Goal: Book appointment/travel/reservation

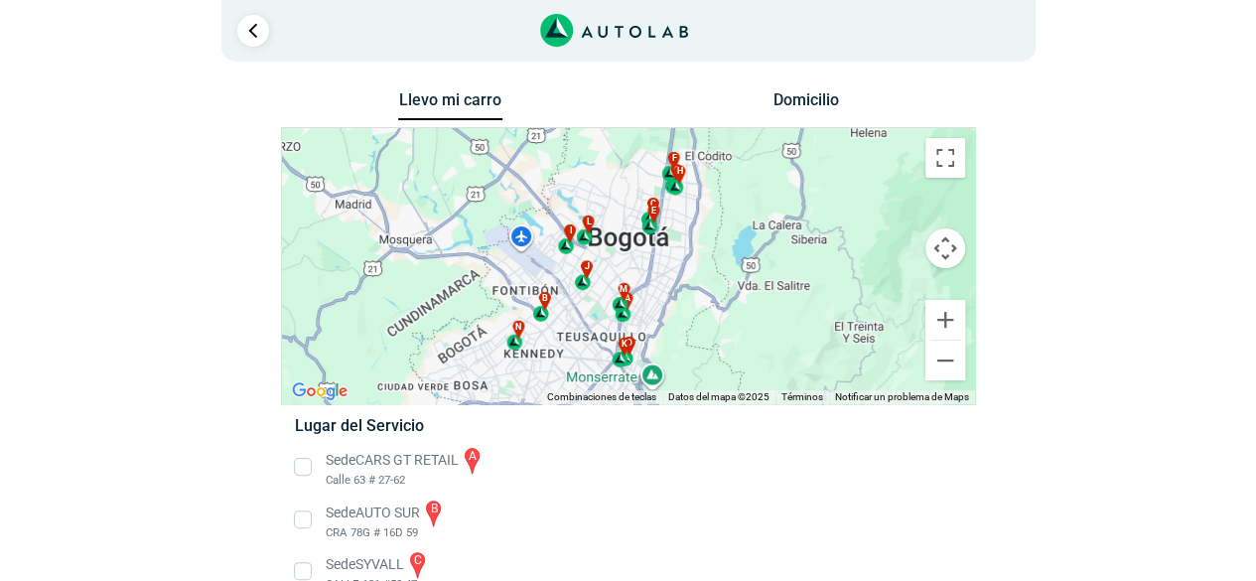
click at [806, 106] on button "Domicilio" at bounding box center [806, 104] width 104 height 29
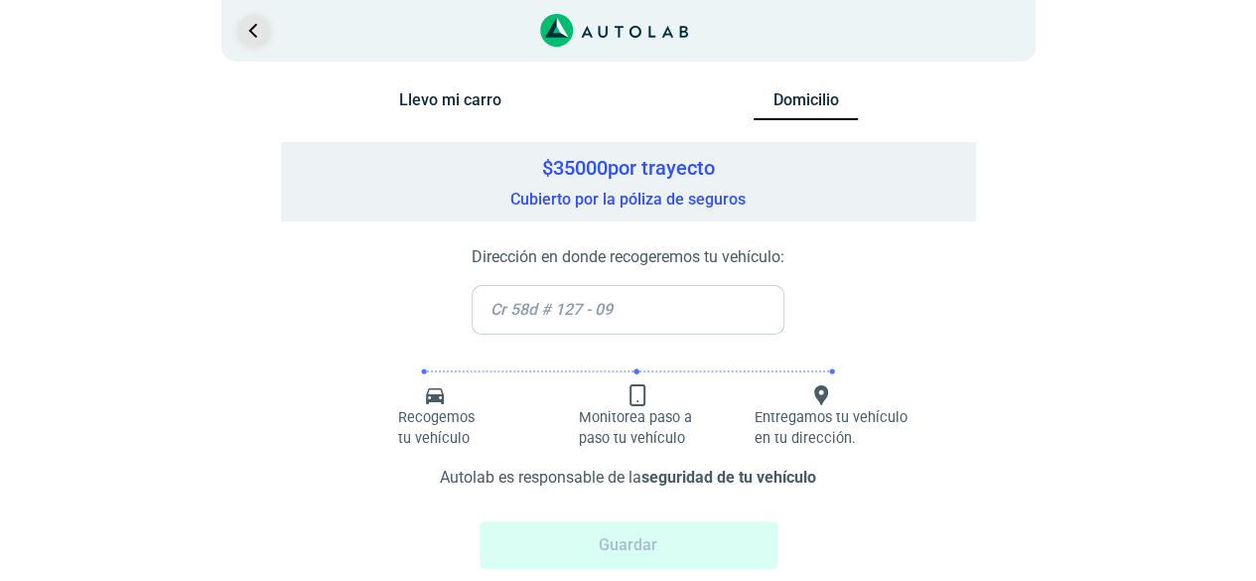
click at [249, 26] on link "Ir al paso anterior" at bounding box center [253, 31] width 32 height 32
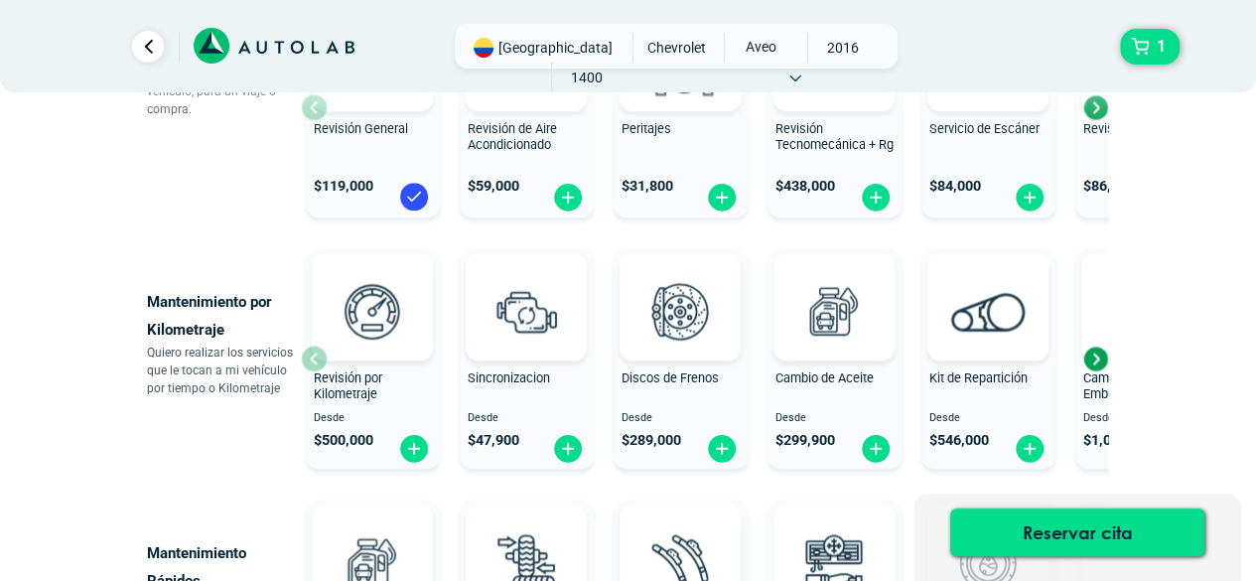
scroll to position [794, 0]
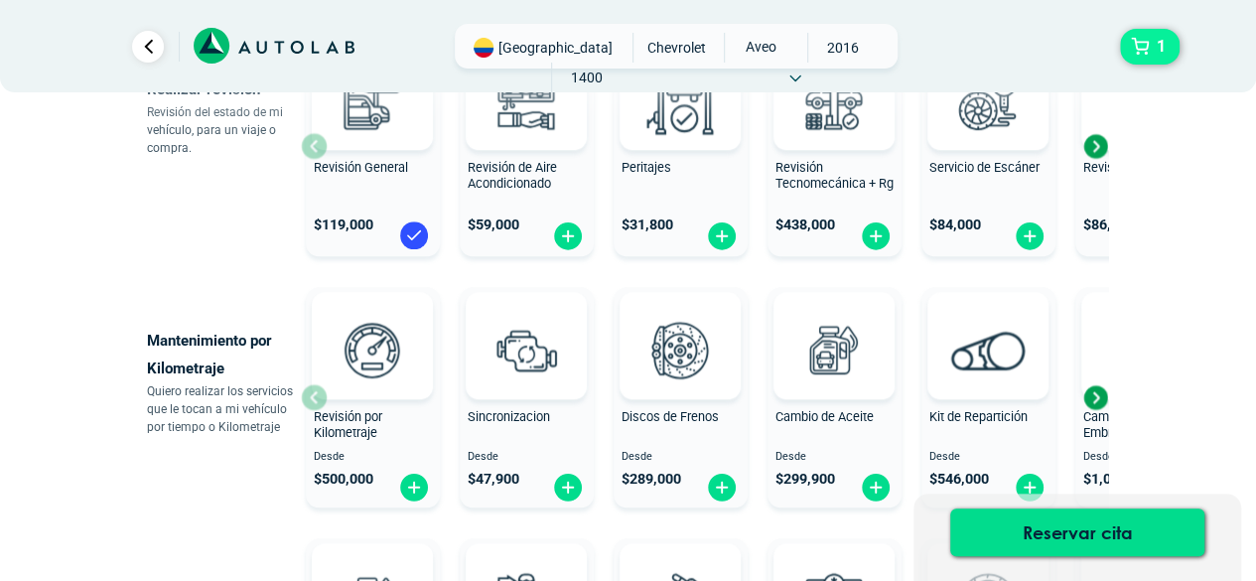
click at [1143, 39] on button "1" at bounding box center [1150, 47] width 60 height 36
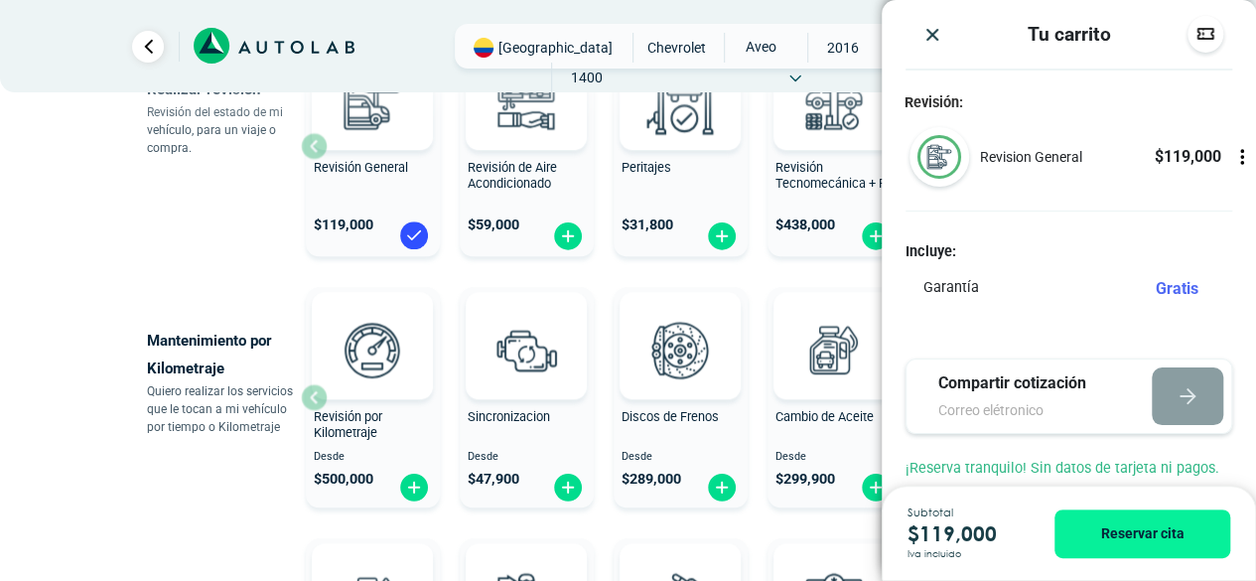
click at [932, 35] on img "Close" at bounding box center [933, 35] width 20 height 20
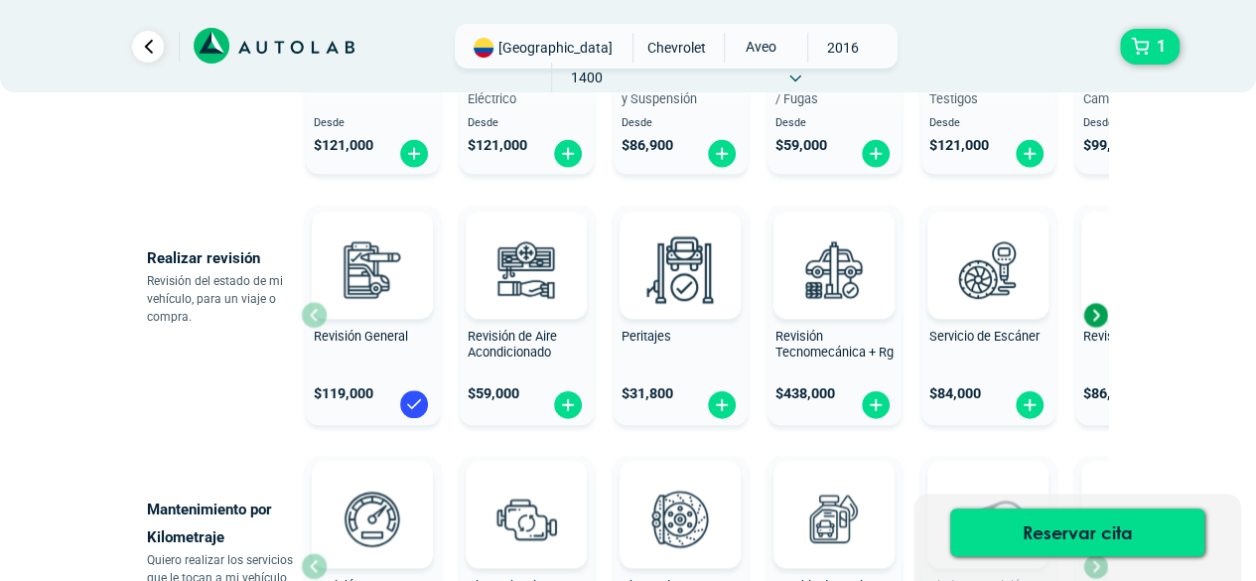
scroll to position [397, 0]
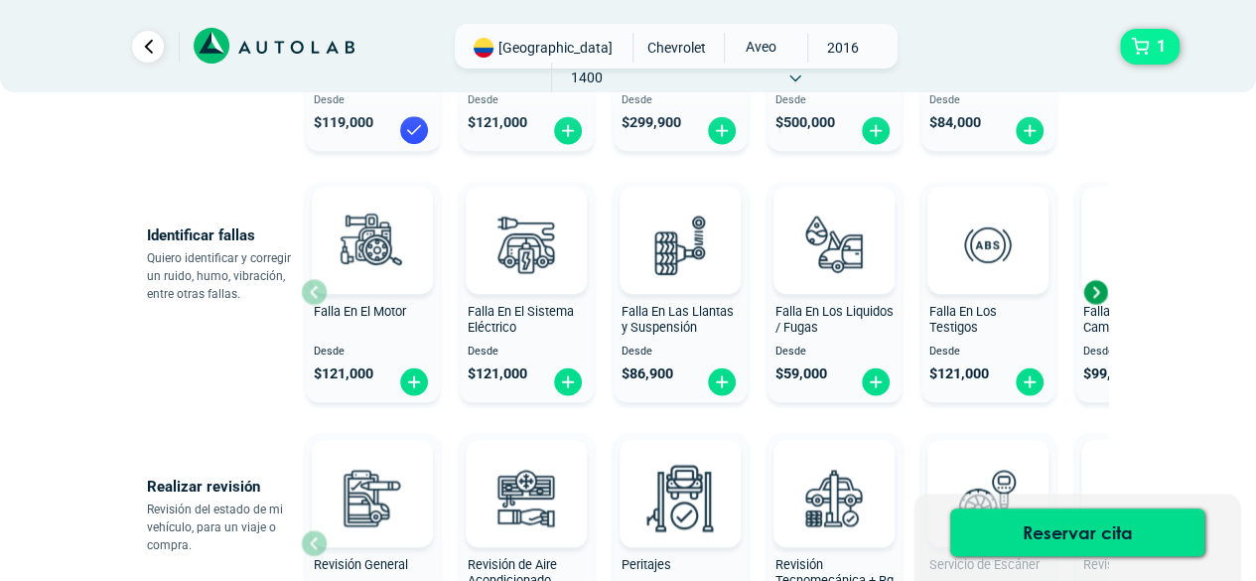
click at [1152, 61] on span "1" at bounding box center [1161, 47] width 19 height 34
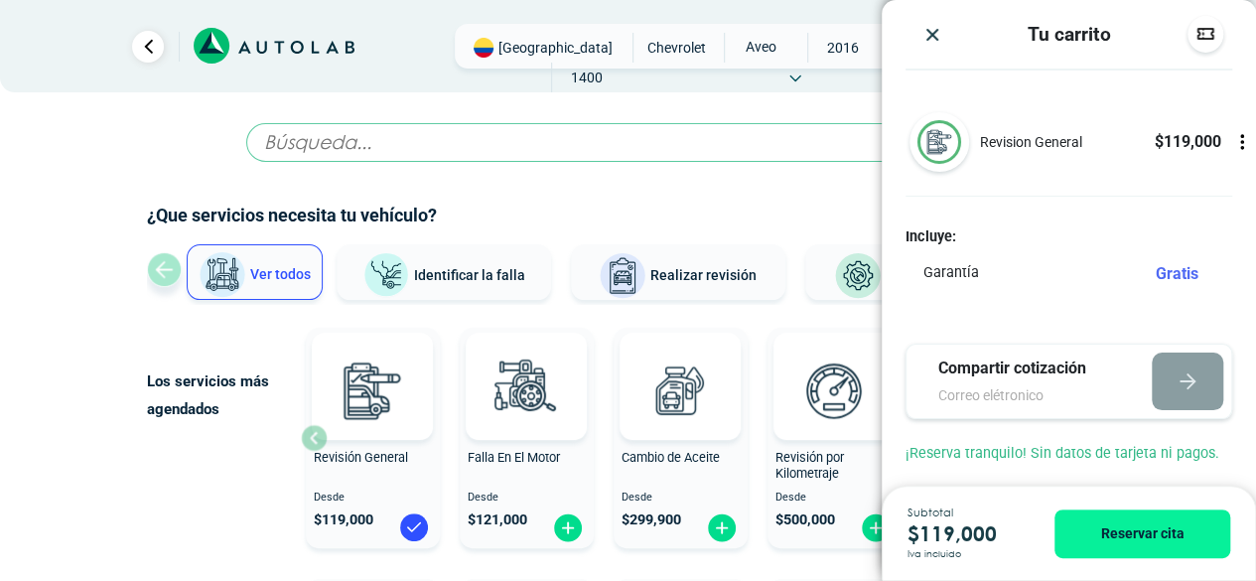
scroll to position [0, 0]
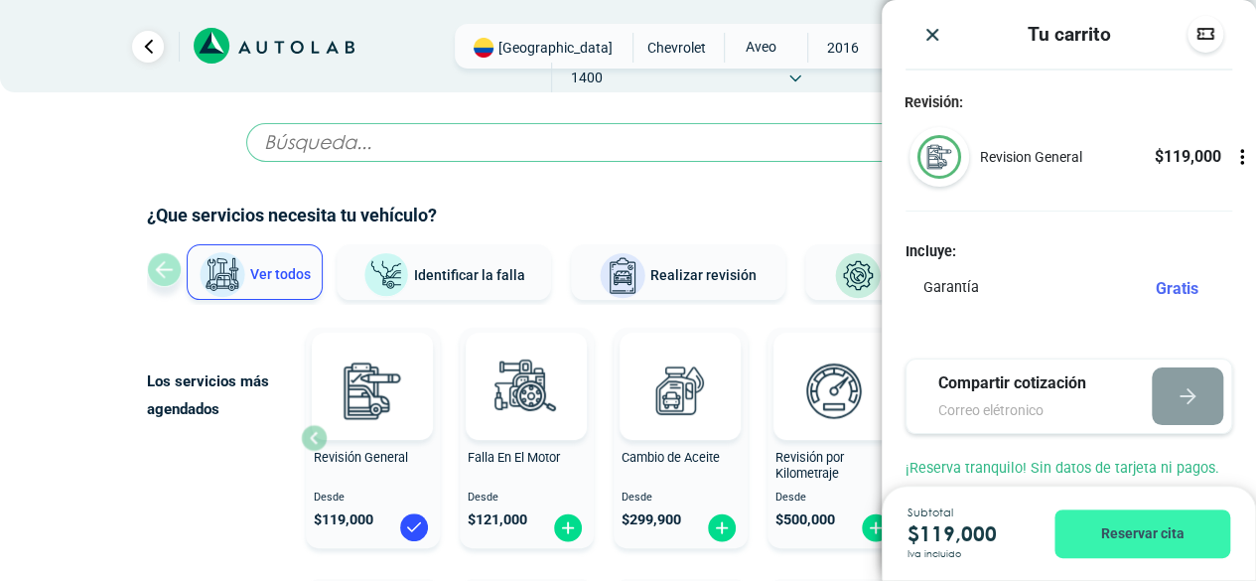
click at [1135, 540] on button "Reservar cita" at bounding box center [1143, 533] width 176 height 49
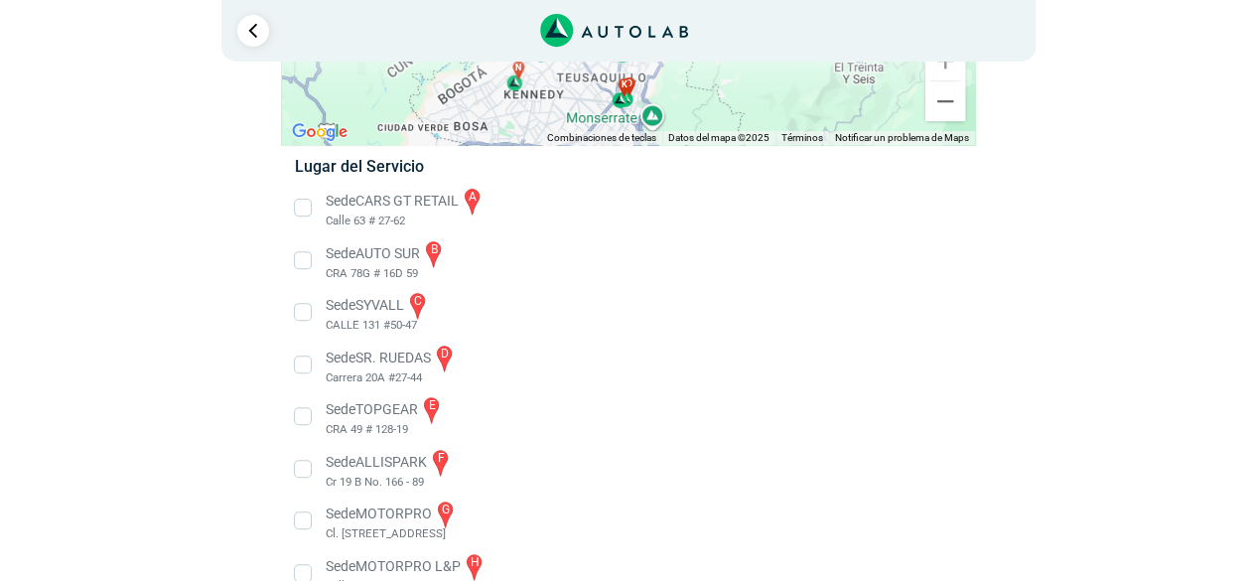
scroll to position [298, 0]
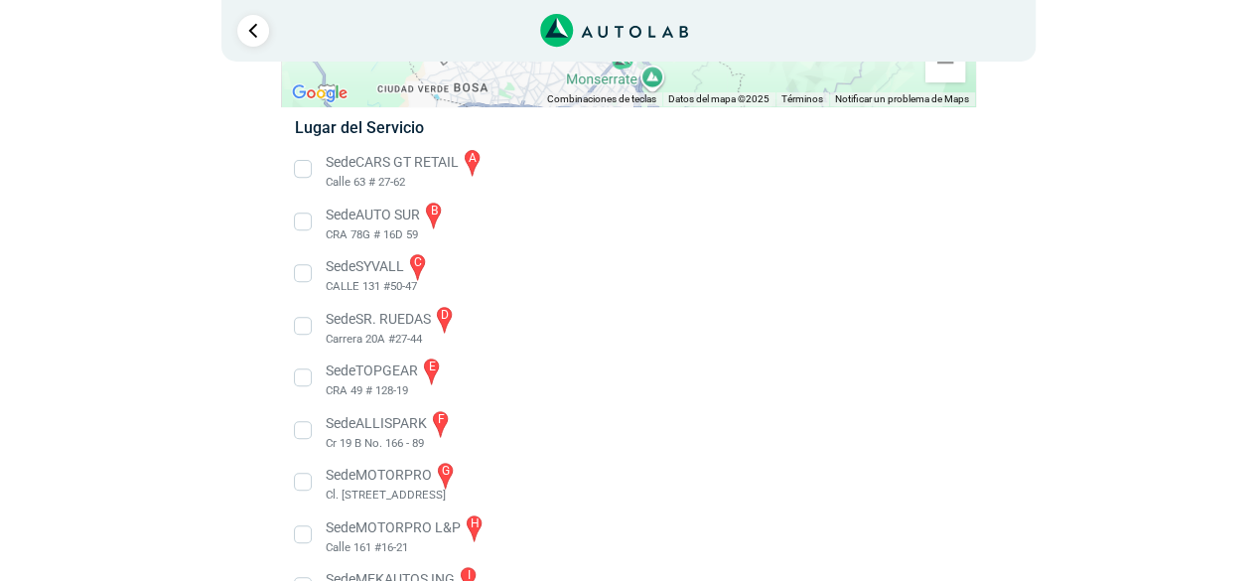
click at [303, 172] on li "Sede CARS GT RETAIL a Calle 63 # 27-62" at bounding box center [628, 169] width 696 height 45
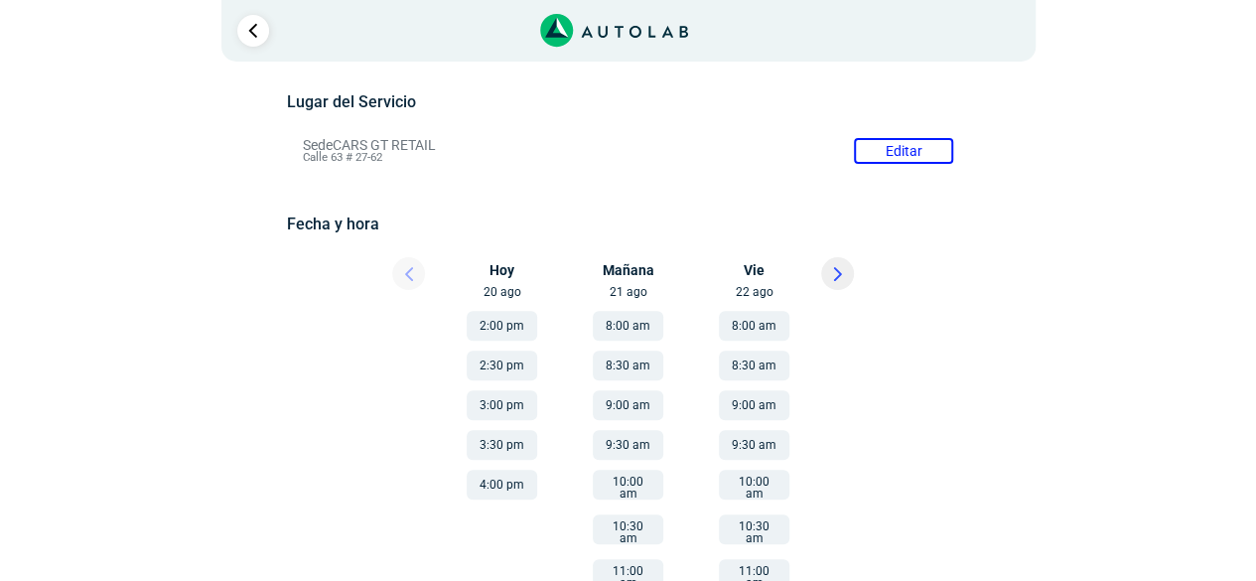
scroll to position [199, 0]
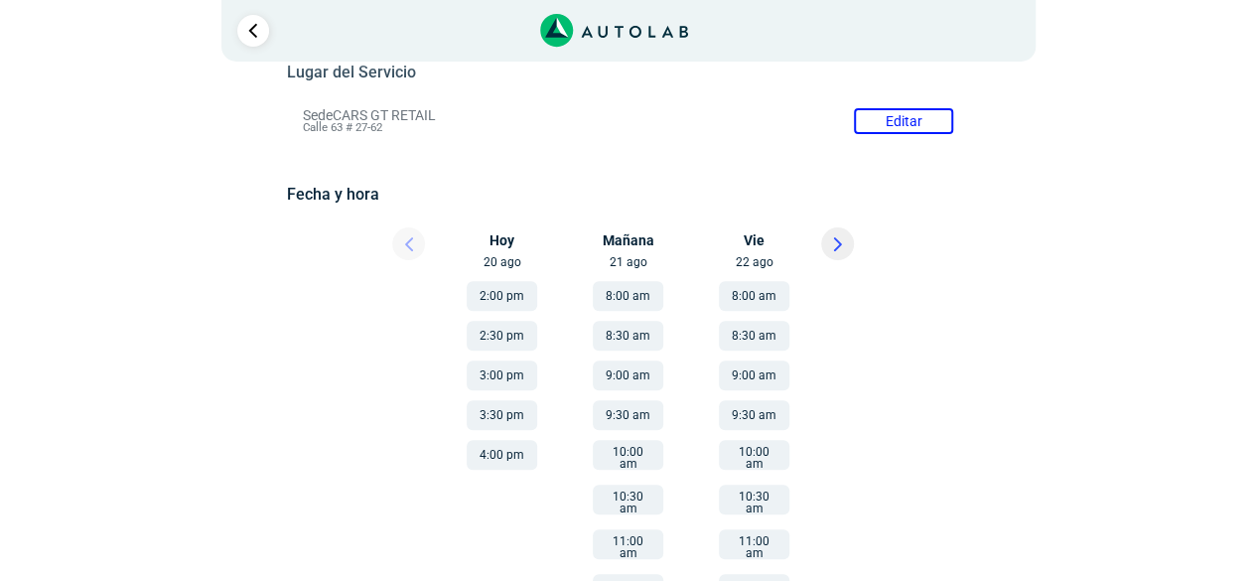
click at [833, 247] on icon at bounding box center [837, 244] width 9 height 14
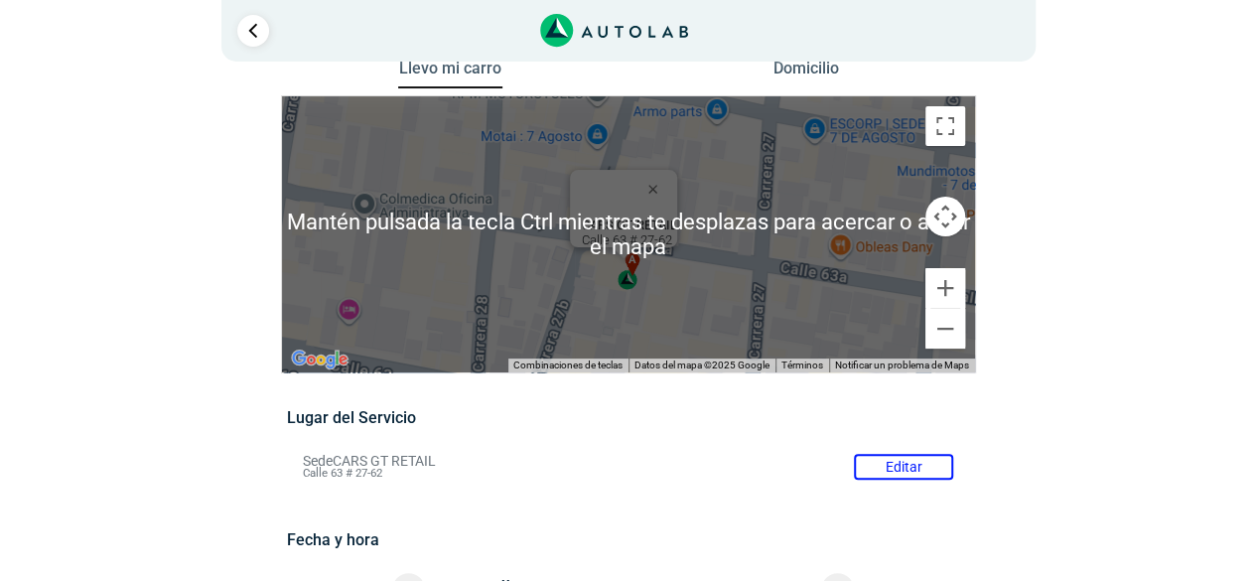
scroll to position [99, 0]
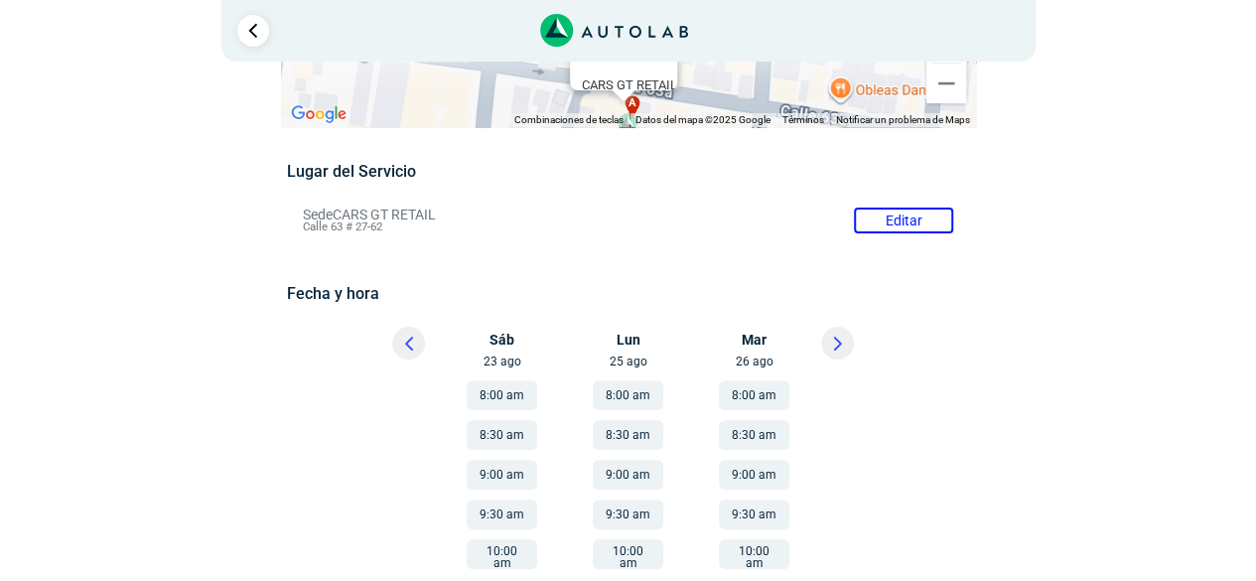
click at [902, 221] on li "Sede CARS GT RETAIL Editar Calle 63 # 27-62" at bounding box center [628, 221] width 680 height 32
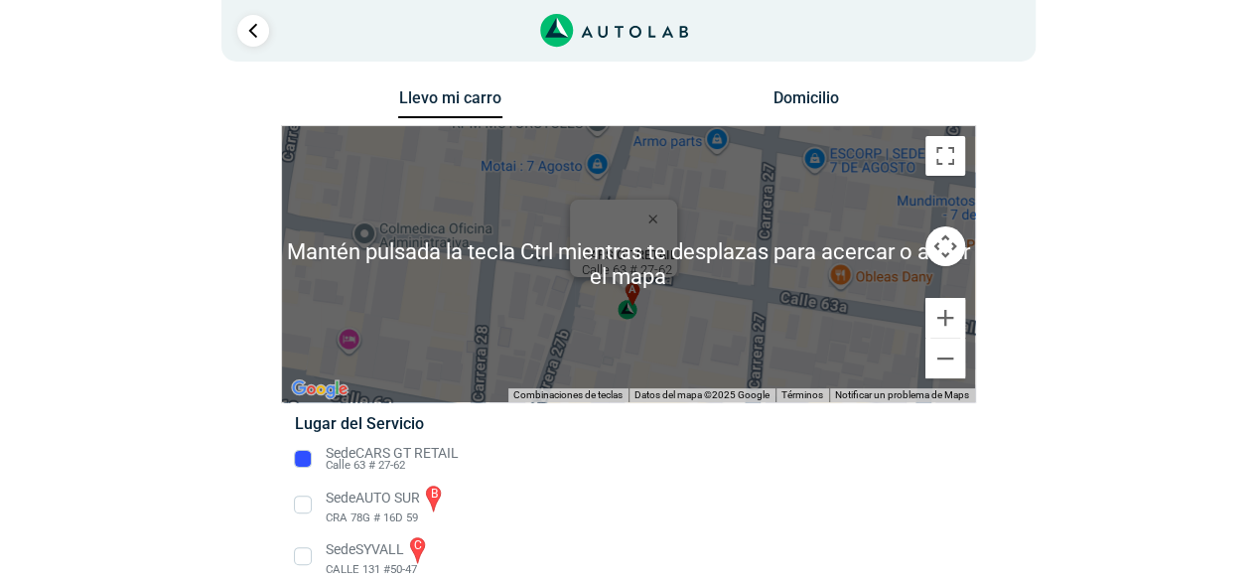
scroll to position [0, 0]
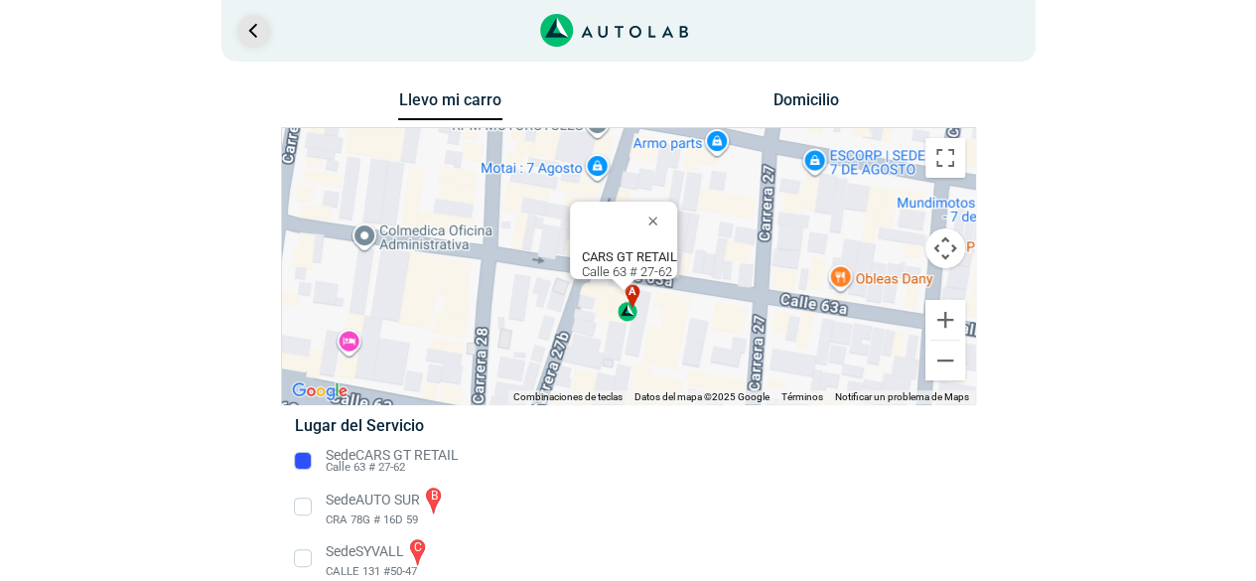
click at [264, 29] on link "Ir al paso anterior" at bounding box center [253, 31] width 32 height 32
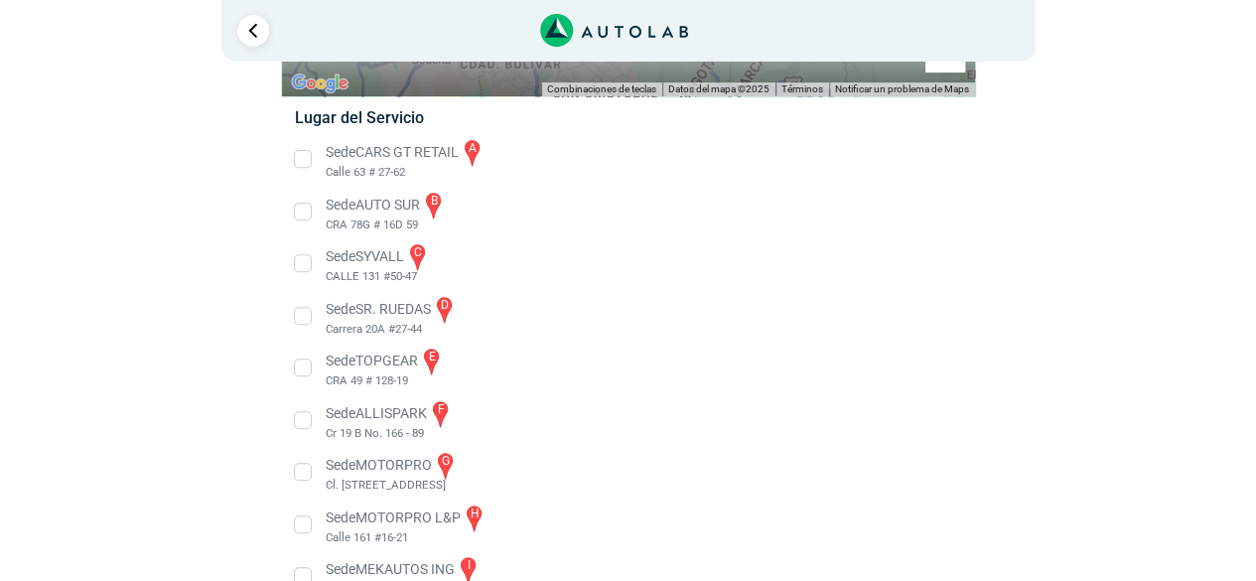
scroll to position [215, 0]
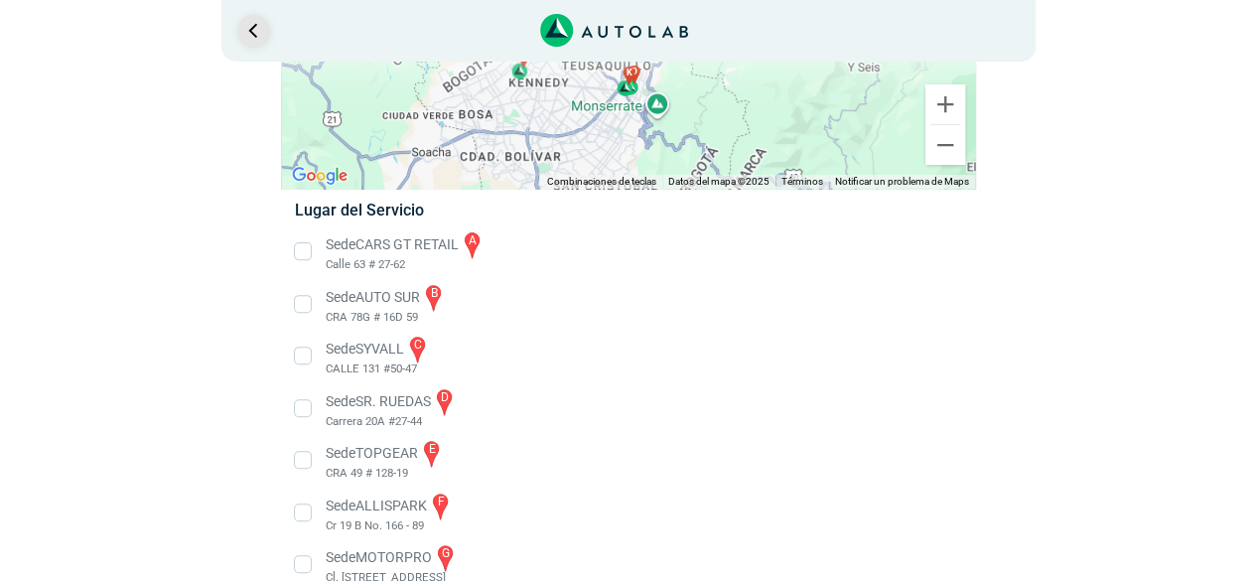
click at [242, 23] on link "Ir al paso anterior" at bounding box center [253, 31] width 32 height 32
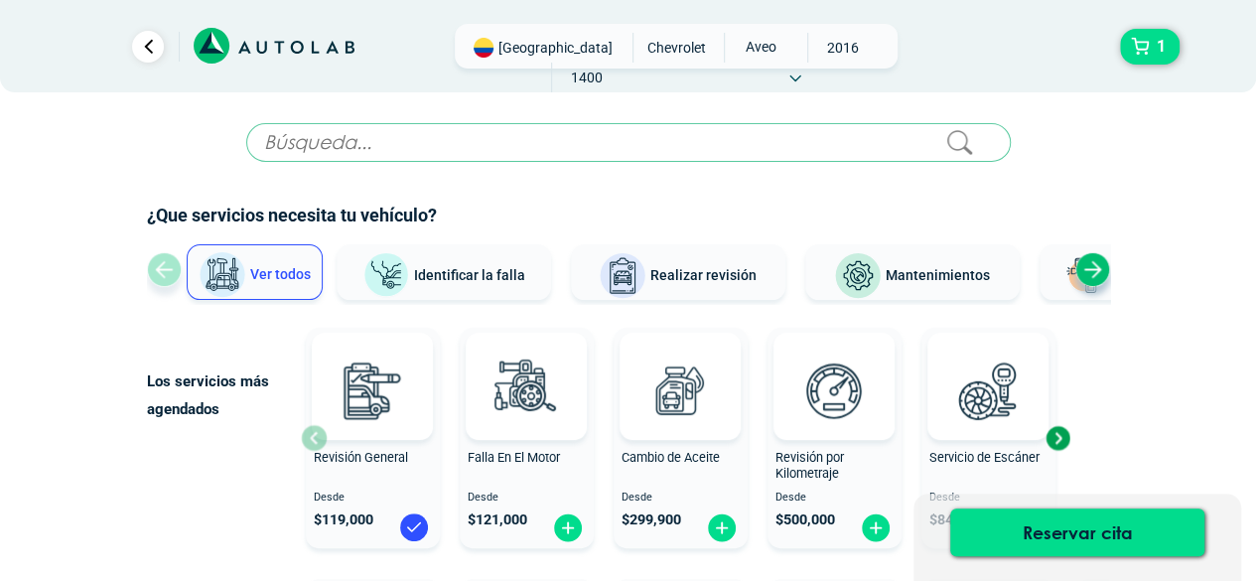
click at [474, 275] on span "Identificar la falla" at bounding box center [469, 274] width 111 height 16
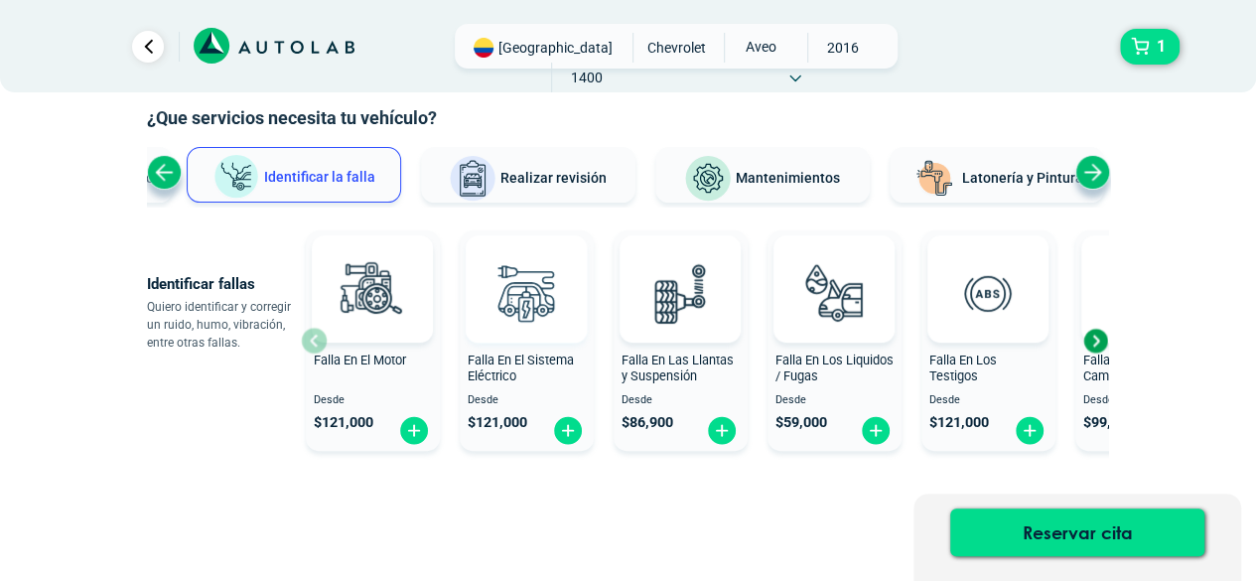
scroll to position [99, 0]
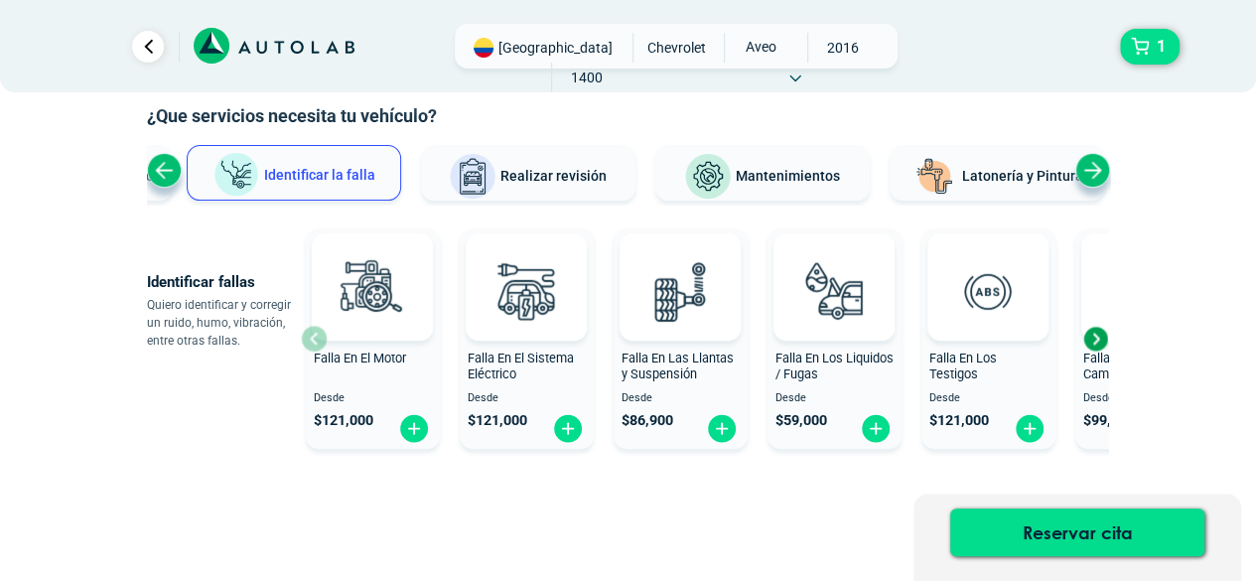
click at [515, 175] on span "Realizar revisión" at bounding box center [553, 176] width 106 height 16
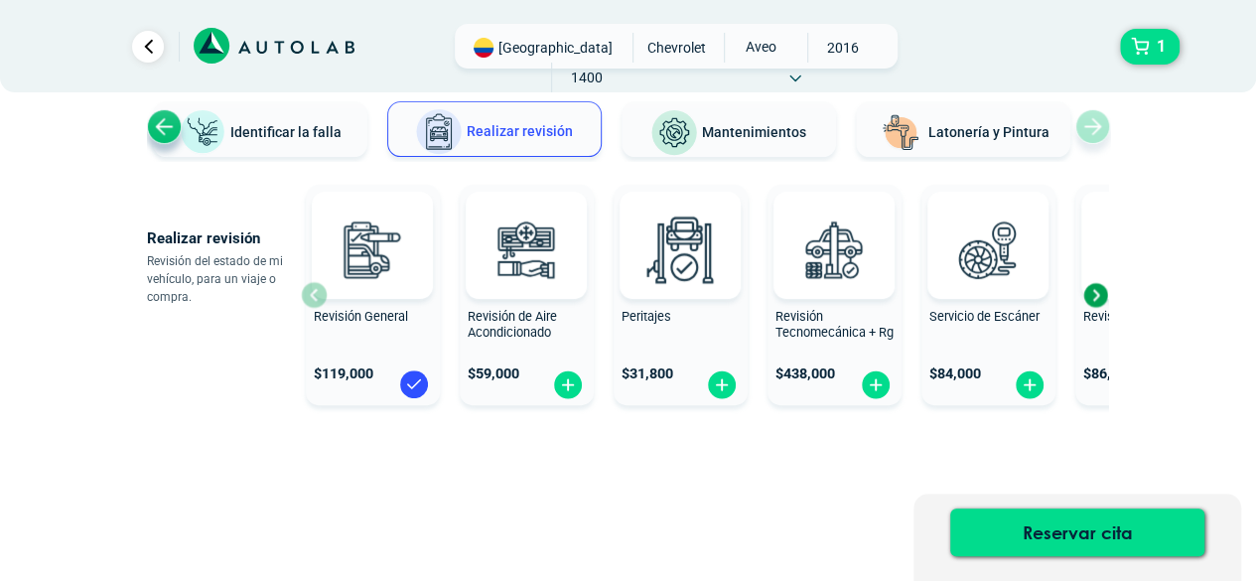
scroll to position [147, 0]
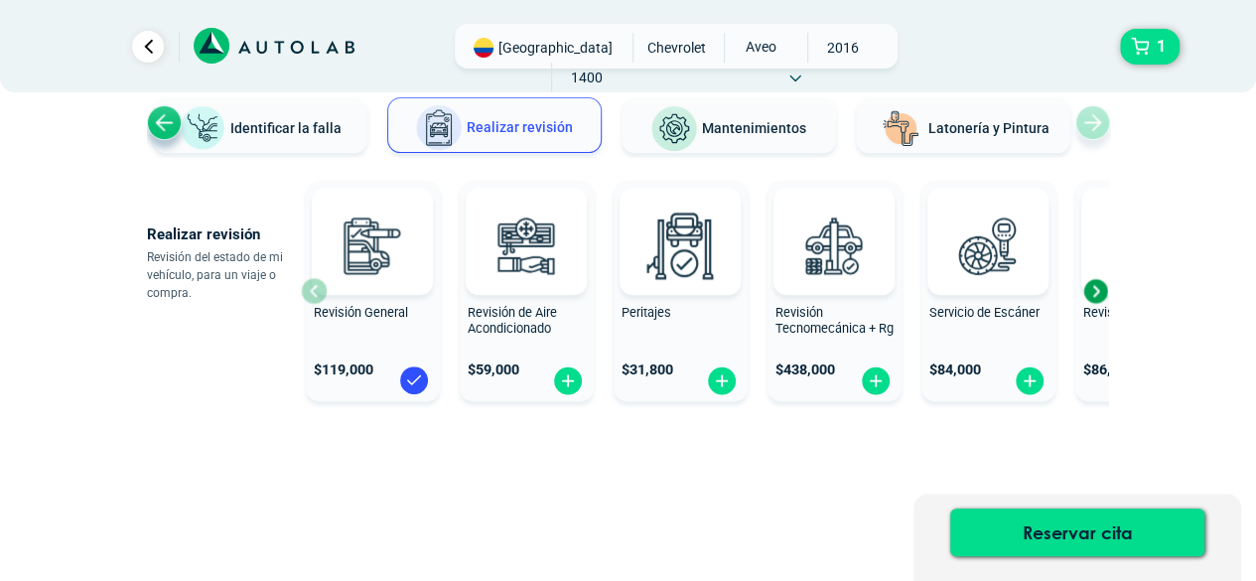
click at [733, 120] on span "Mantenimientos" at bounding box center [754, 128] width 104 height 16
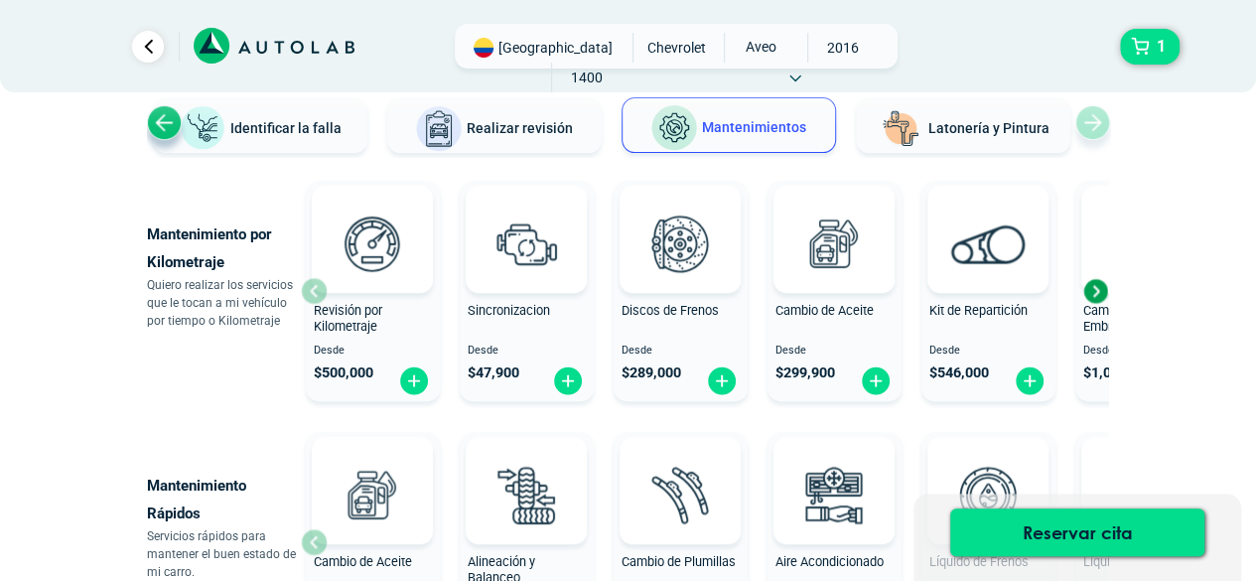
click at [1098, 289] on div "Next slide" at bounding box center [1095, 291] width 30 height 30
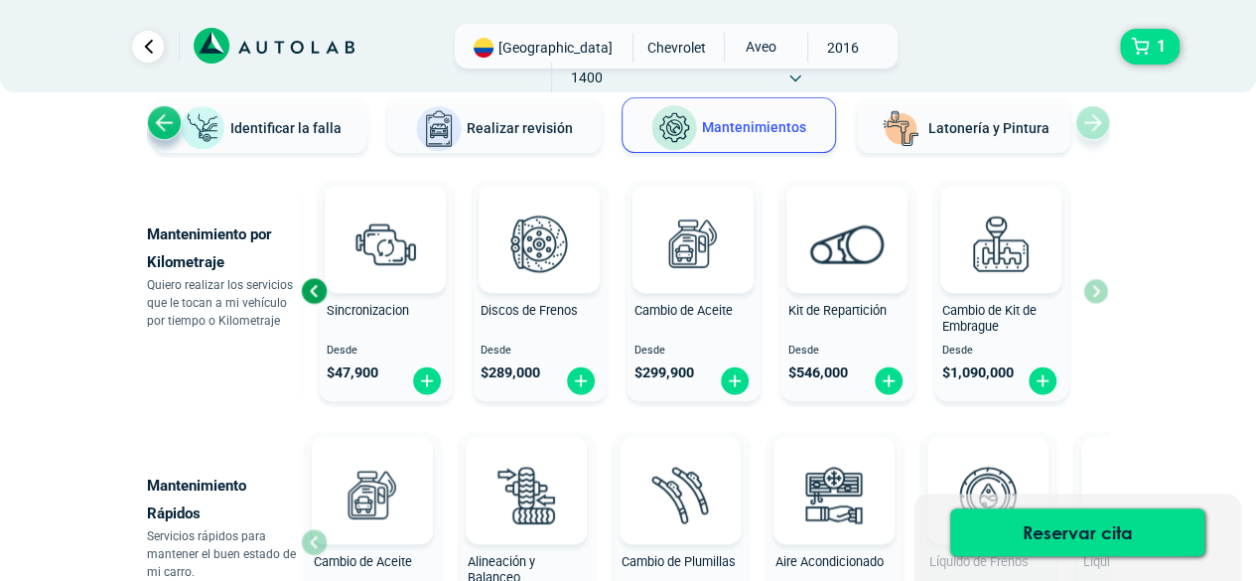
click at [1098, 289] on div "Revisión por Kilometraje Desde $ 500,000 Sincronizacion Desde $ 47,900 Discos d…" at bounding box center [704, 291] width 807 height 236
click at [320, 290] on div "Previous slide" at bounding box center [314, 291] width 30 height 30
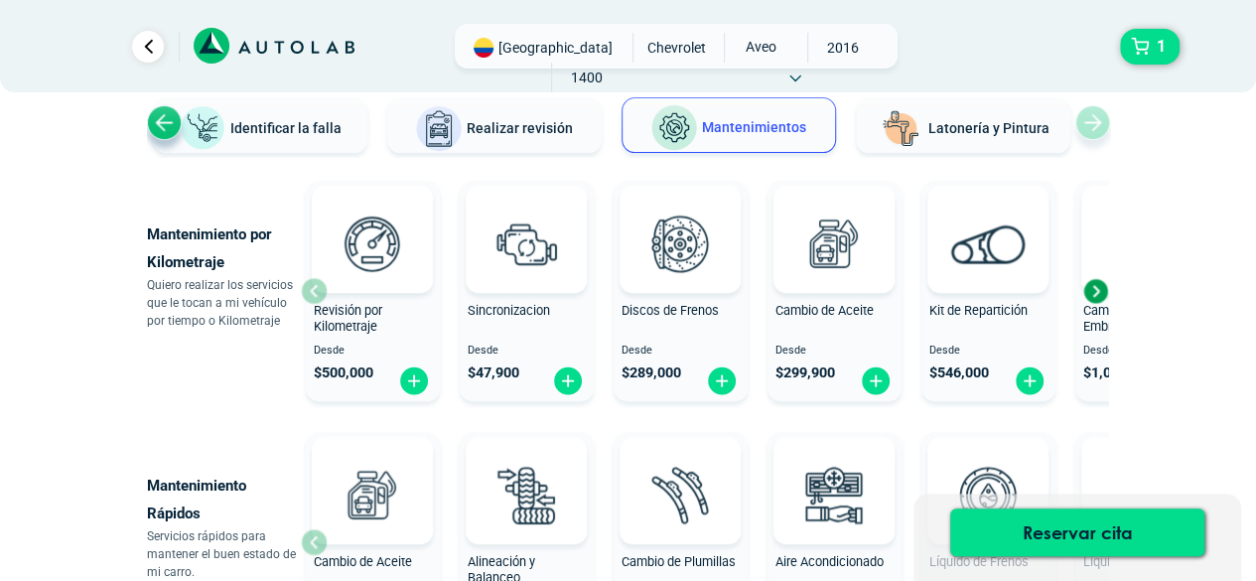
click at [320, 290] on div at bounding box center [372, 239] width 121 height 107
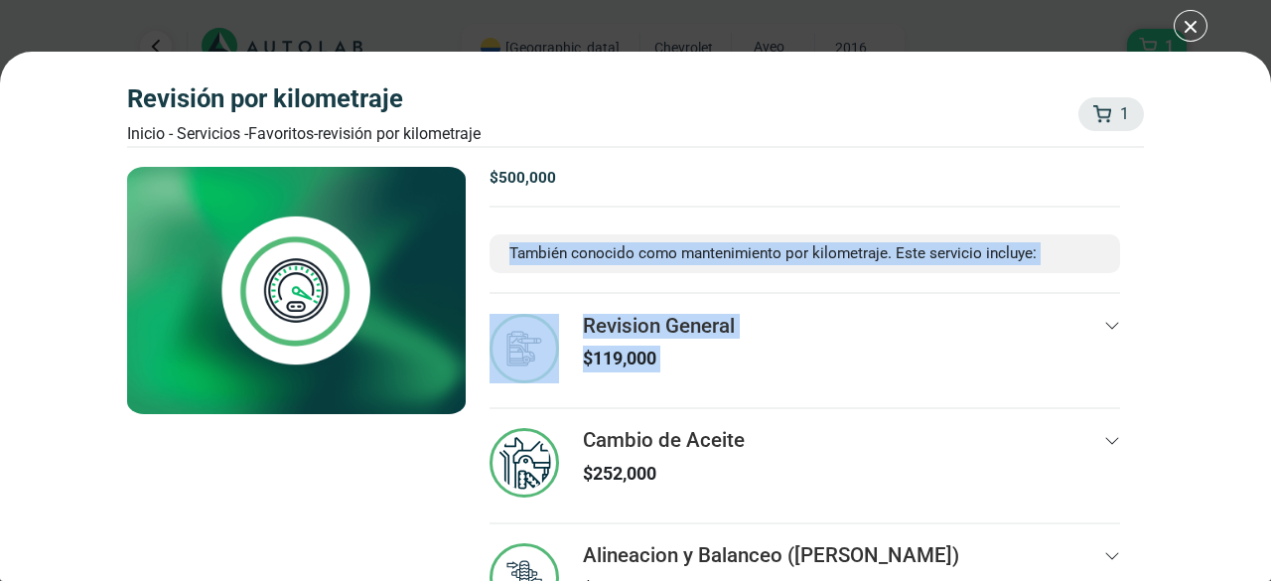
drag, startPoint x: 1156, startPoint y: 362, endPoint x: 1234, endPoint y: 190, distance: 189.8
click at [1234, 190] on div "Revisión por Kilometraje Inicio - Servicios - Favoritos - Revisión por Kilometr…" at bounding box center [635, 316] width 1271 height 529
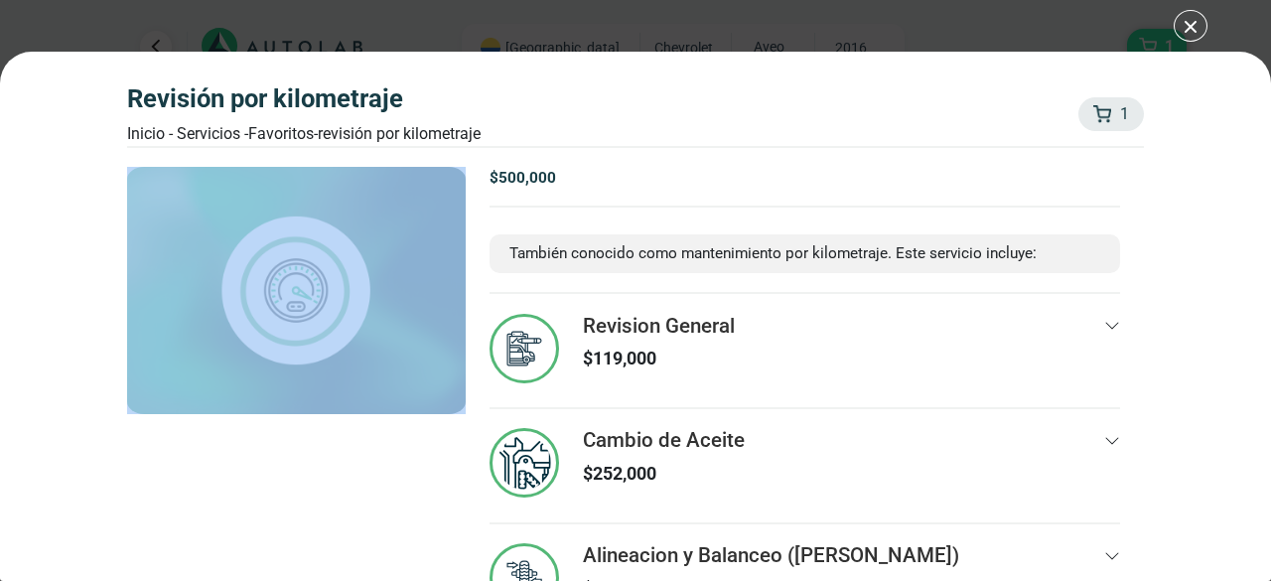
drag, startPoint x: 298, startPoint y: 451, endPoint x: 334, endPoint y: 267, distance: 187.2
click at [334, 267] on div "1 Revisión por Kilometraje" at bounding box center [296, 403] width 339 height 473
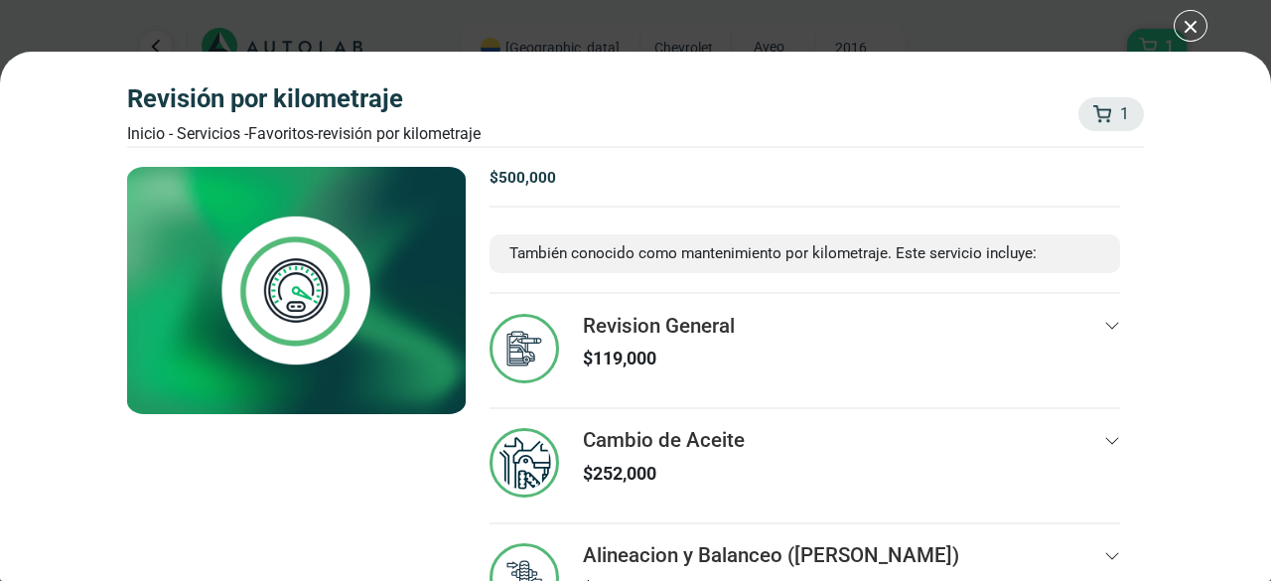
drag, startPoint x: 1270, startPoint y: 470, endPoint x: 1262, endPoint y: 492, distance: 23.2
click at [1263, 491] on div "Revisión por Kilometraje Inicio - Servicios - Favoritos - Revisión por Kilometr…" at bounding box center [635, 316] width 1271 height 529
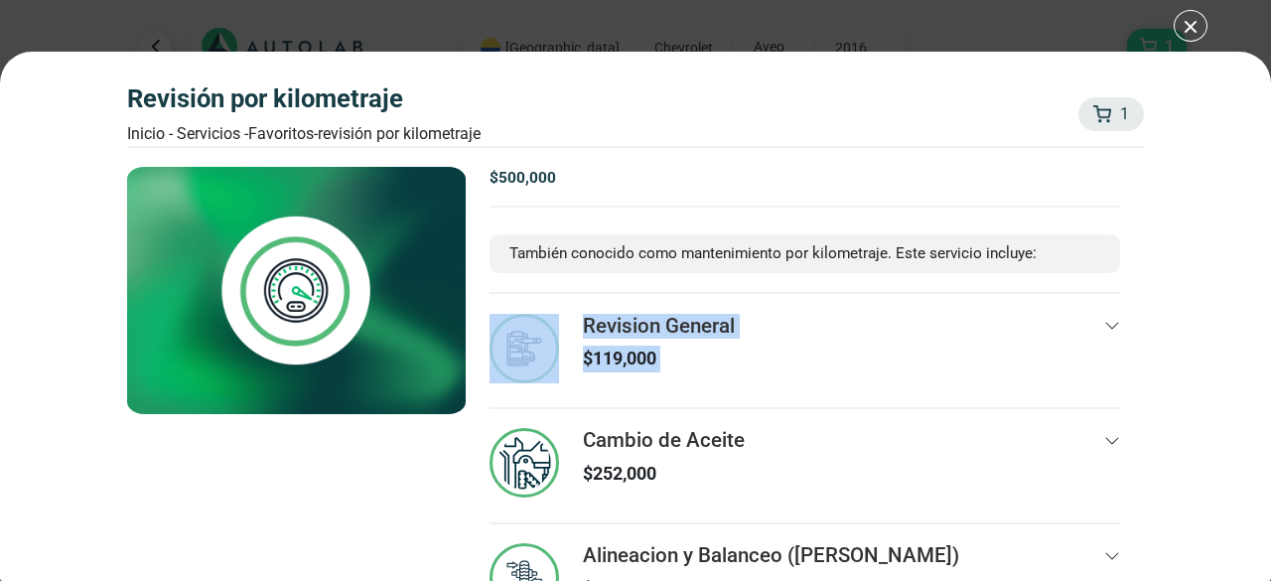
drag, startPoint x: 1224, startPoint y: 370, endPoint x: 1235, endPoint y: 239, distance: 131.5
click at [1235, 250] on div "Revisión por Kilometraje Inicio - Servicios - Favoritos - Revisión por Kilometr…" at bounding box center [635, 316] width 1271 height 529
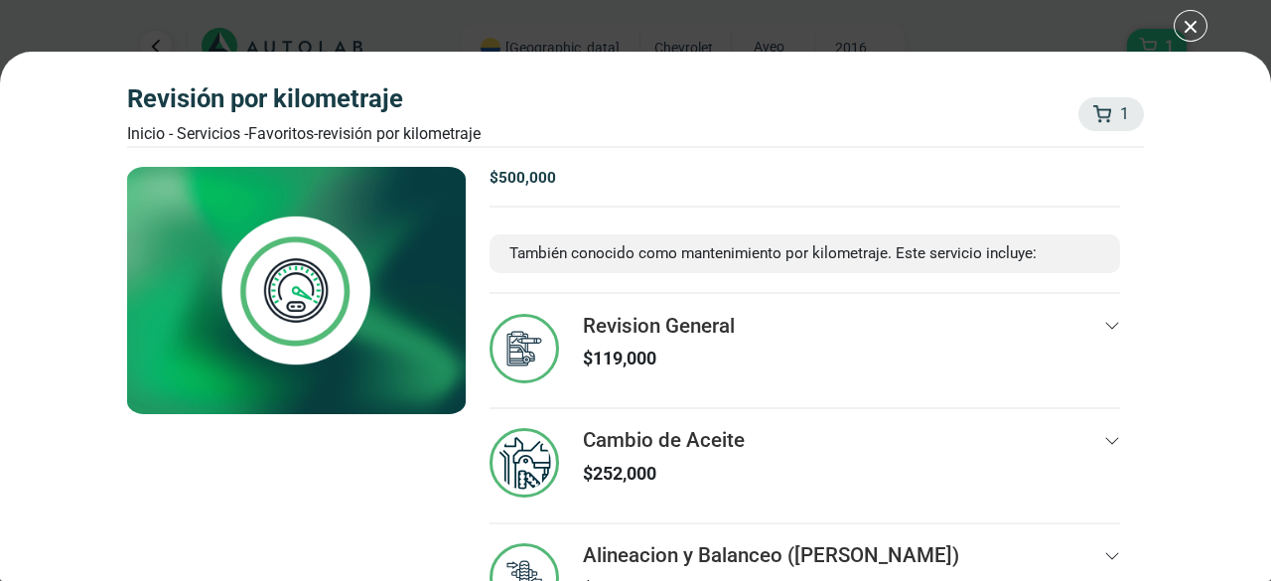
click at [1198, 29] on div "Revisión por Kilometraje Inicio - Servicios - Favoritos - Revisión por Kilometr…" at bounding box center [635, 290] width 1271 height 581
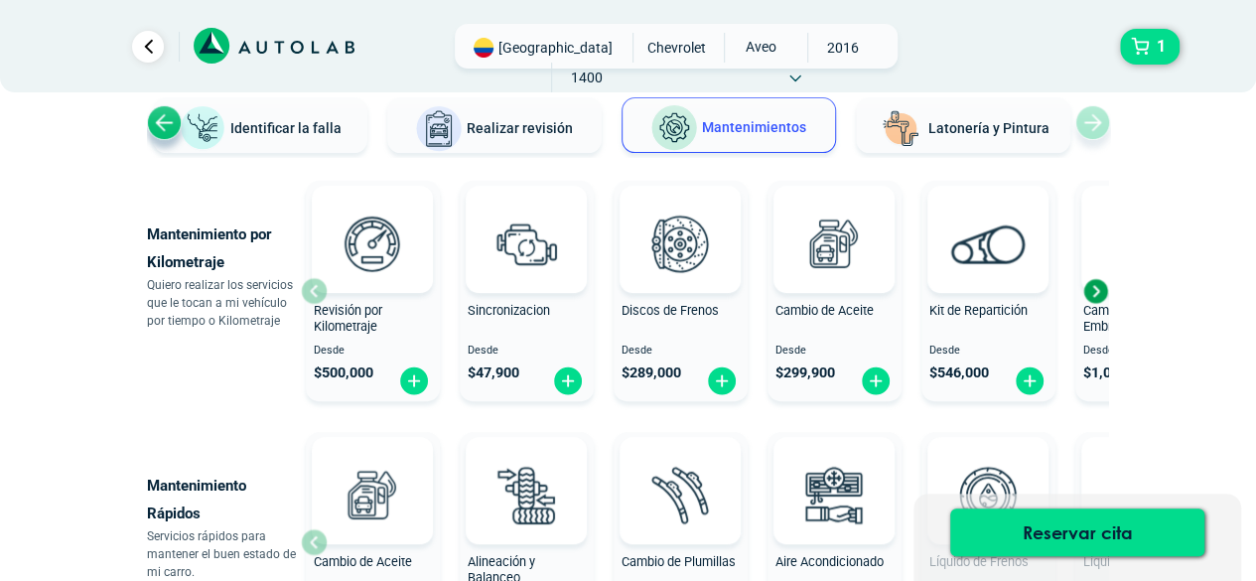
click at [497, 139] on button "Realizar revisión" at bounding box center [494, 125] width 214 height 56
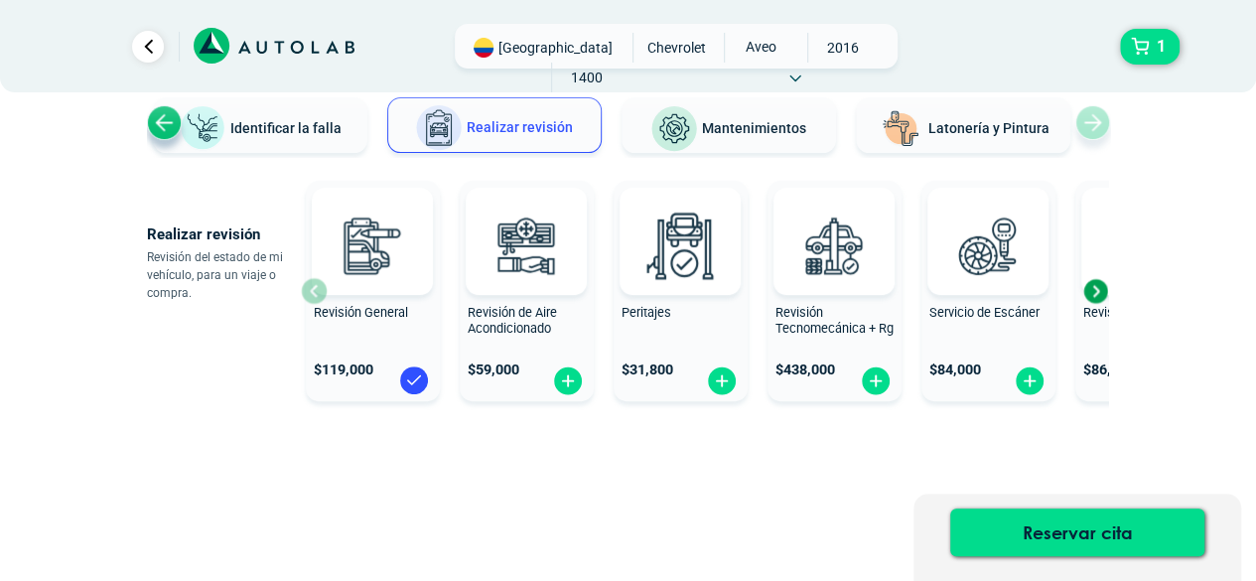
click at [160, 116] on div "Previous slide" at bounding box center [164, 122] width 35 height 35
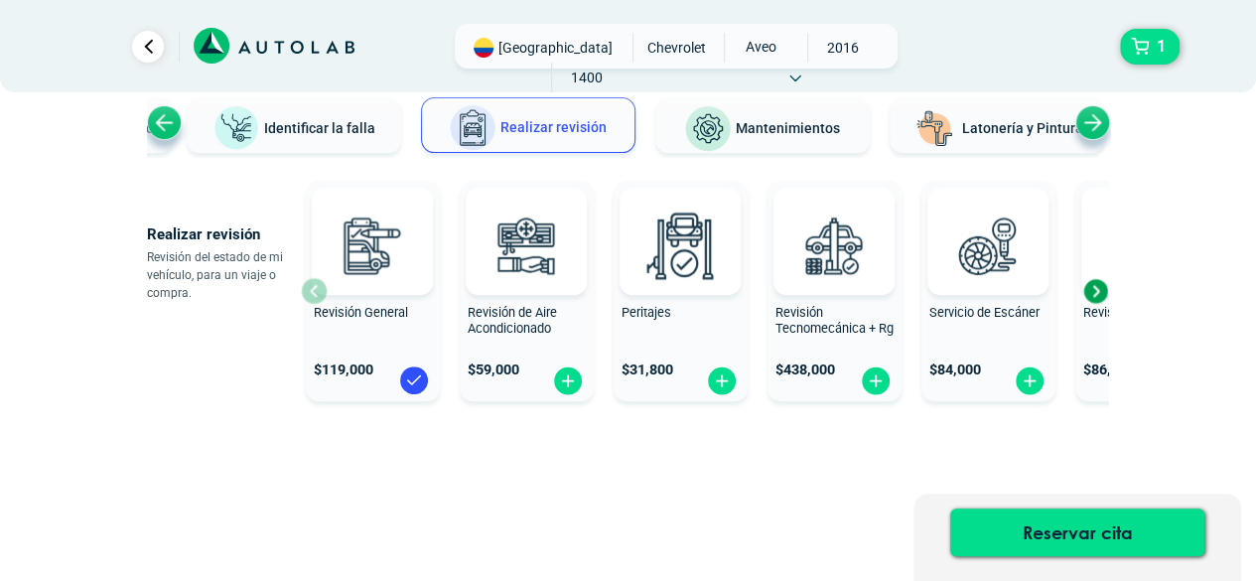
click at [290, 128] on span "Identificar la falla" at bounding box center [319, 127] width 111 height 16
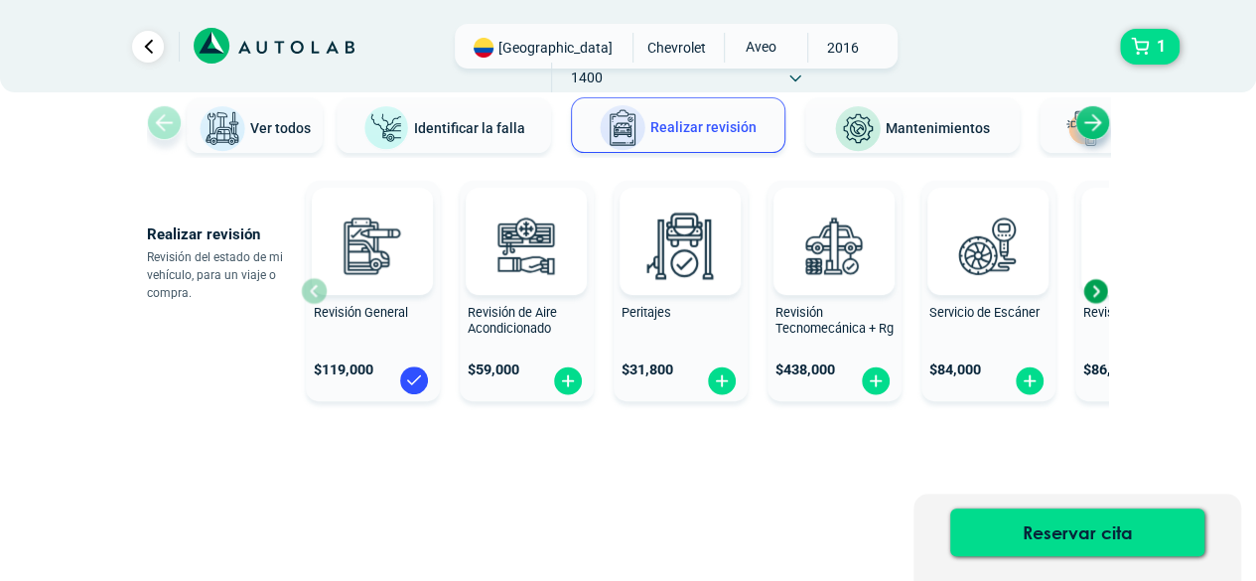
click at [224, 132] on img at bounding box center [223, 129] width 48 height 48
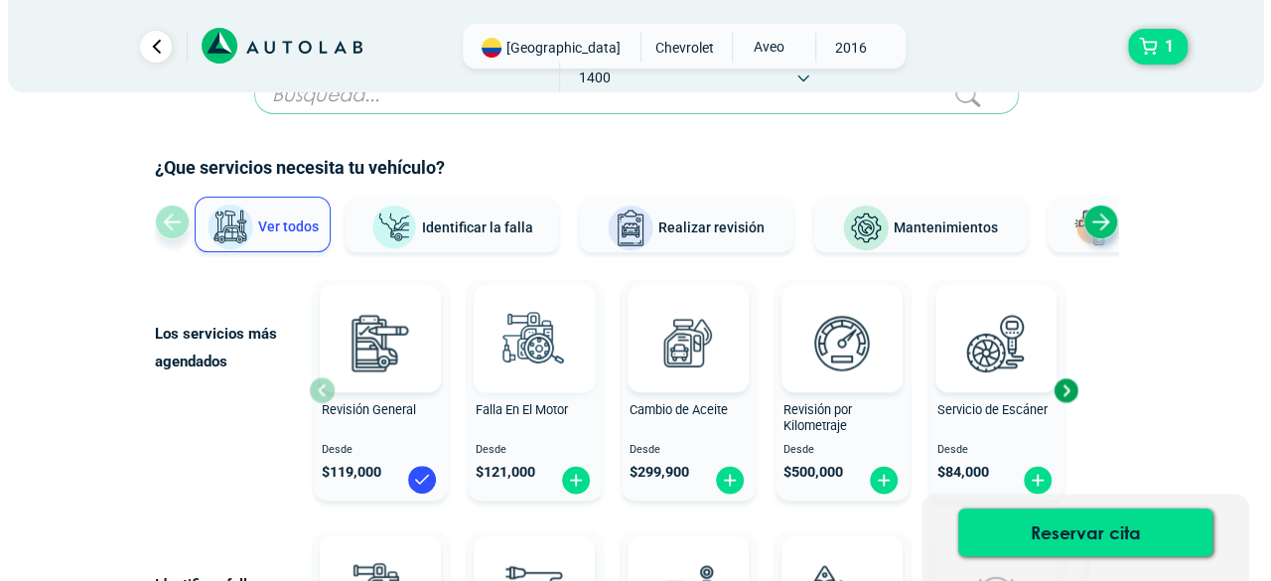
scroll to position [147, 0]
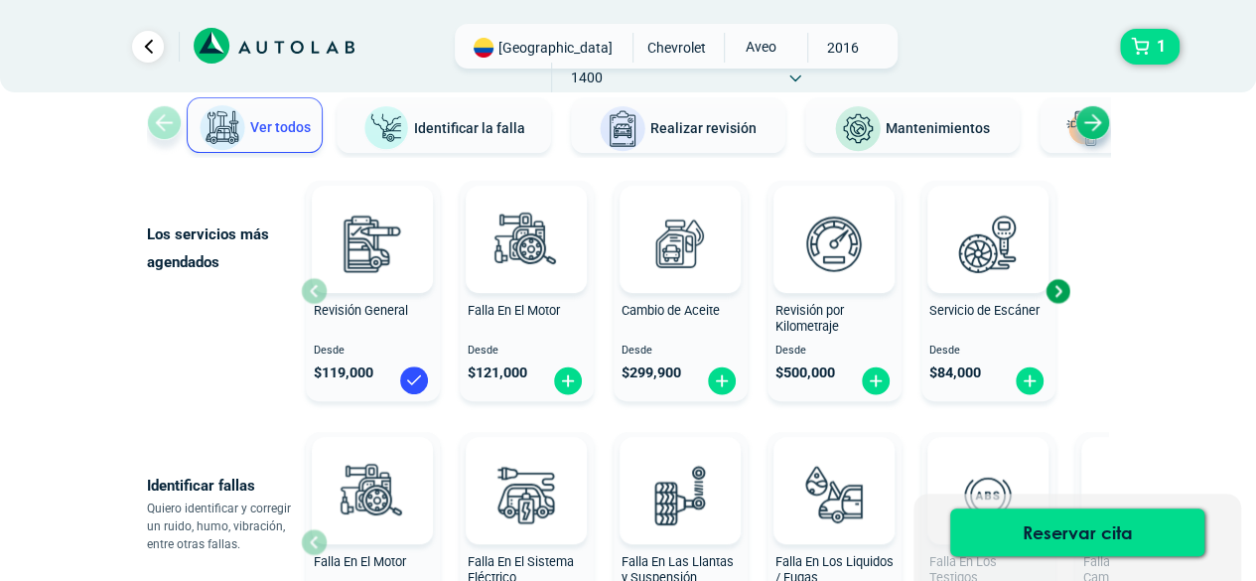
click at [1059, 287] on div "Next slide" at bounding box center [1058, 291] width 30 height 30
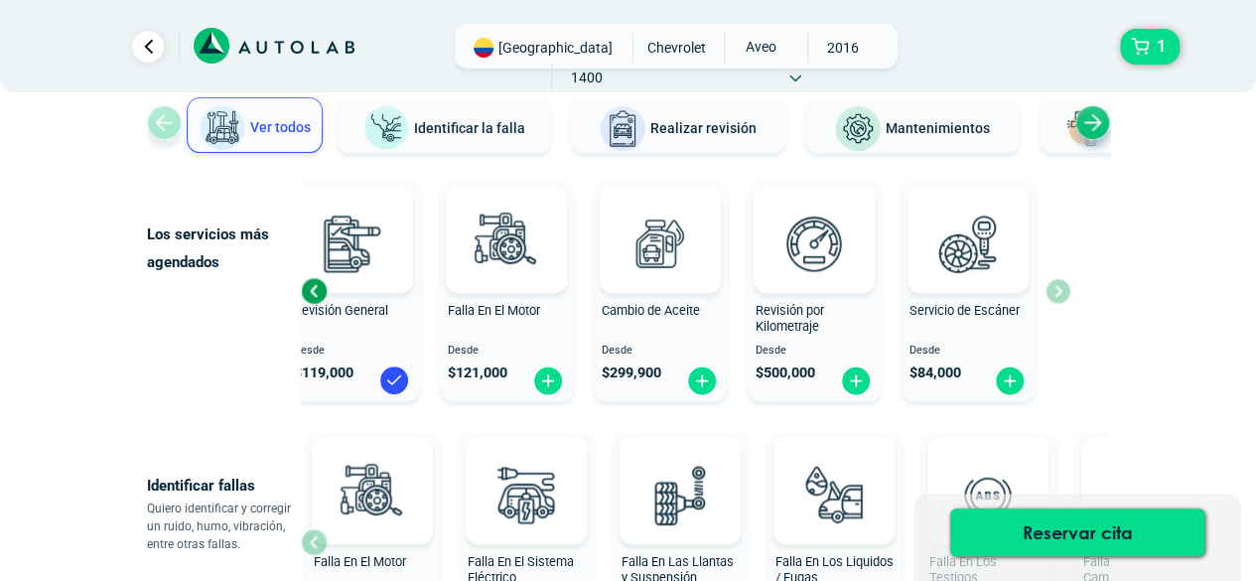
click at [314, 289] on div "Previous slide" at bounding box center [314, 291] width 30 height 30
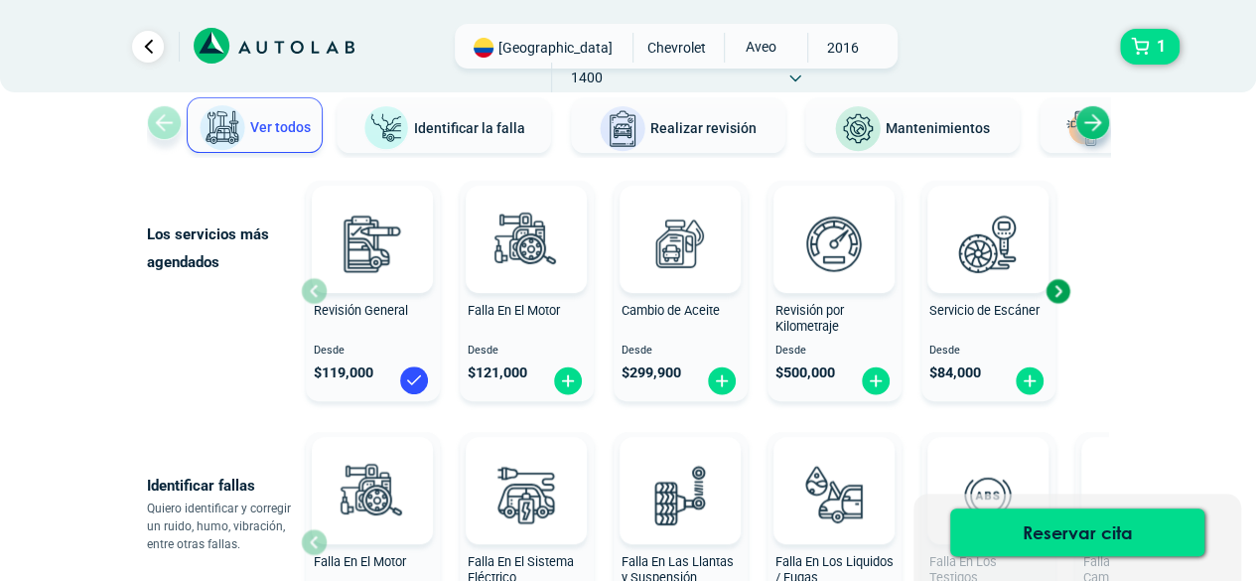
click at [314, 289] on div "Revisión General Desde $ 119,000" at bounding box center [373, 292] width 134 height 212
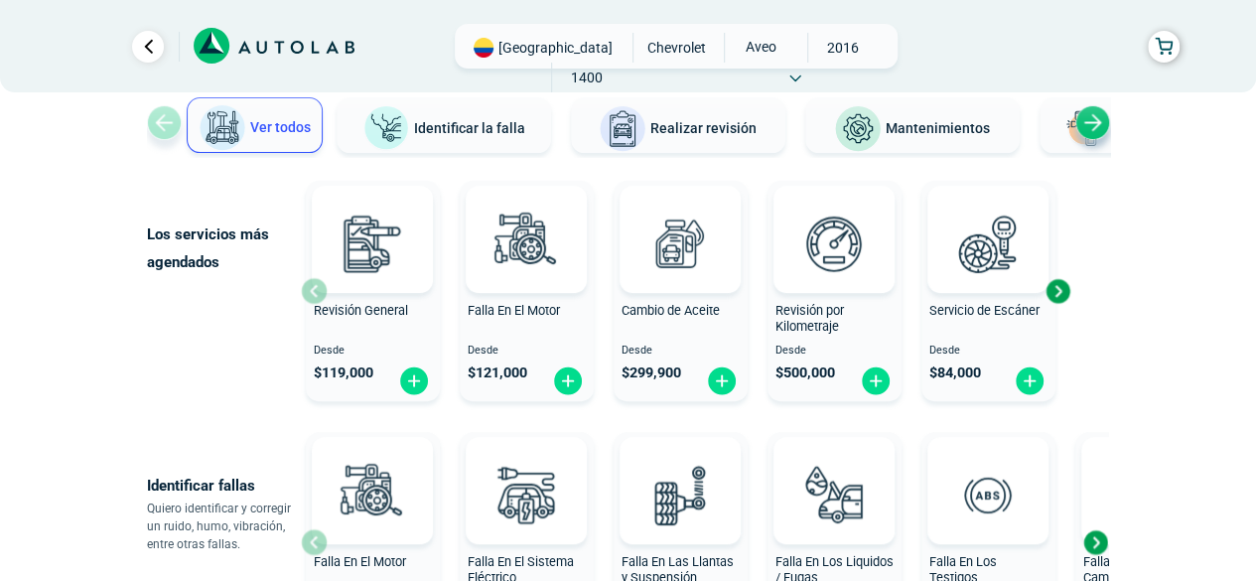
click at [308, 287] on div "Revisión General Desde $ 119,000" at bounding box center [373, 292] width 134 height 212
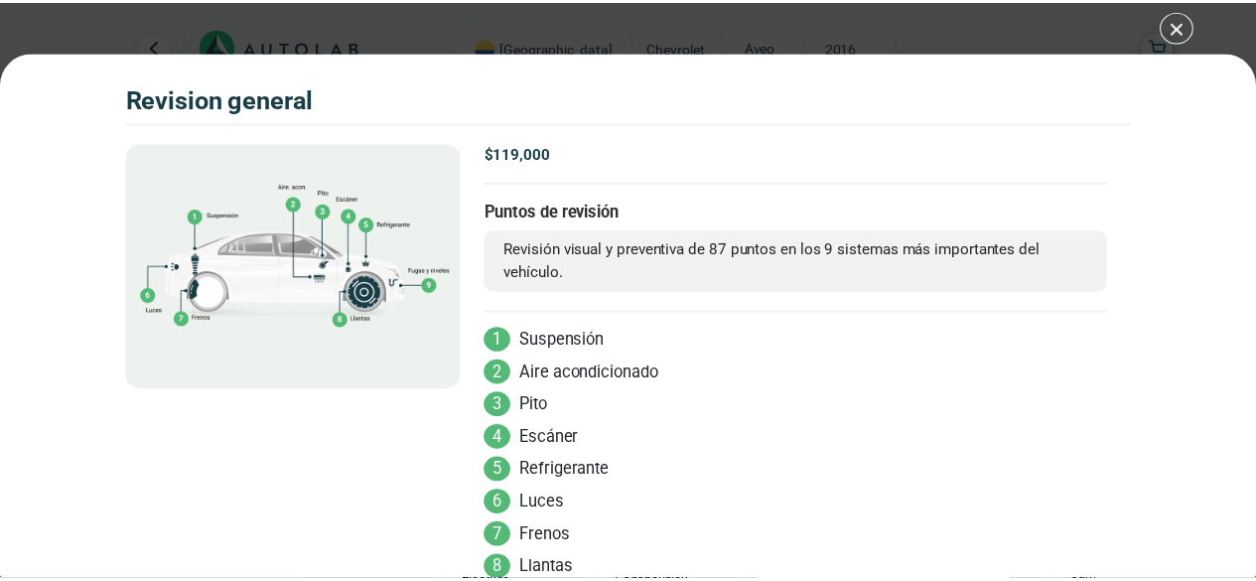
scroll to position [37, 0]
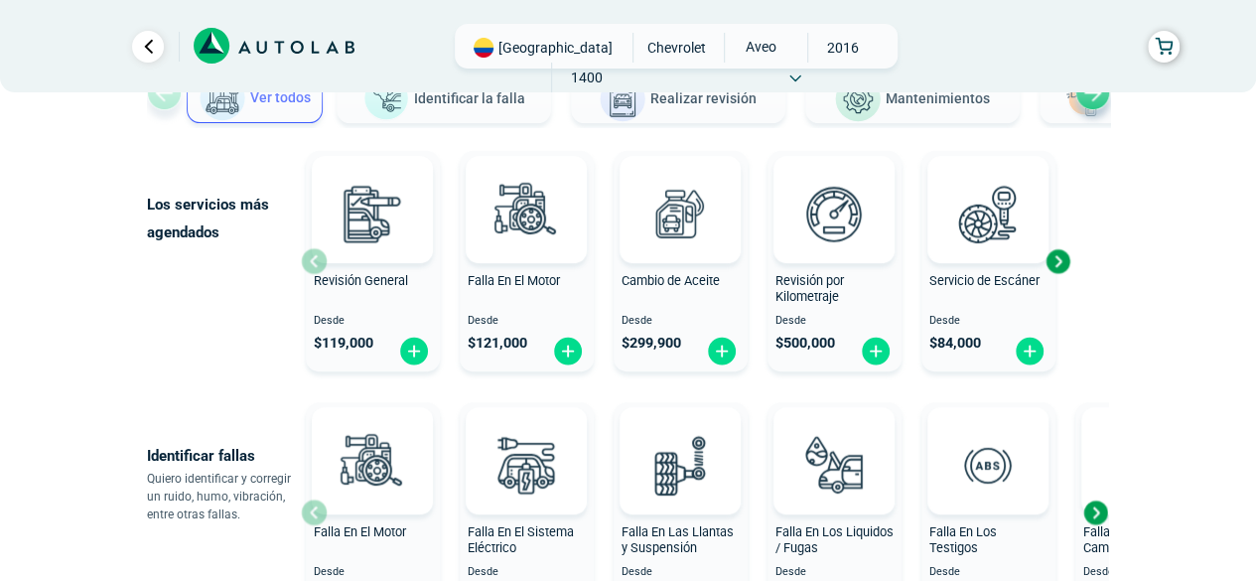
scroll to position [397, 0]
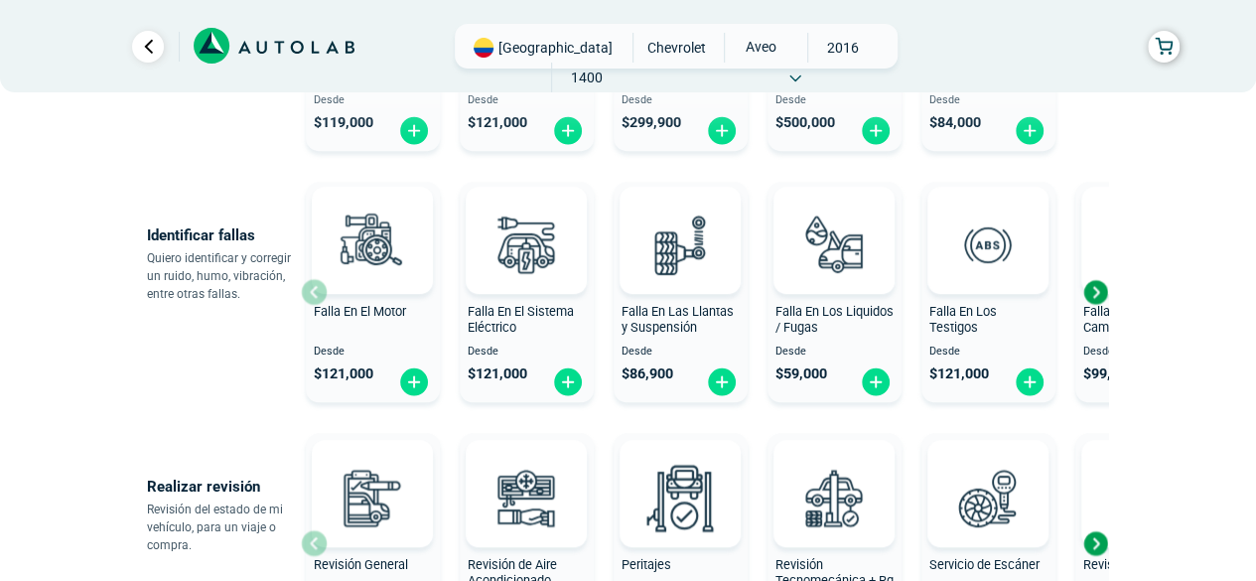
click at [1097, 286] on div "Next slide" at bounding box center [1095, 292] width 30 height 30
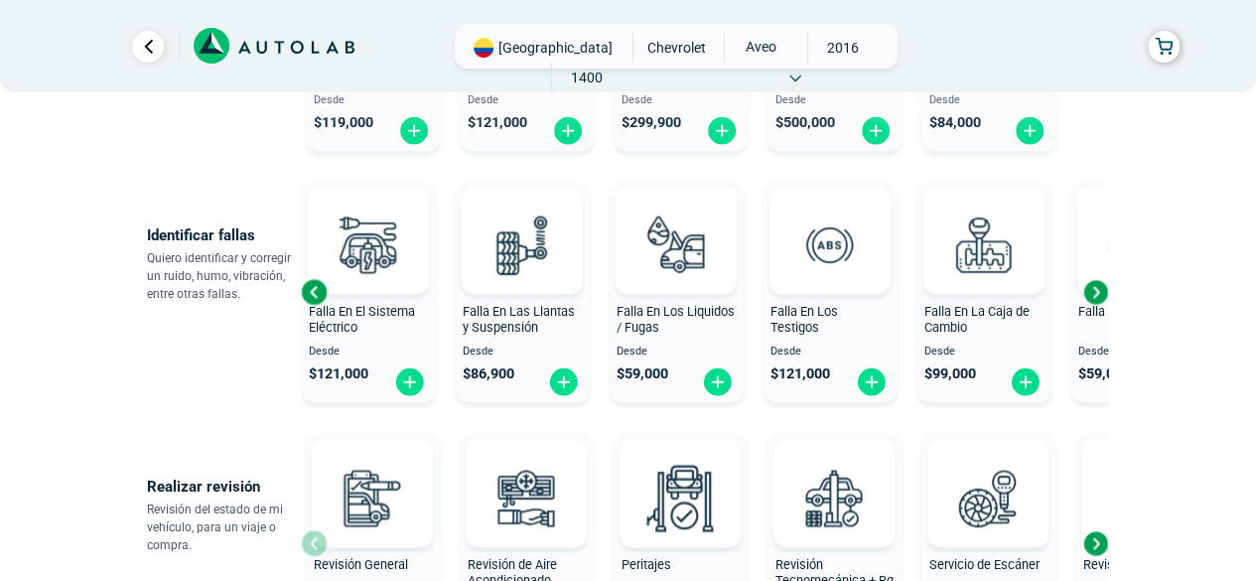
click at [1098, 286] on div "Next slide" at bounding box center [1095, 292] width 30 height 30
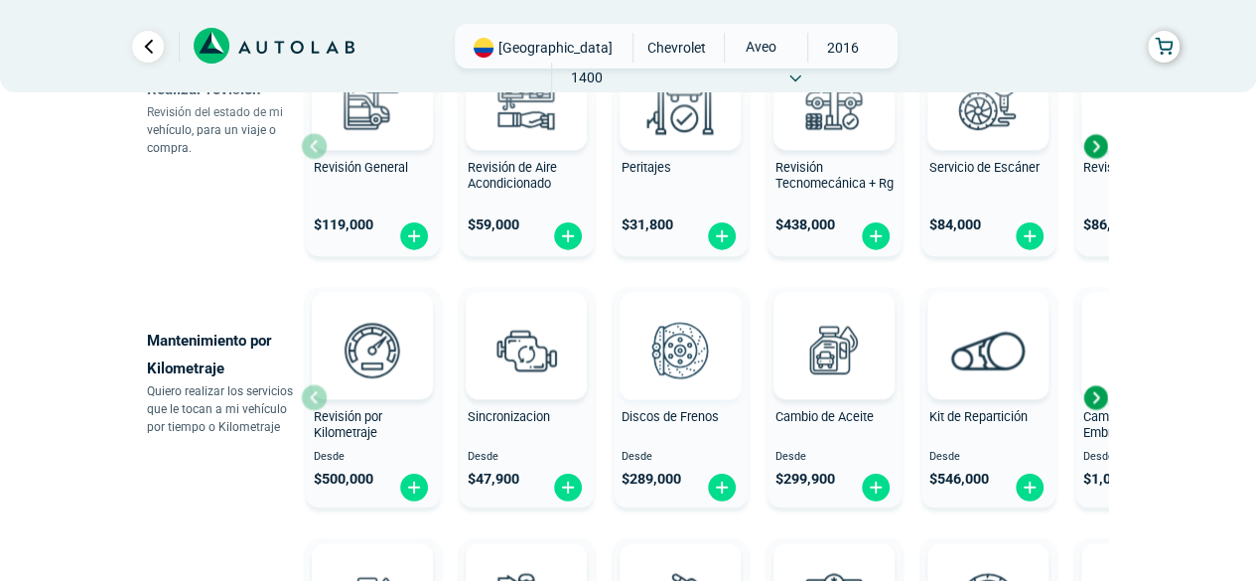
scroll to position [596, 0]
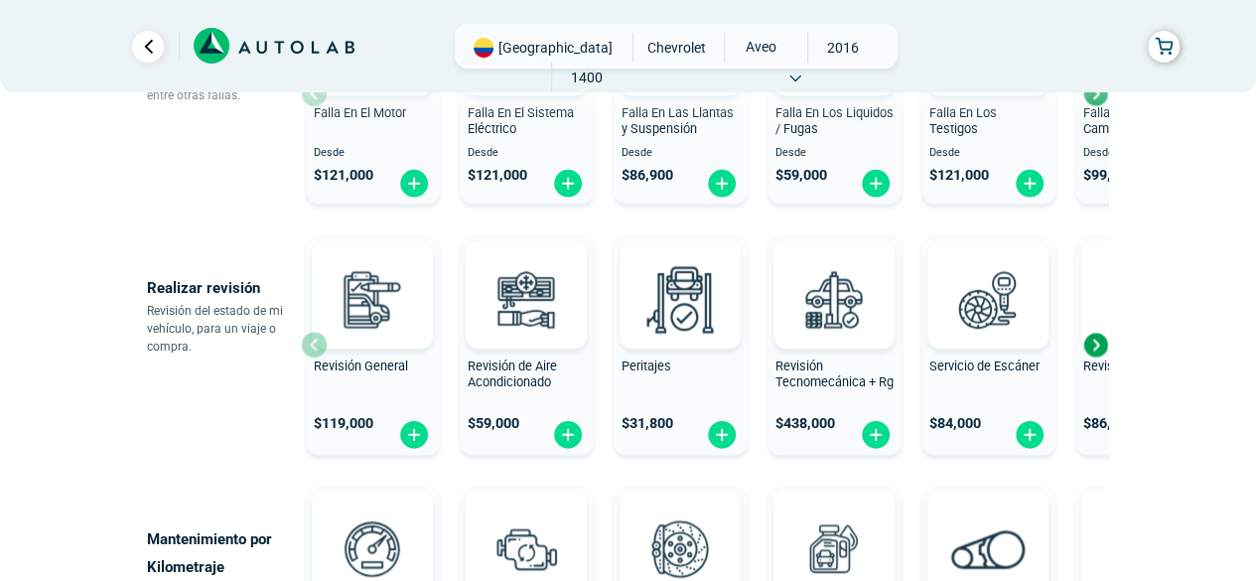
click at [1096, 352] on div "Next slide" at bounding box center [1095, 345] width 30 height 30
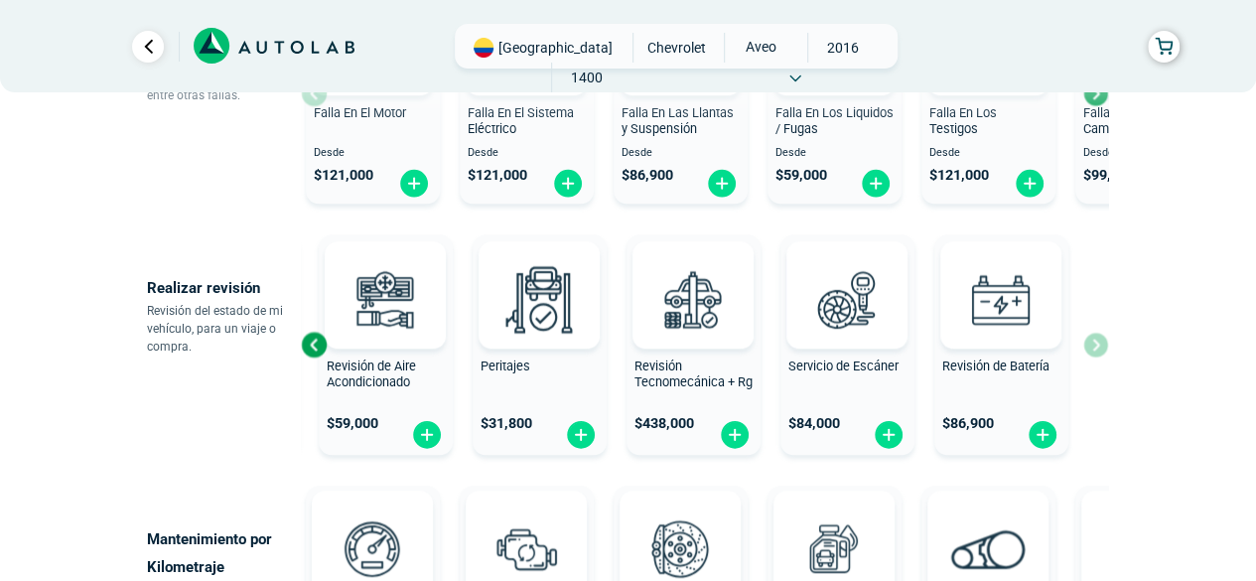
click at [1094, 348] on div "Revisión General $ 119,000 Revisión de Aire Acondicionado $ 59,000 Peritajes $ …" at bounding box center [704, 344] width 807 height 236
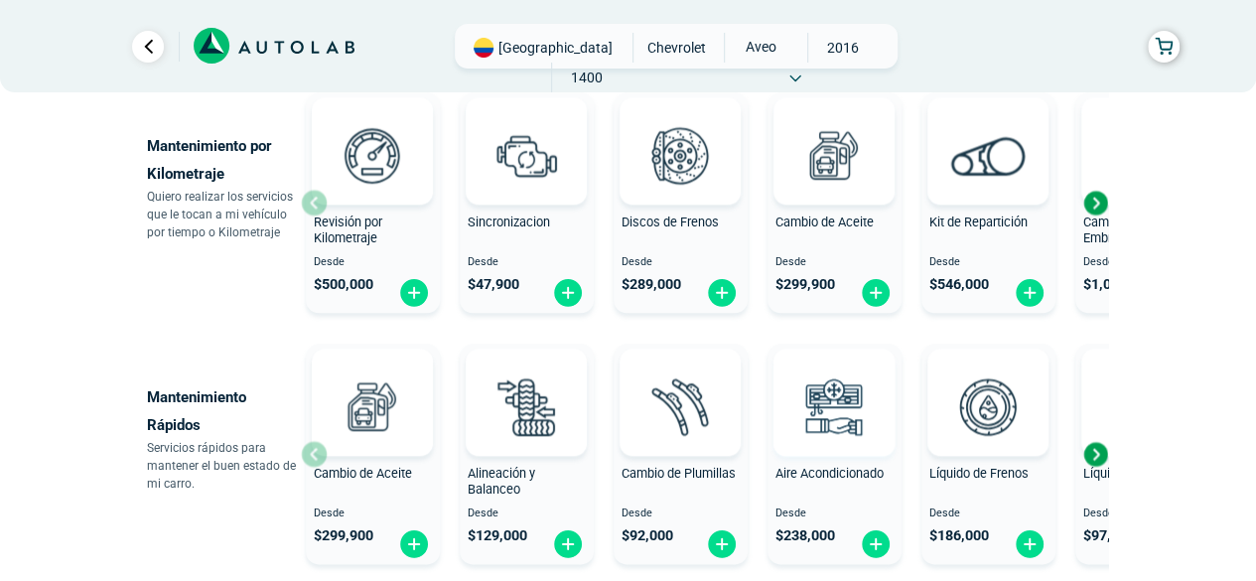
scroll to position [1092, 0]
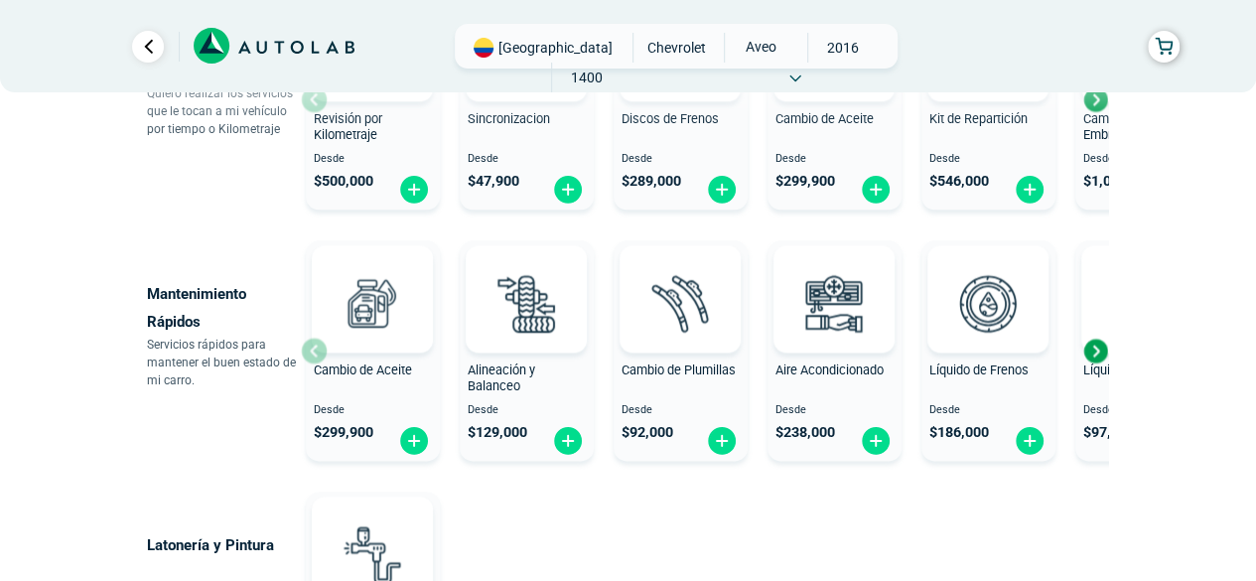
click at [1100, 353] on div "Next slide" at bounding box center [1095, 351] width 30 height 30
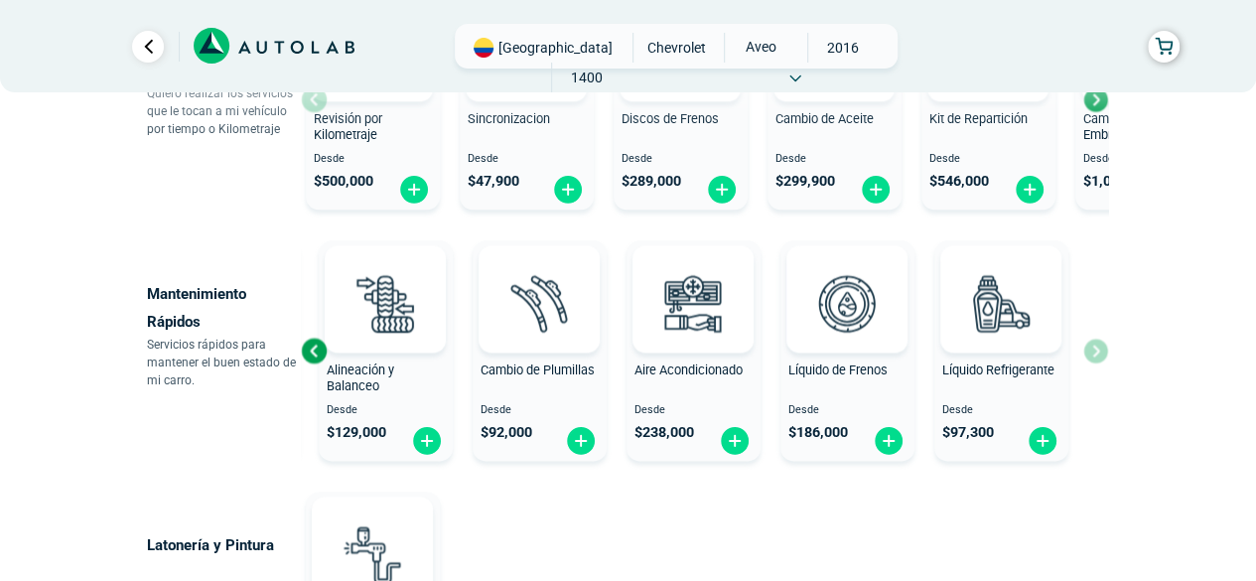
click at [1100, 353] on div "Cambio de Aceite Desde $ 299,900 Alineación y Balanceo Desde $ 129,000 Cambio d…" at bounding box center [704, 350] width 807 height 236
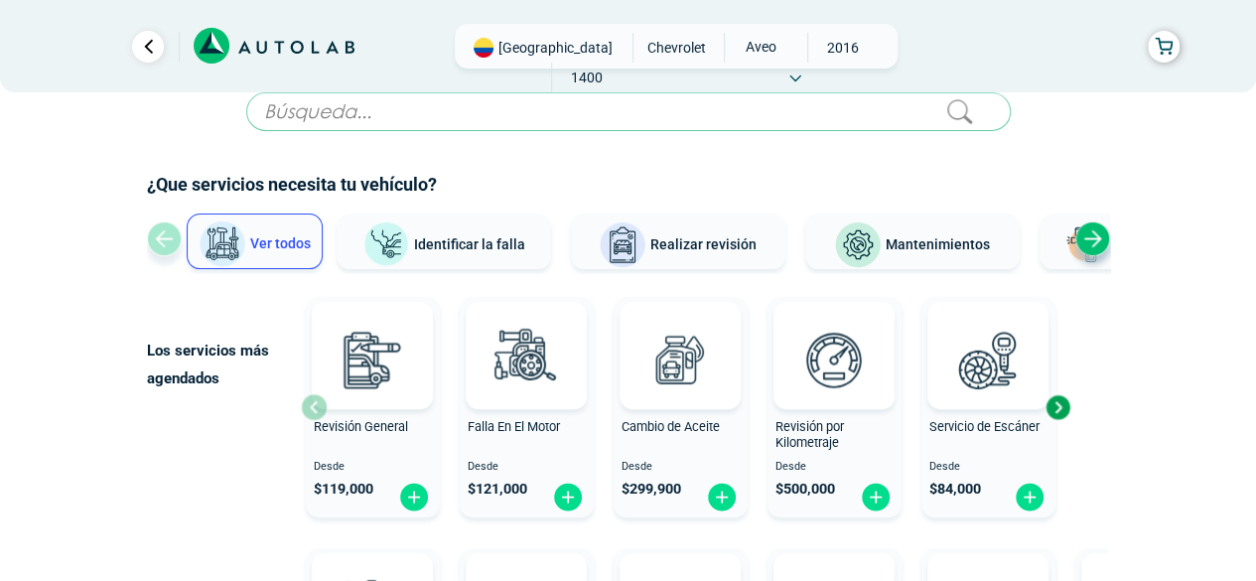
scroll to position [0, 0]
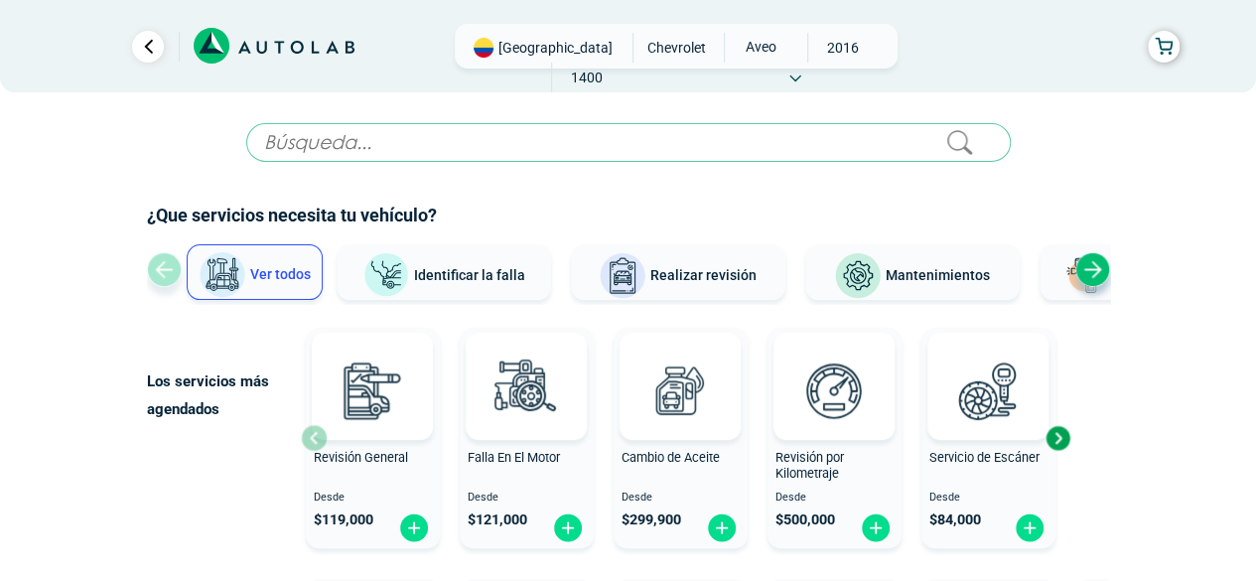
click at [143, 51] on link "Ir al paso anterior" at bounding box center [148, 47] width 32 height 32
click at [449, 276] on span "Identificar la falla" at bounding box center [469, 274] width 111 height 16
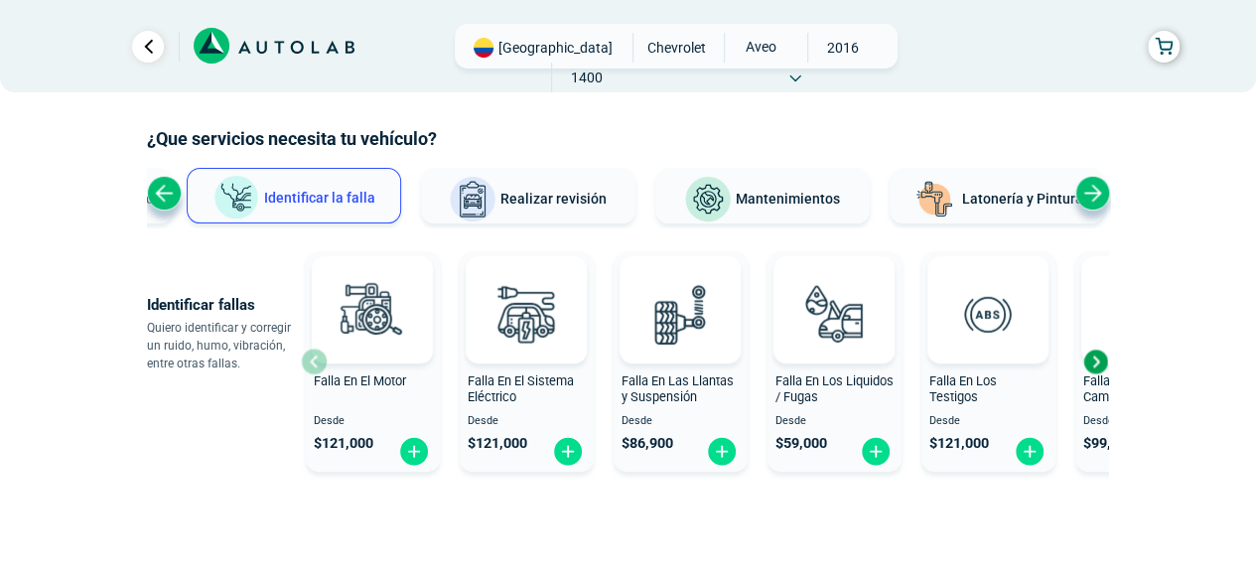
scroll to position [147, 0]
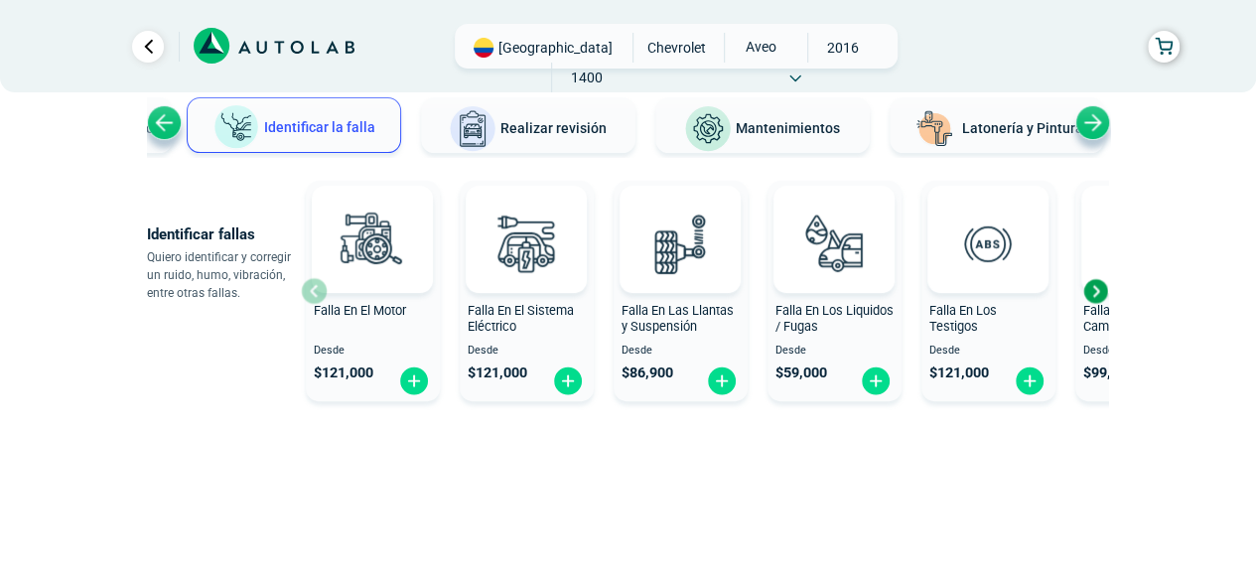
click at [554, 128] on span "Realizar revisión" at bounding box center [553, 128] width 106 height 16
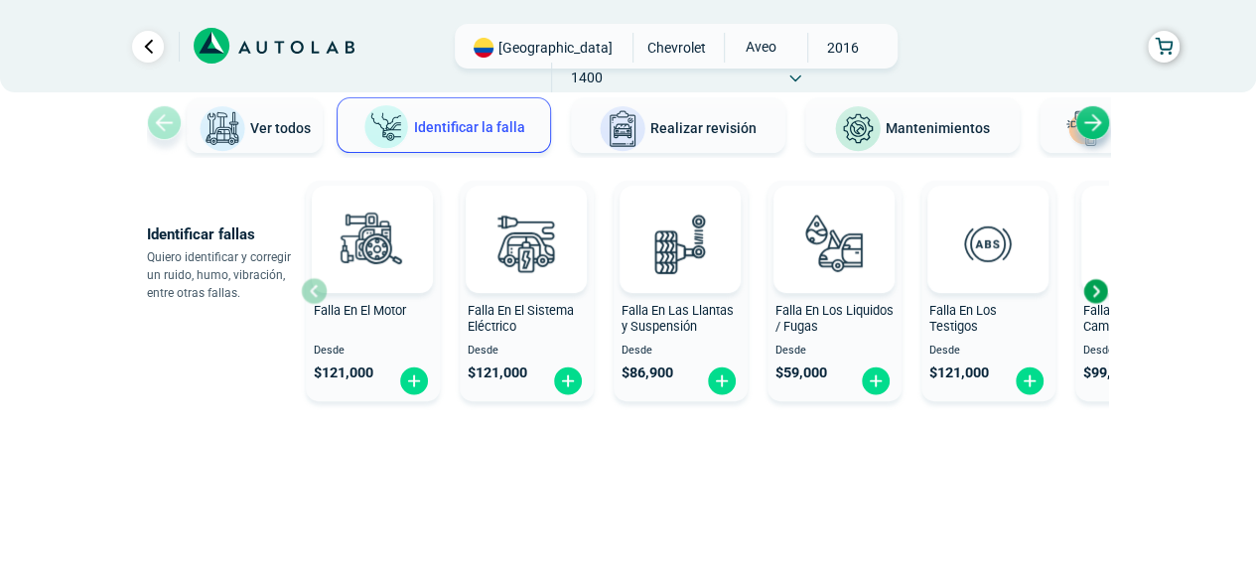
click at [695, 135] on button "Realizar revisión" at bounding box center [678, 125] width 214 height 56
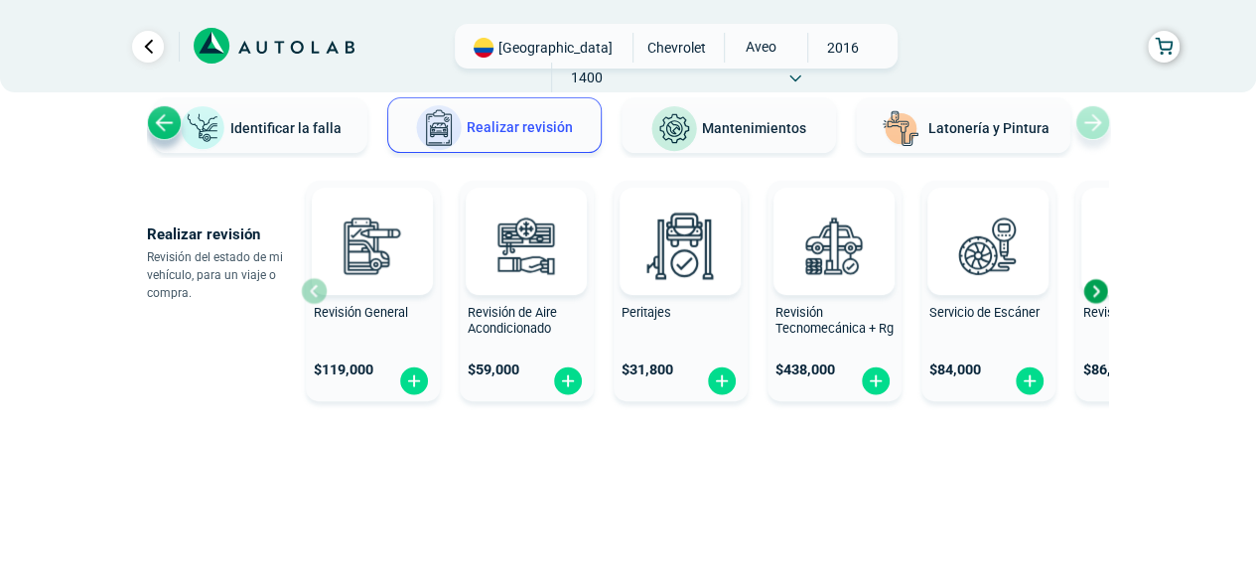
click at [737, 135] on button "Mantenimientos" at bounding box center [729, 125] width 214 height 56
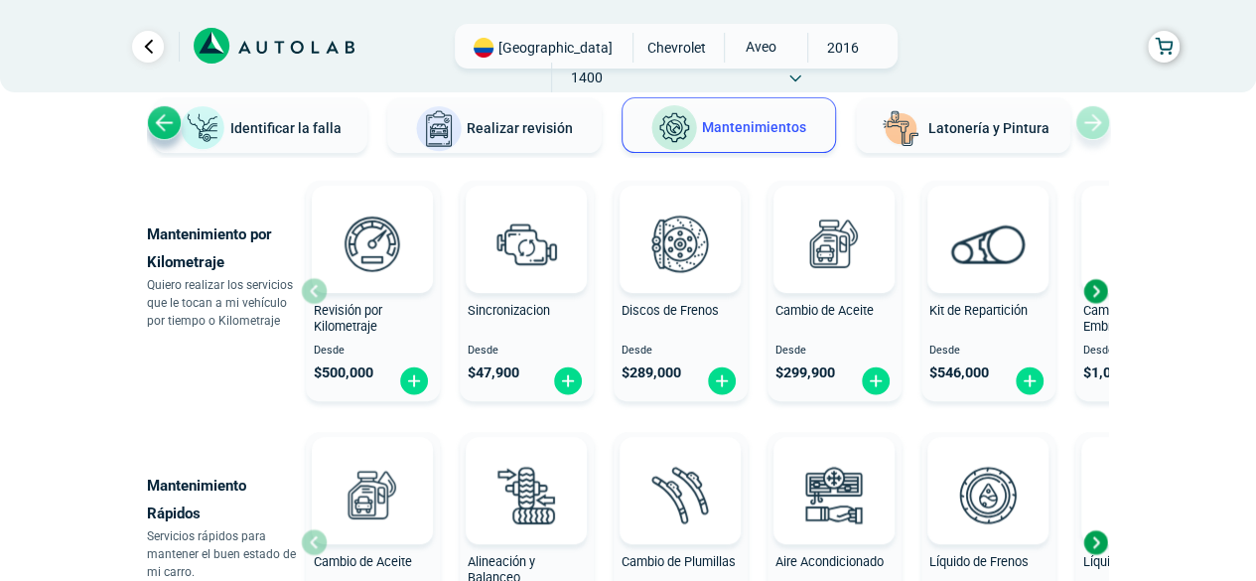
click at [977, 122] on span "Latonería y Pintura" at bounding box center [988, 128] width 121 height 16
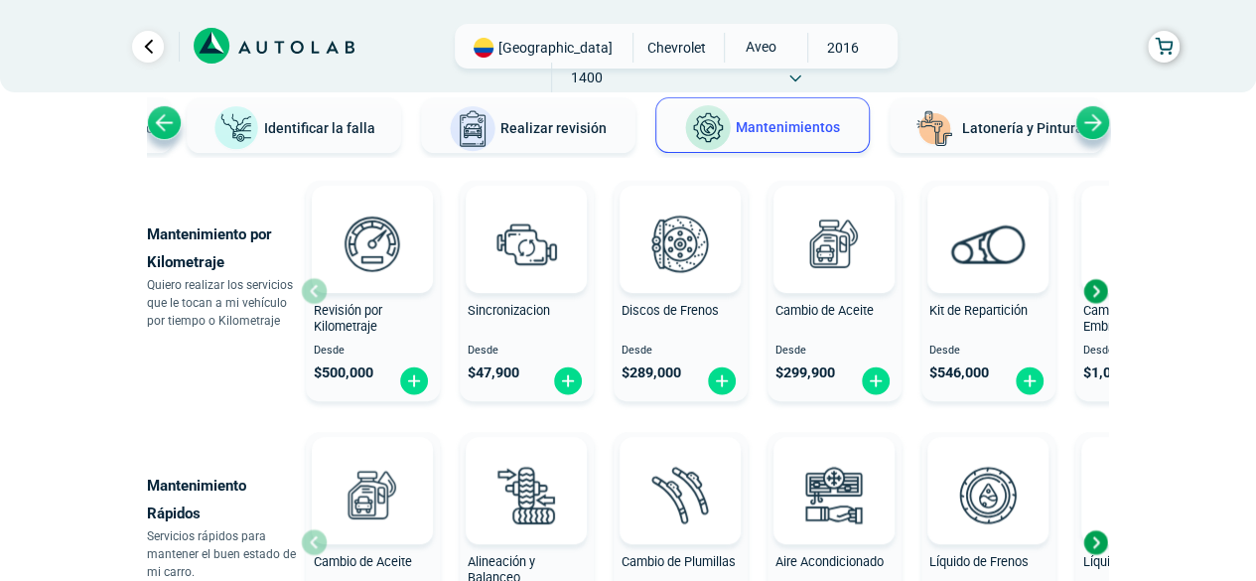
click at [1098, 117] on div "Next slide" at bounding box center [1092, 122] width 35 height 35
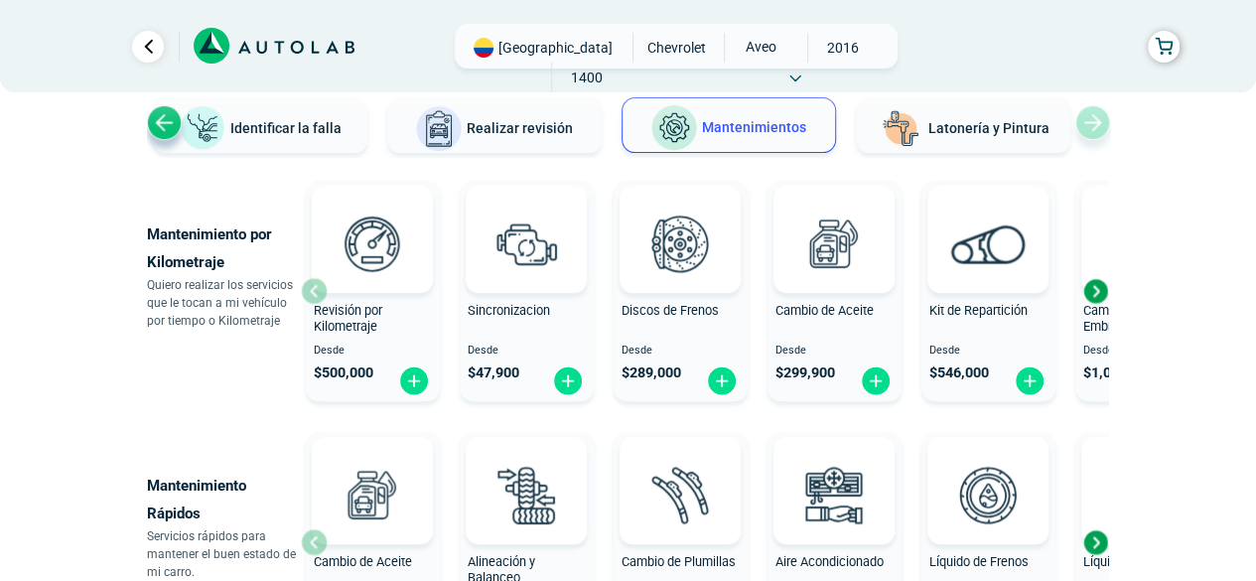
click at [1098, 116] on div "Ver todos Identificar la falla Realizar revisión Mantenimientos Latonería y Pin…" at bounding box center [628, 127] width 963 height 60
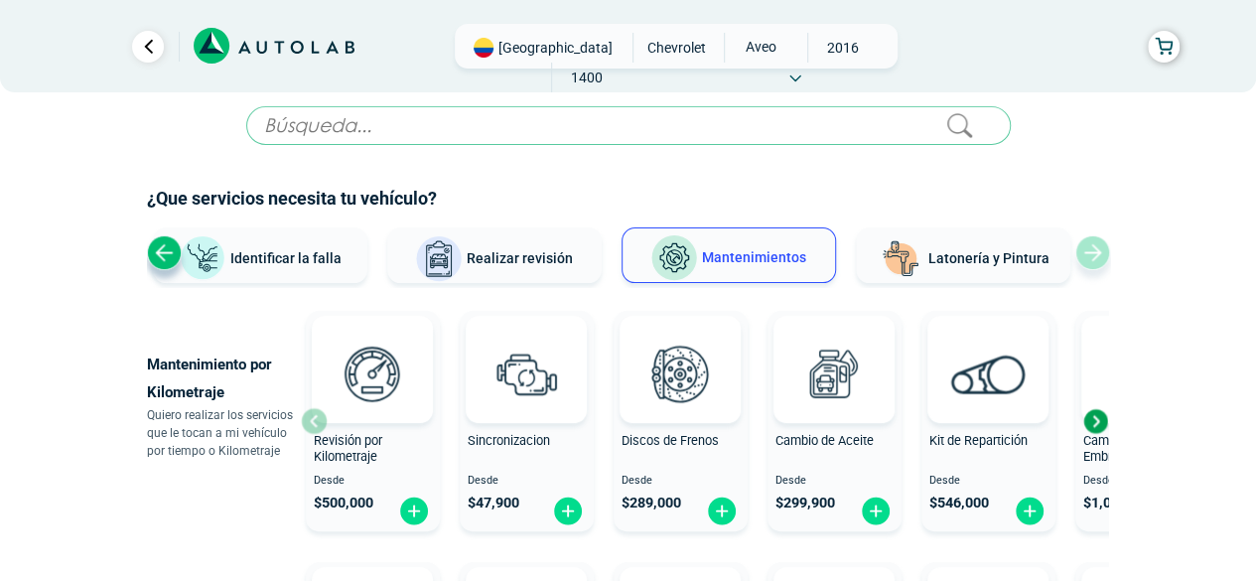
scroll to position [0, 0]
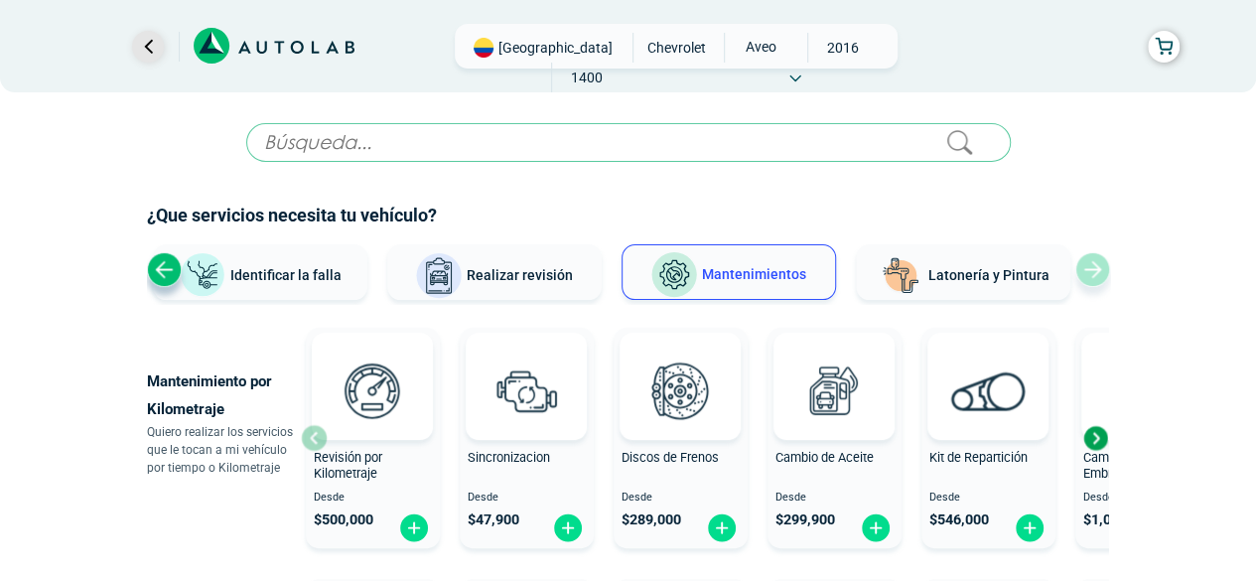
click at [151, 38] on link "Ir al paso anterior" at bounding box center [148, 47] width 32 height 32
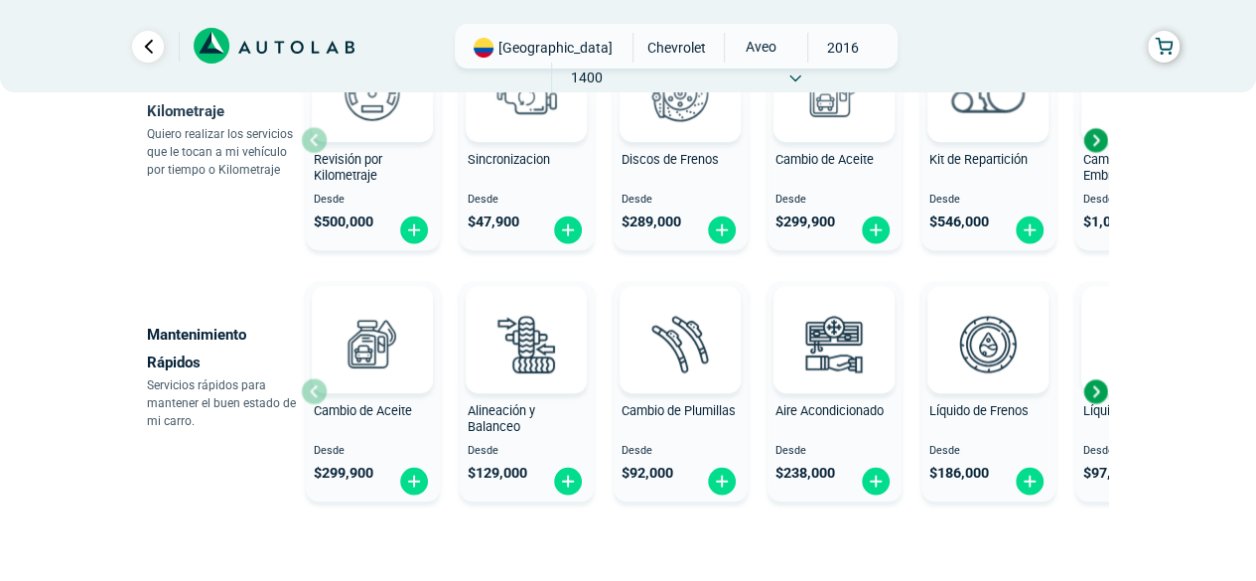
scroll to position [147, 0]
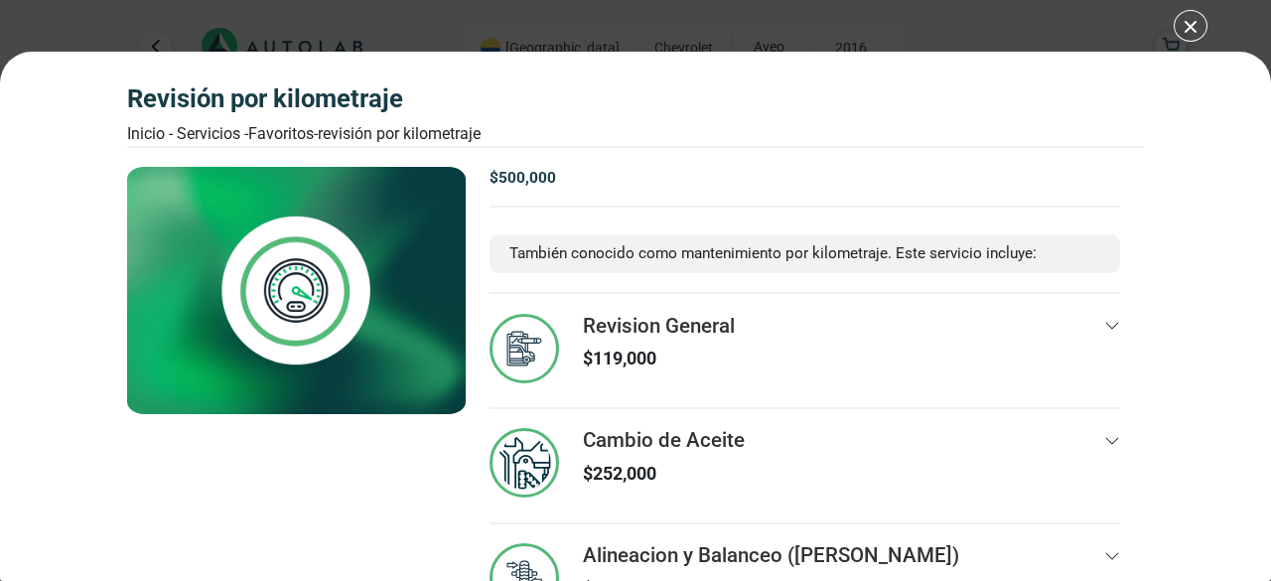
click at [1200, 28] on div "Revisión por Kilometraje Inicio - Servicios - Favoritos - Revisión por Kilometr…" at bounding box center [635, 290] width 1271 height 581
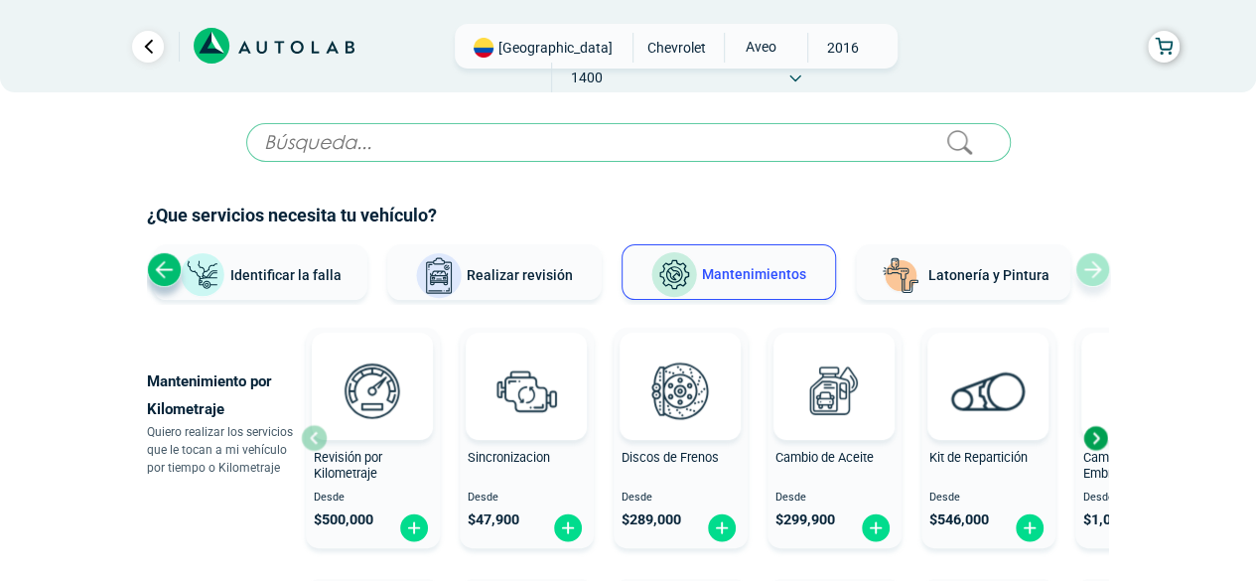
click at [530, 273] on span "Realizar revisión" at bounding box center [520, 275] width 106 height 16
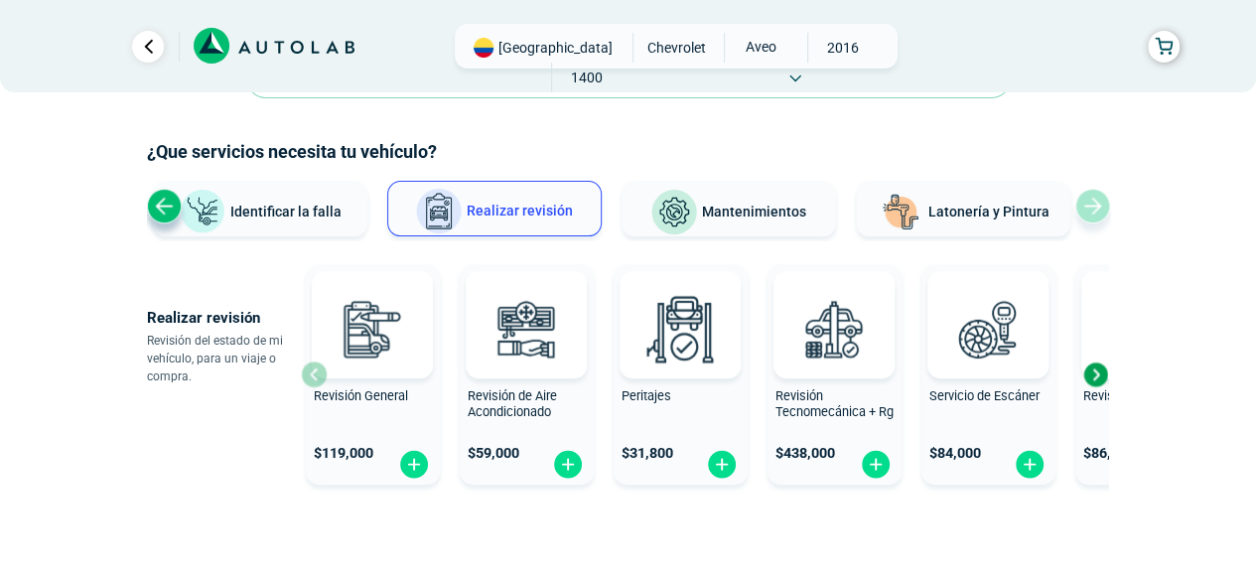
scroll to position [147, 0]
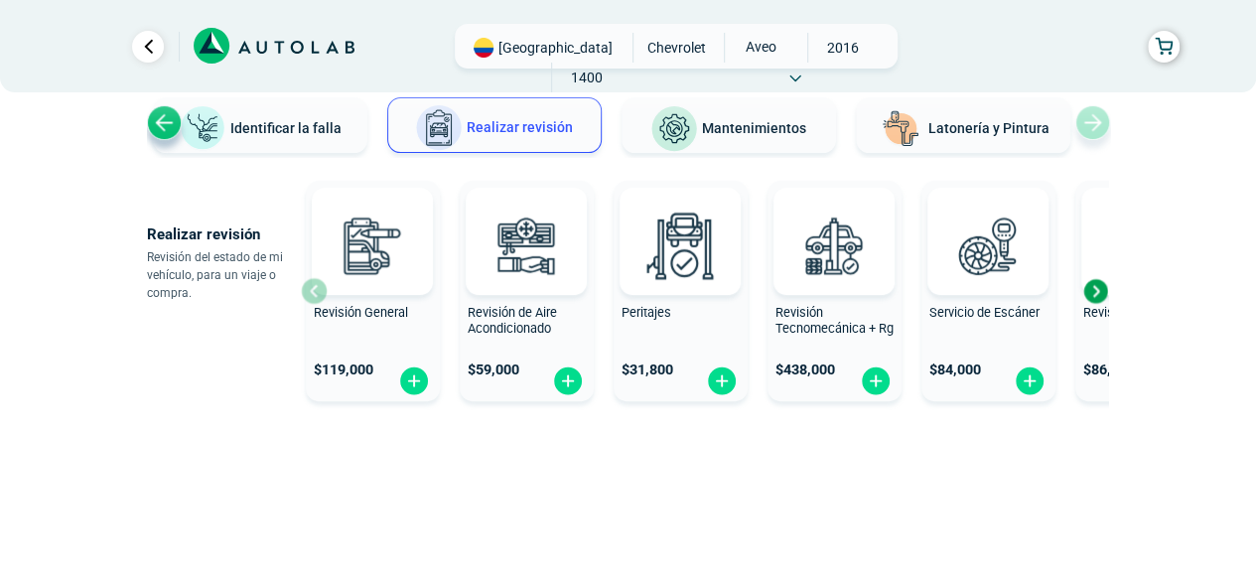
click at [266, 130] on span "Identificar la falla" at bounding box center [285, 127] width 111 height 16
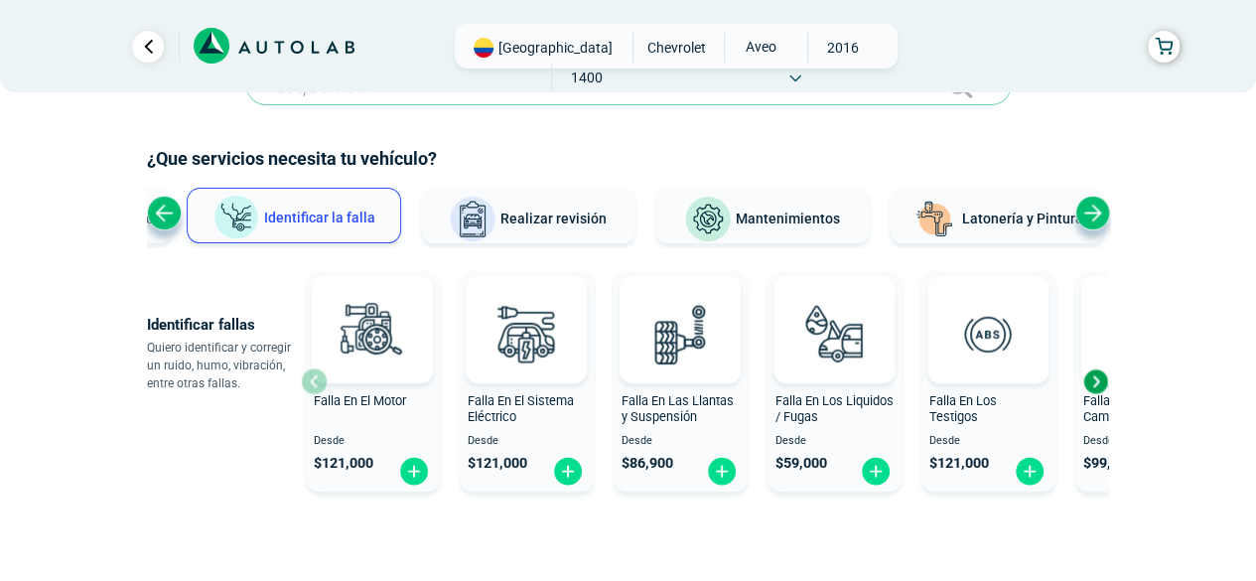
scroll to position [0, 0]
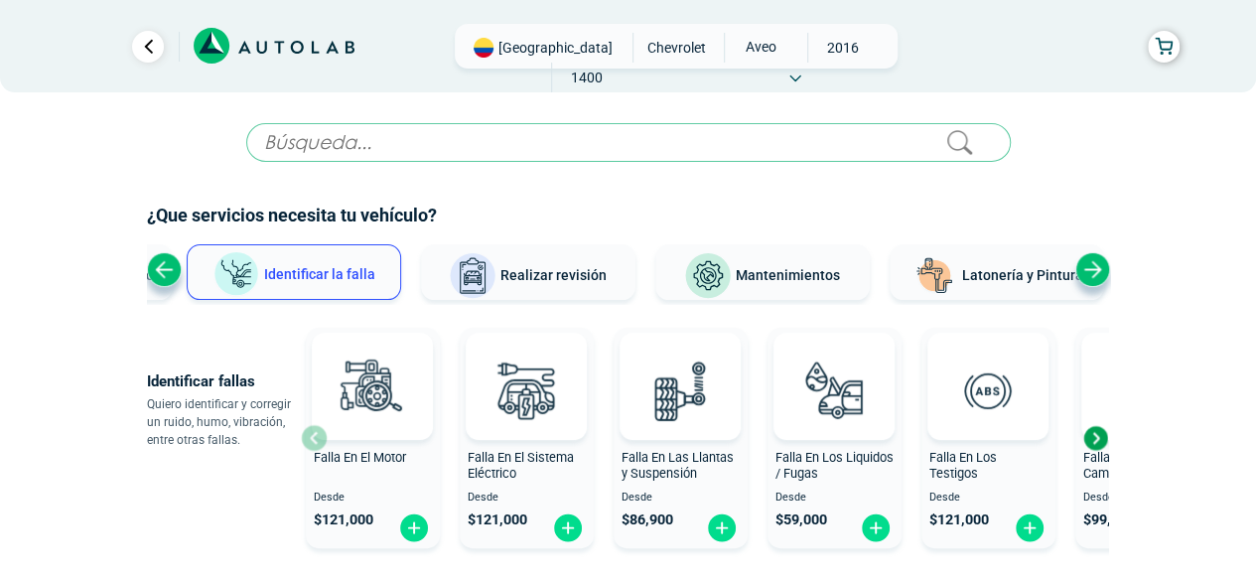
click at [554, 274] on span "Realizar revisión" at bounding box center [553, 275] width 106 height 16
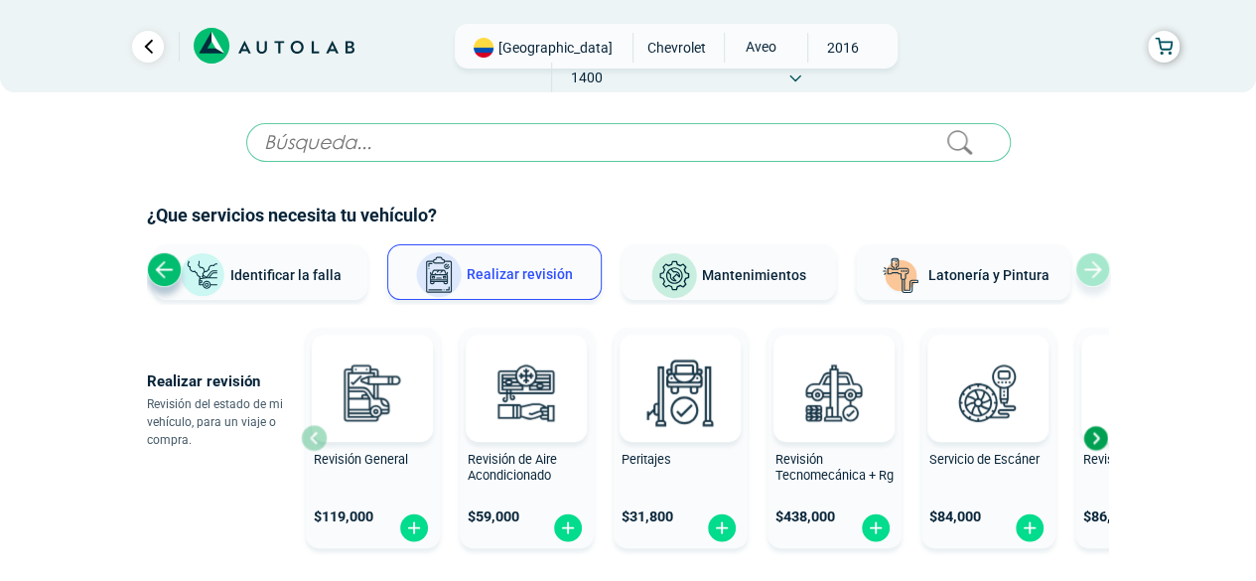
click at [748, 285] on button "Mantenimientos" at bounding box center [729, 272] width 214 height 56
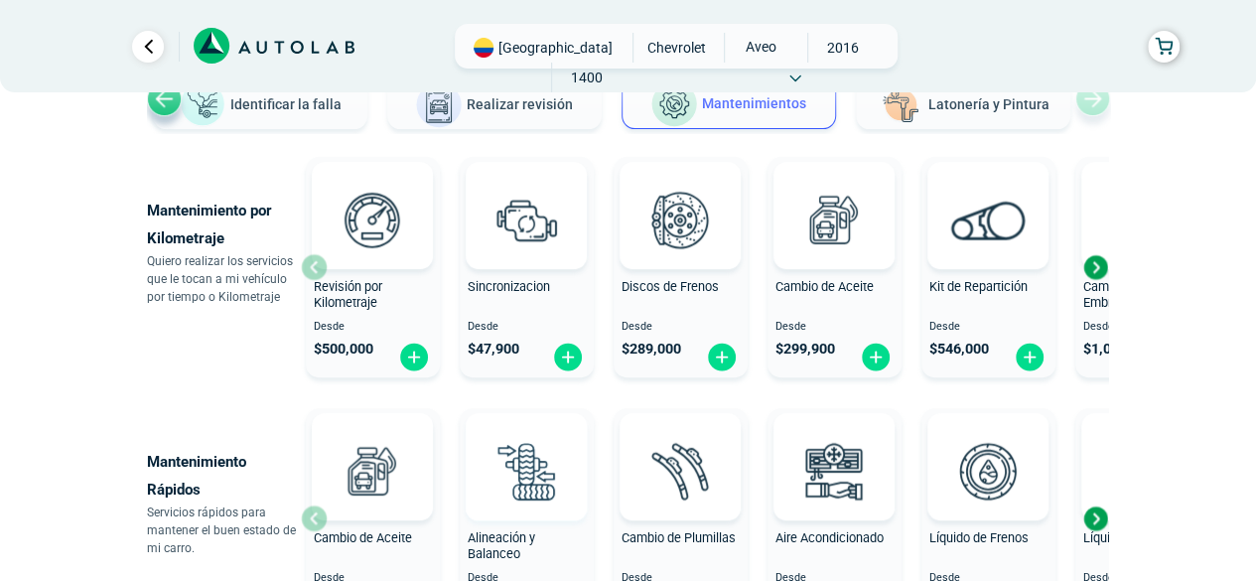
scroll to position [199, 0]
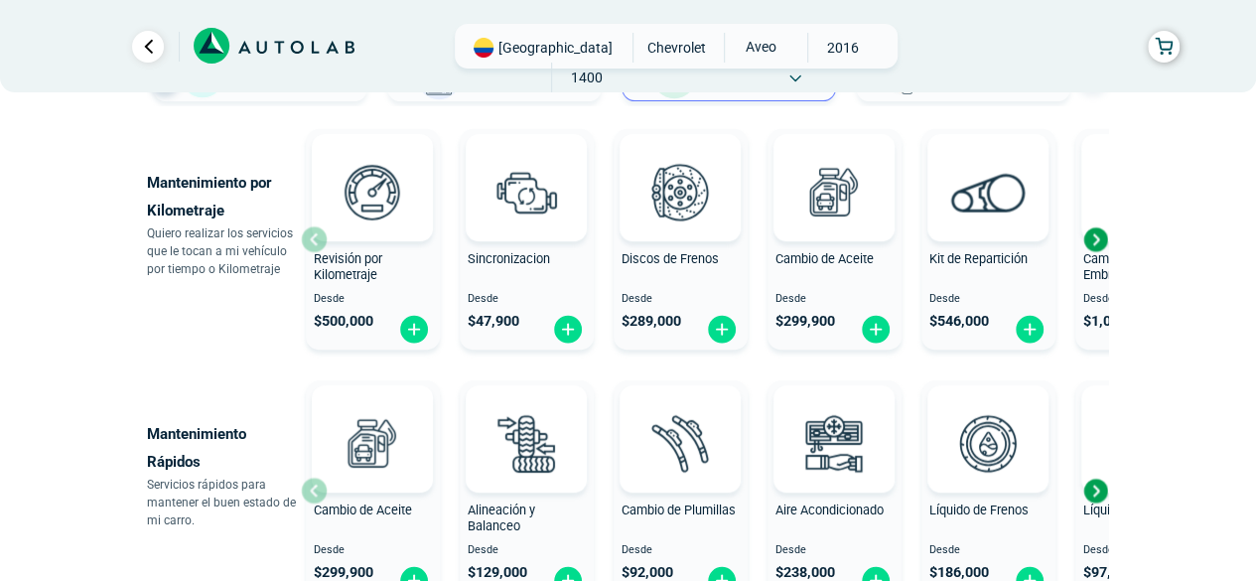
click at [1099, 242] on div "Next slide" at bounding box center [1095, 239] width 30 height 30
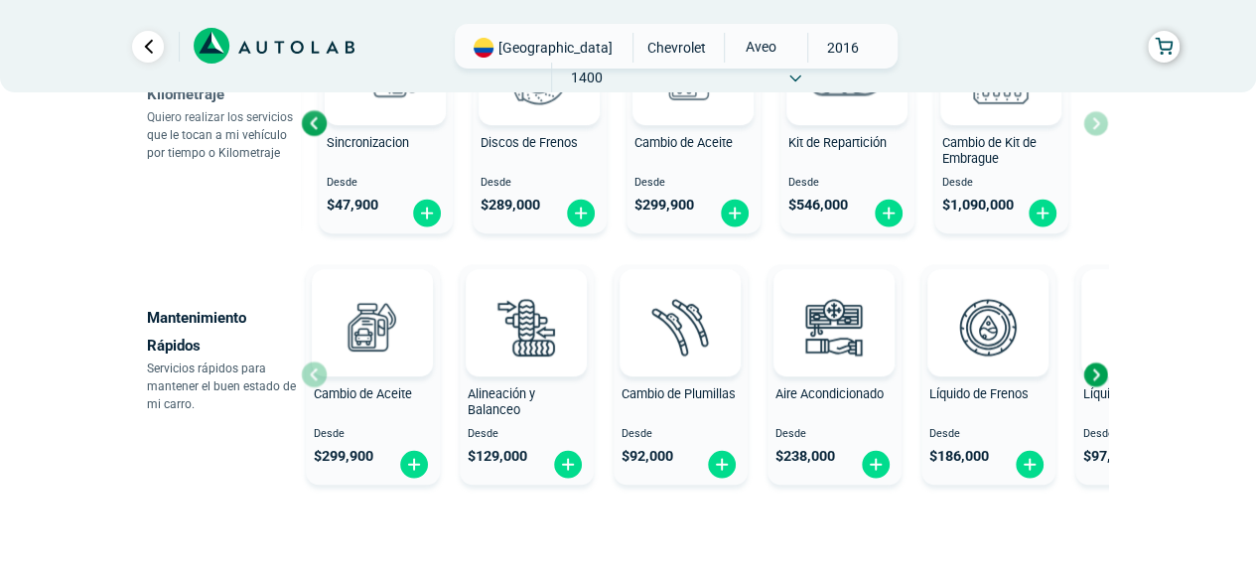
scroll to position [397, 0]
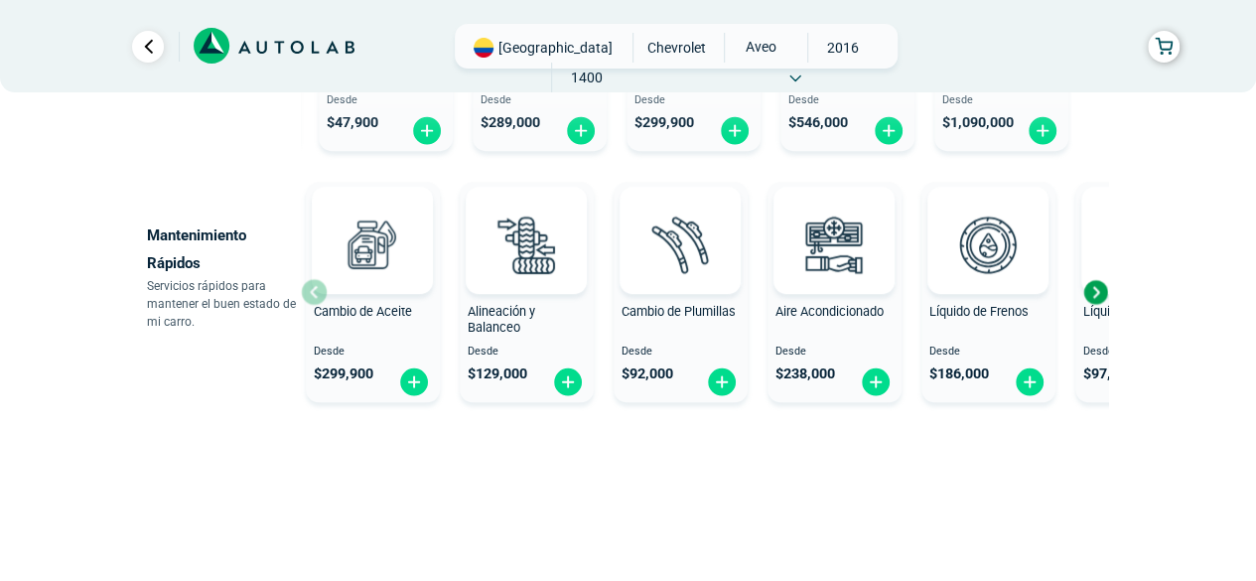
click at [318, 292] on div "Cambio de Aceite Desde $ 299,900" at bounding box center [373, 293] width 134 height 212
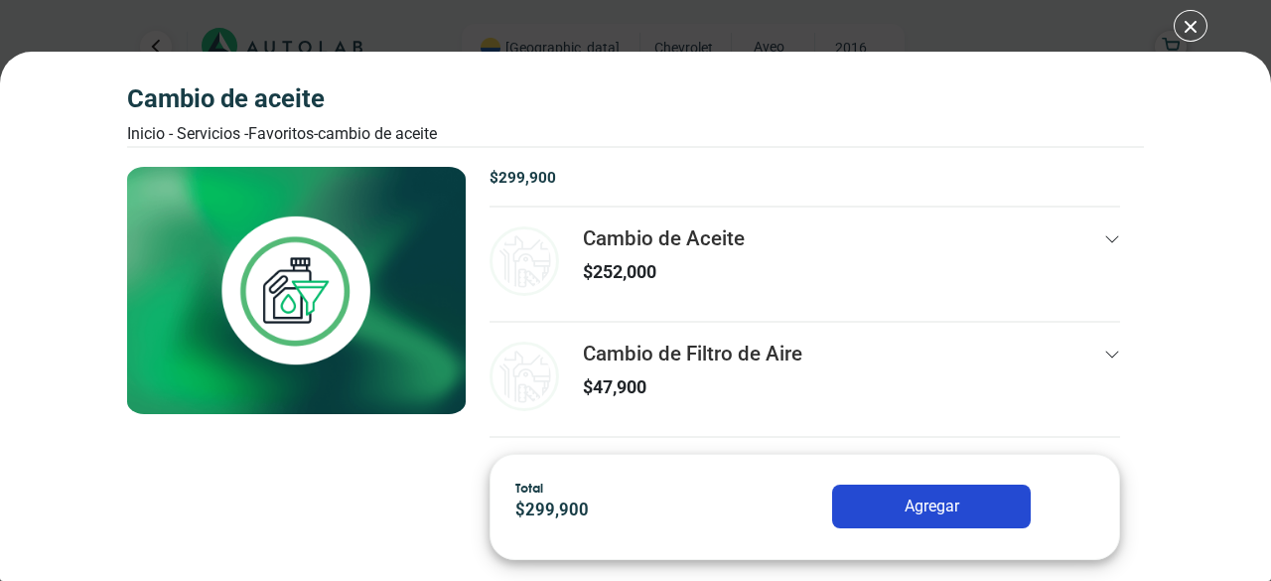
click at [941, 500] on button "Agregar" at bounding box center [931, 507] width 199 height 44
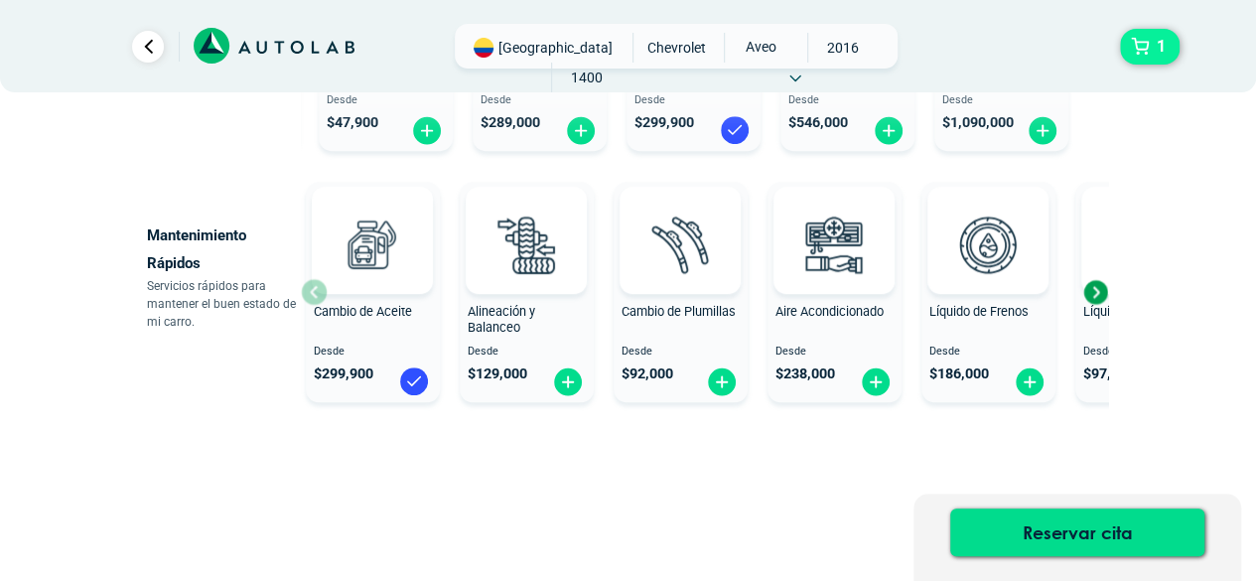
click at [1148, 54] on button "1" at bounding box center [1150, 47] width 60 height 36
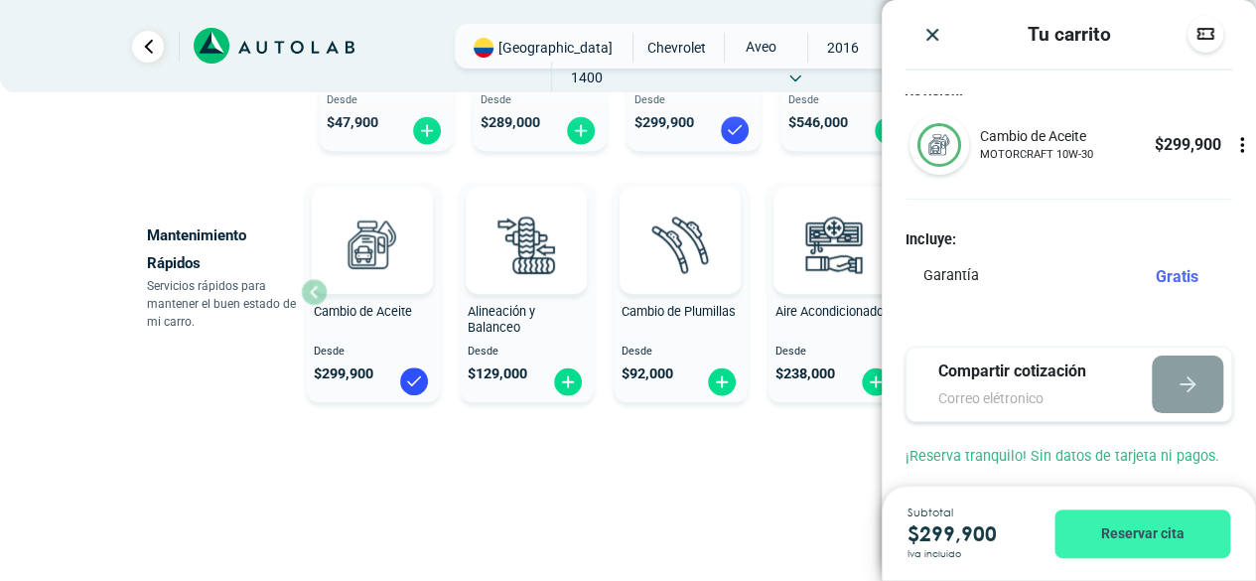
scroll to position [15, 0]
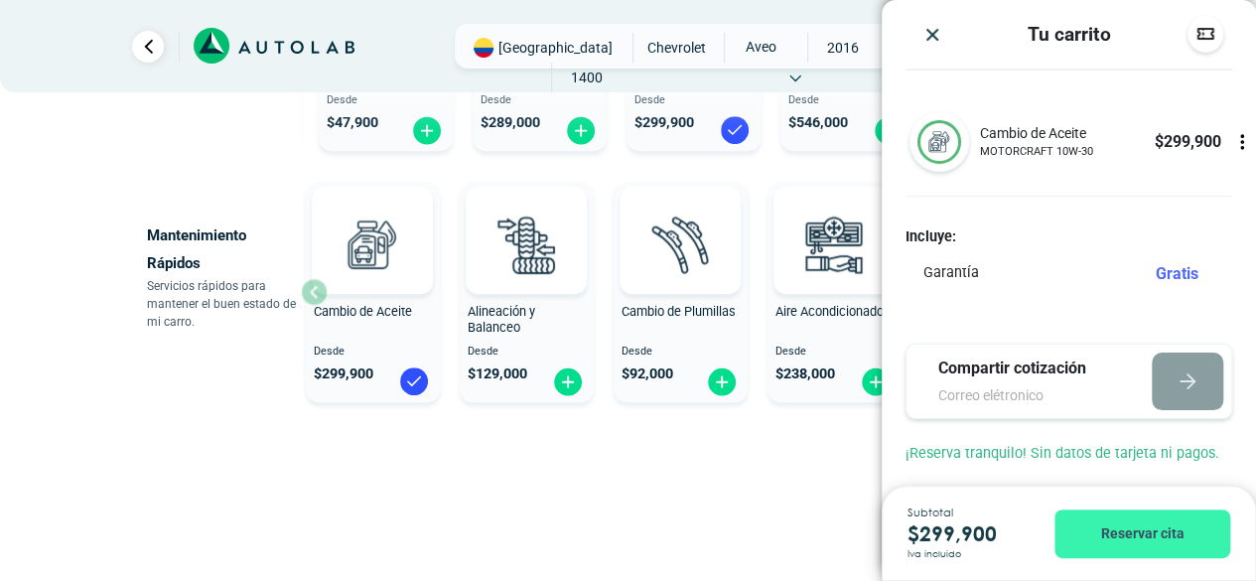
click at [1117, 525] on button "Reservar cita" at bounding box center [1143, 533] width 176 height 49
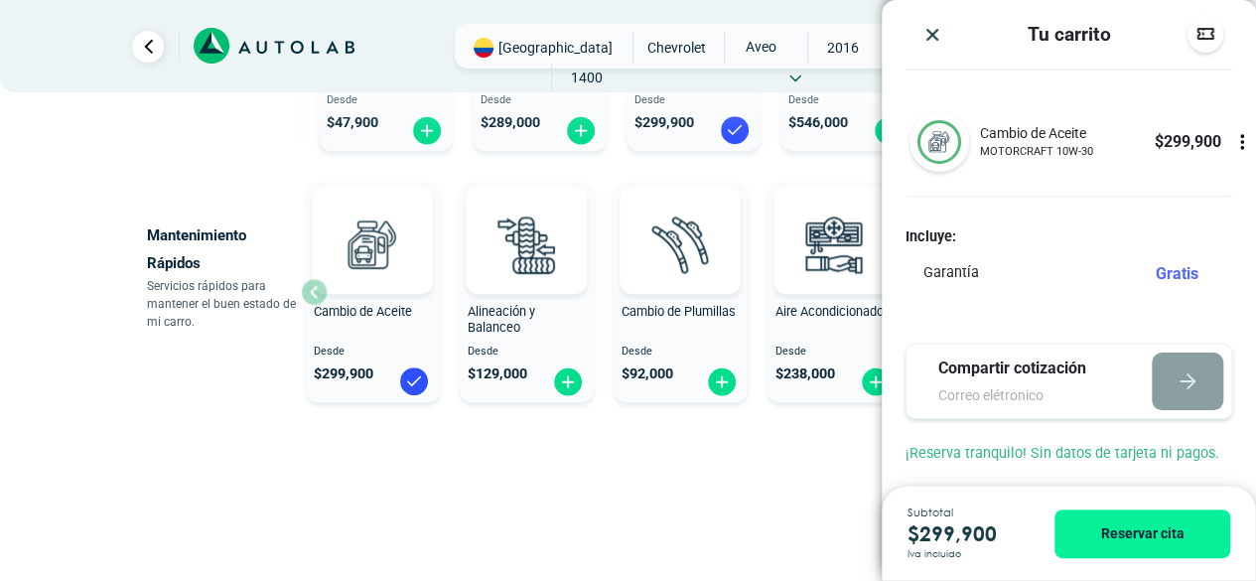
scroll to position [0, 0]
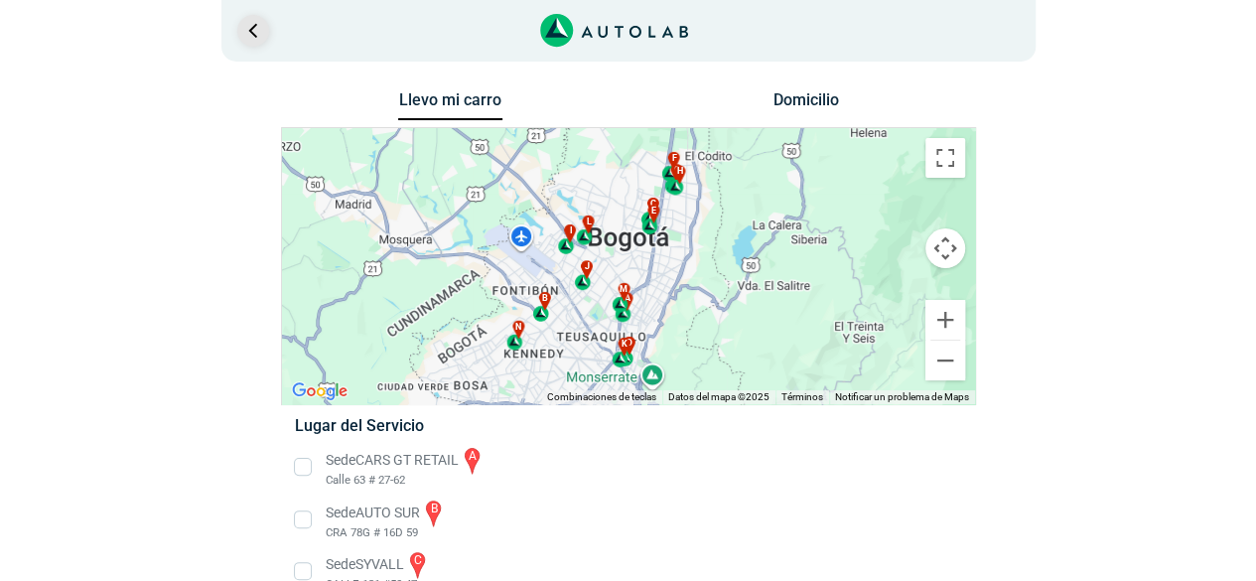
click at [255, 39] on link "Ir al paso anterior" at bounding box center [253, 31] width 32 height 32
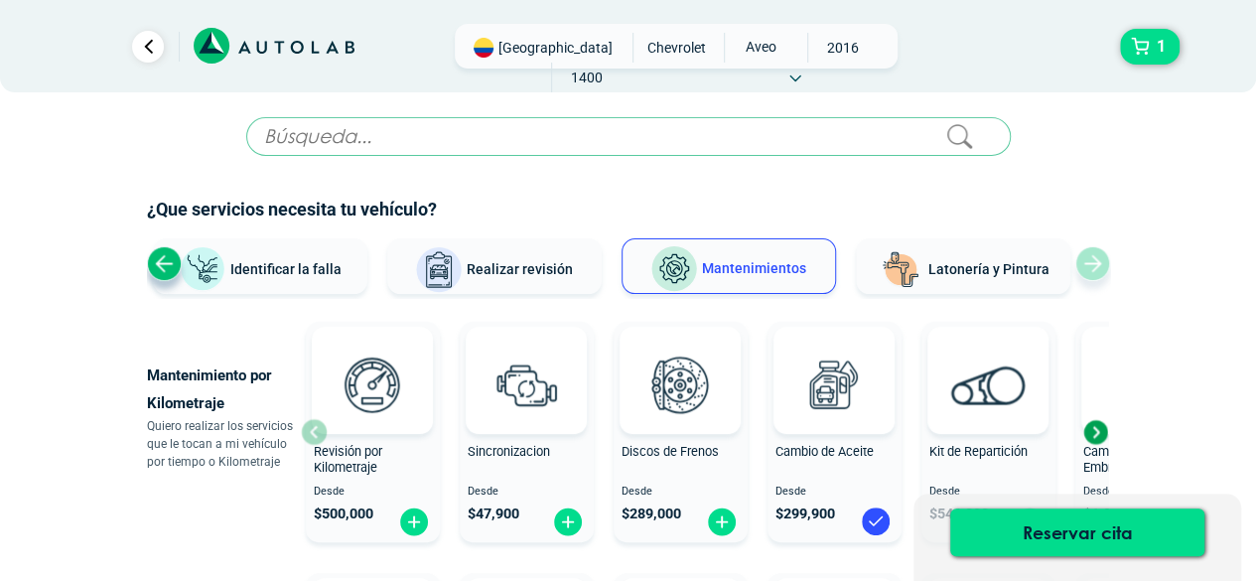
scroll to position [1, 0]
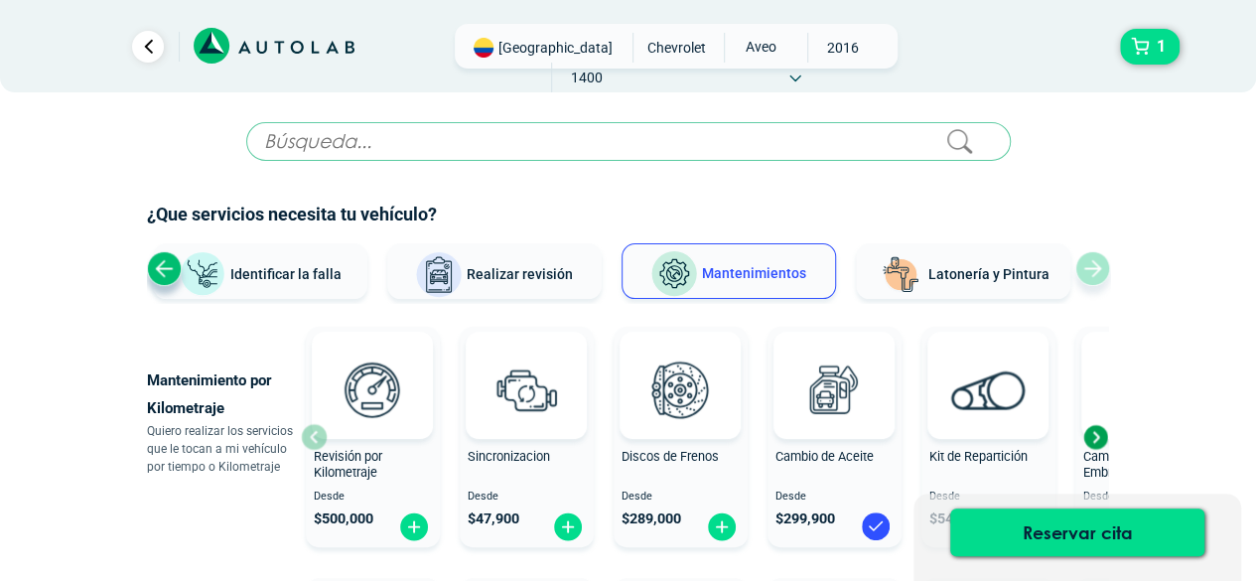
click at [976, 275] on span "Latonería y Pintura" at bounding box center [988, 274] width 121 height 16
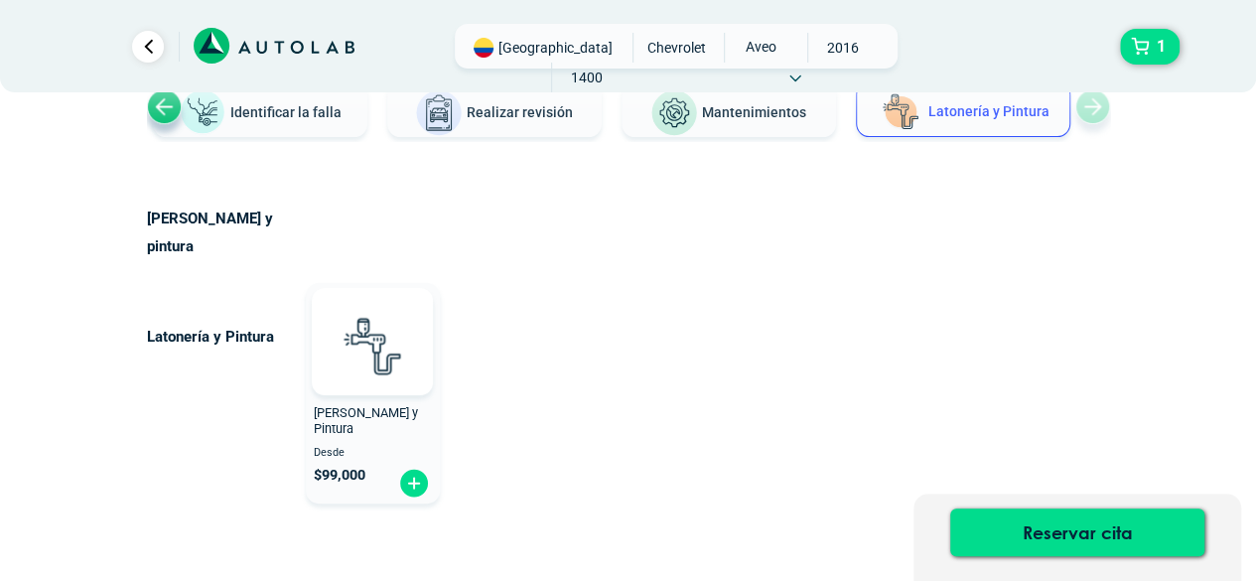
scroll to position [0, 0]
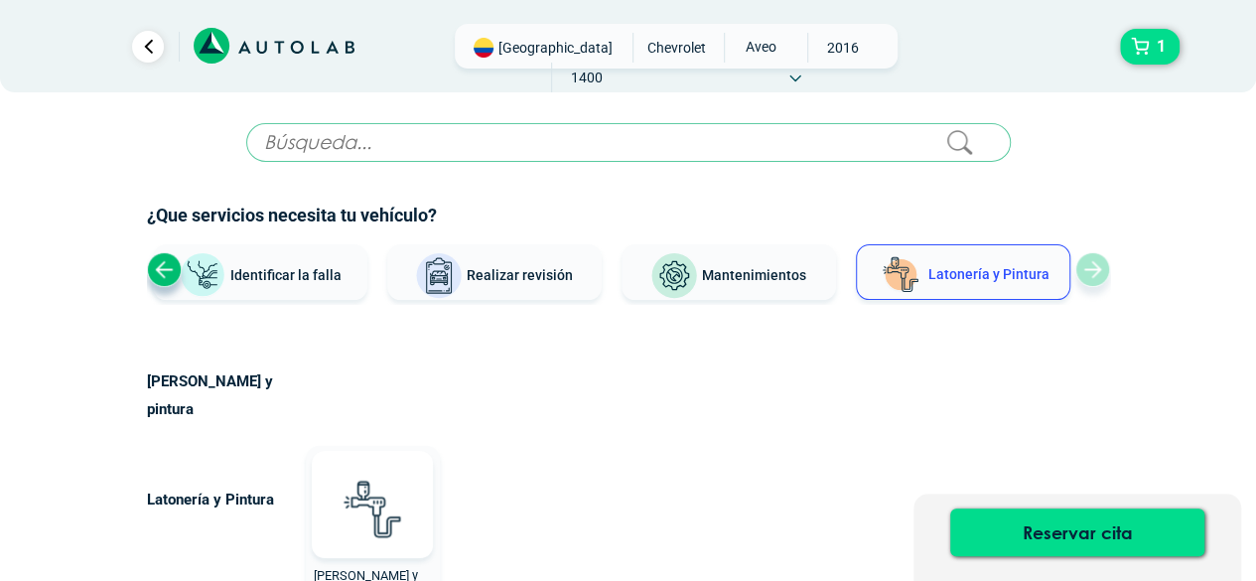
click at [755, 286] on button "Mantenimientos" at bounding box center [729, 272] width 214 height 56
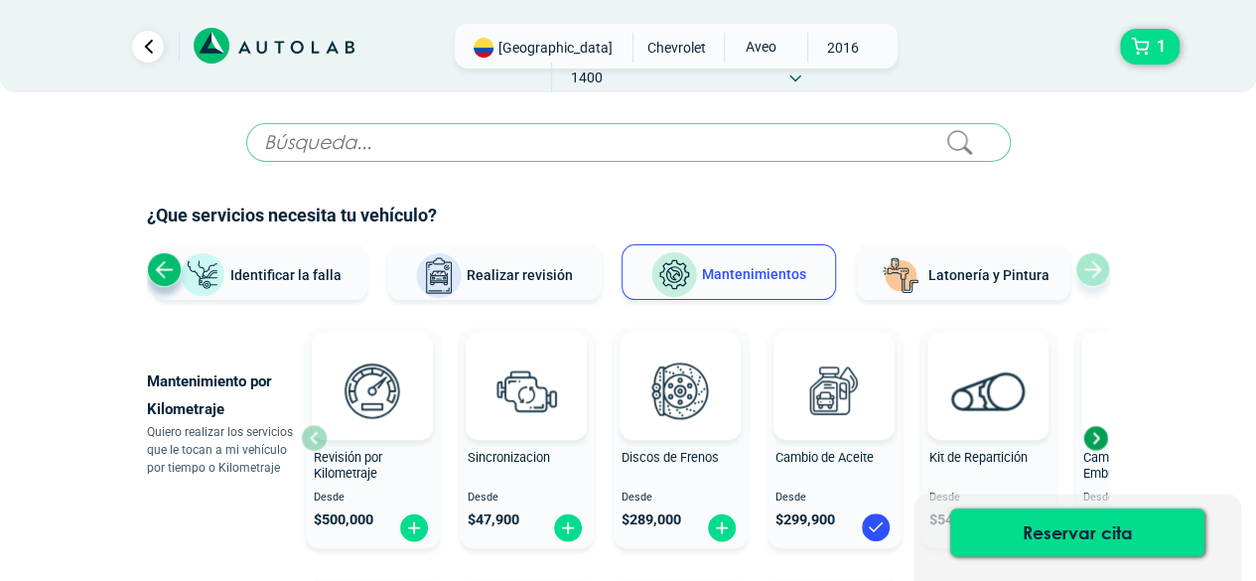
click at [522, 288] on button "Realizar revisión" at bounding box center [494, 272] width 214 height 56
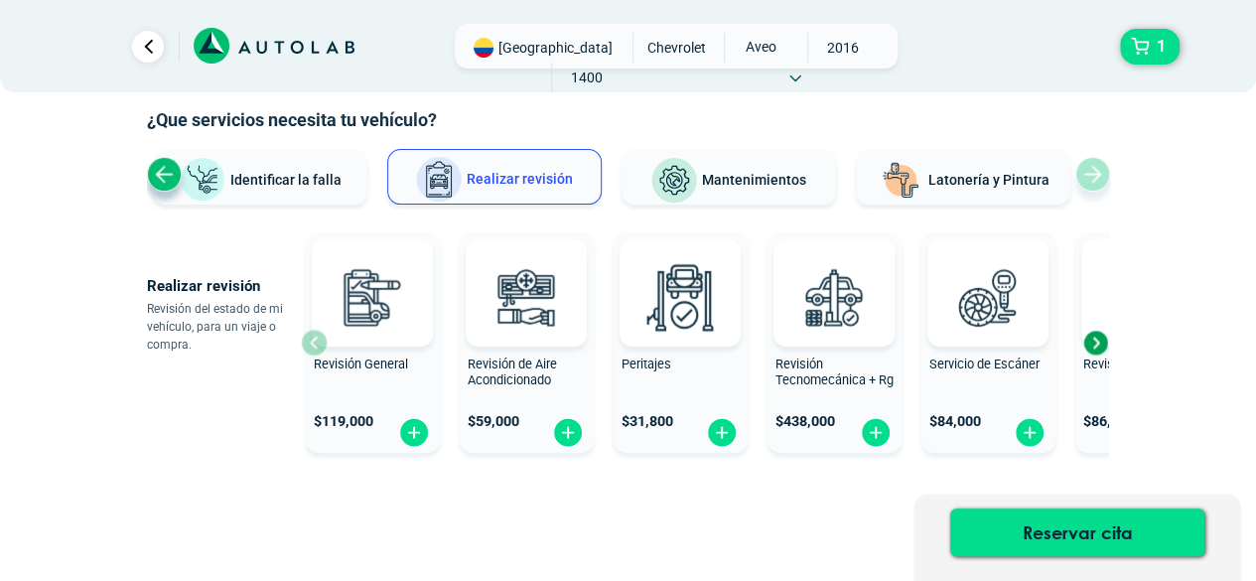
scroll to position [147, 0]
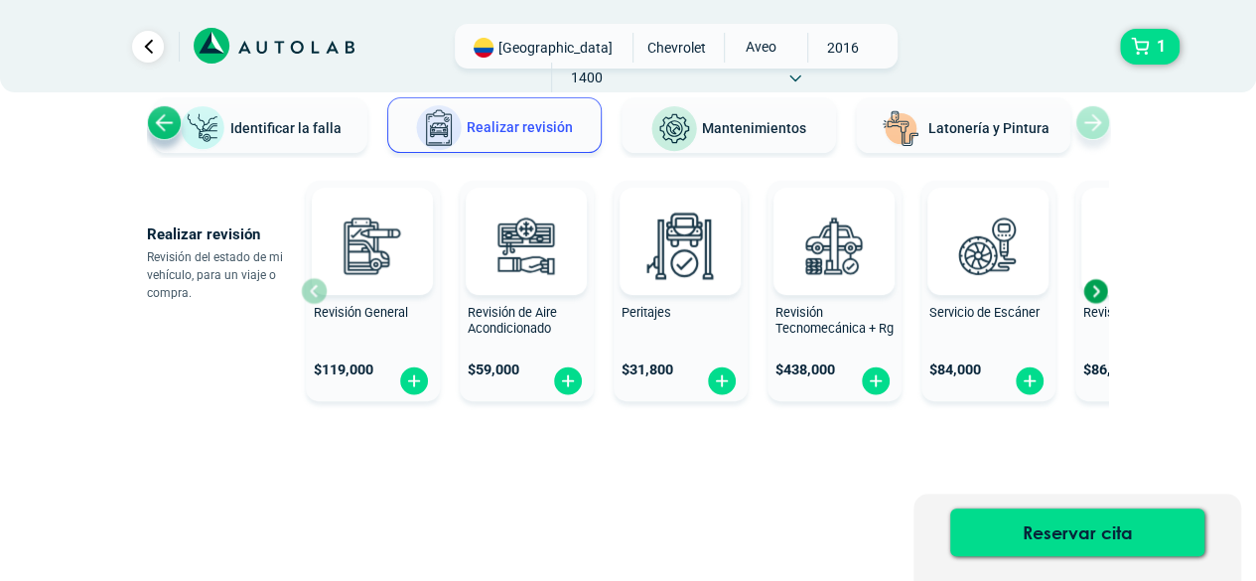
click at [1088, 291] on div "Next slide" at bounding box center [1095, 291] width 30 height 30
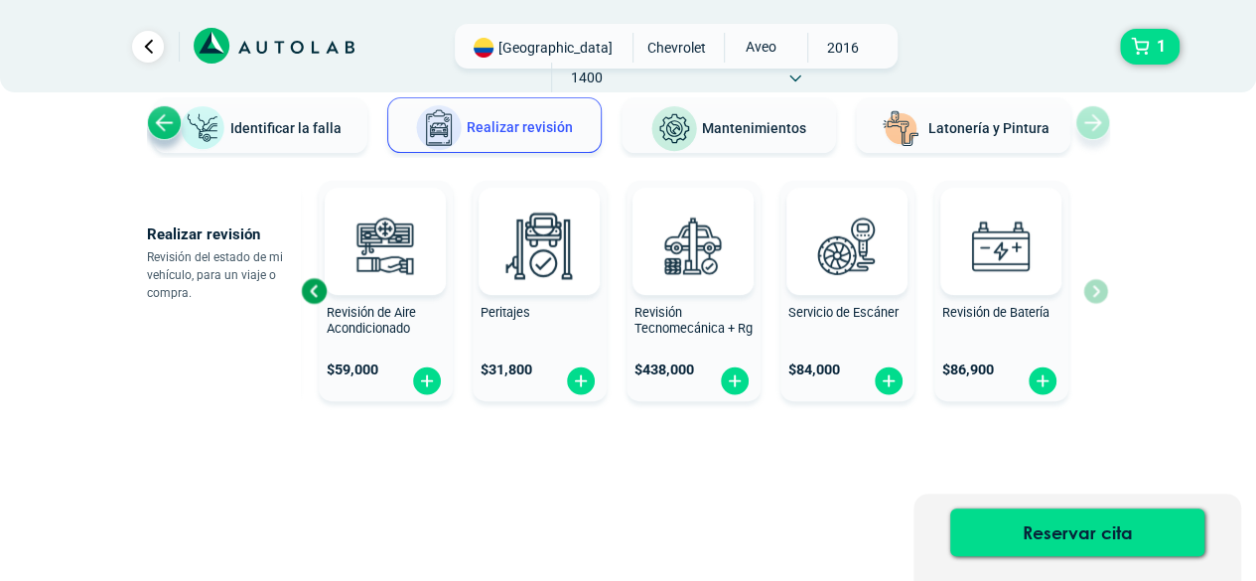
click at [1093, 295] on div "Revisión General $ 119,000 Revisión de Aire Acondicionado $ 59,000 Peritajes $ …" at bounding box center [704, 291] width 807 height 236
click at [894, 510] on div "× ESTE SERVICIO YA ESTÁ INCLUÍDO Launch demo modal x" at bounding box center [628, 279] width 963 height 607
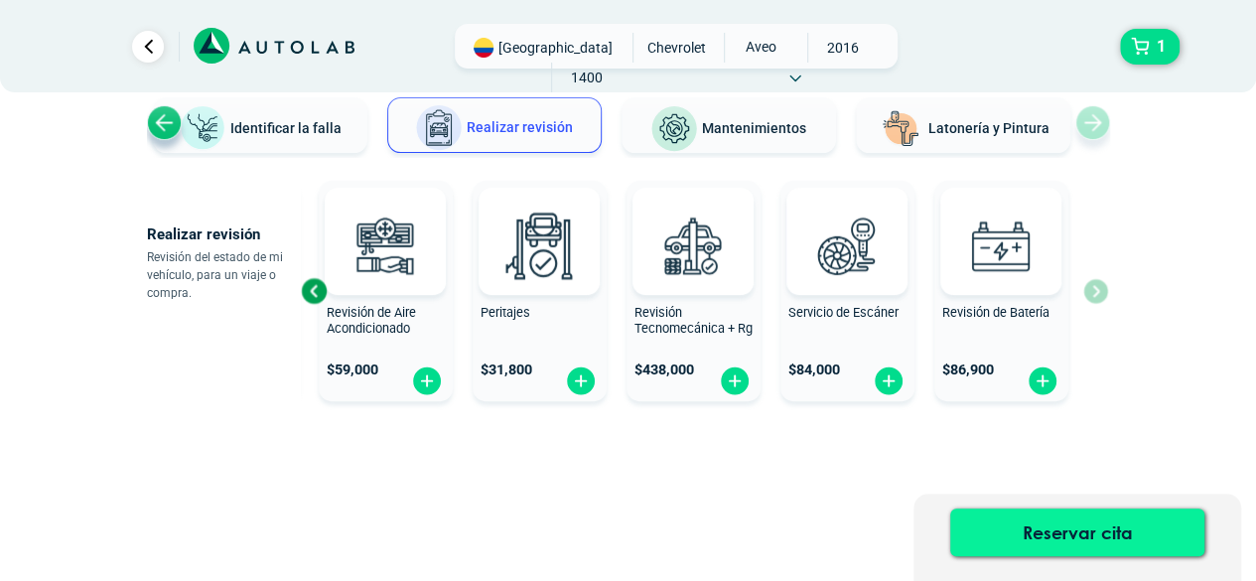
click at [1073, 543] on button "Reservar cita" at bounding box center [1077, 532] width 254 height 48
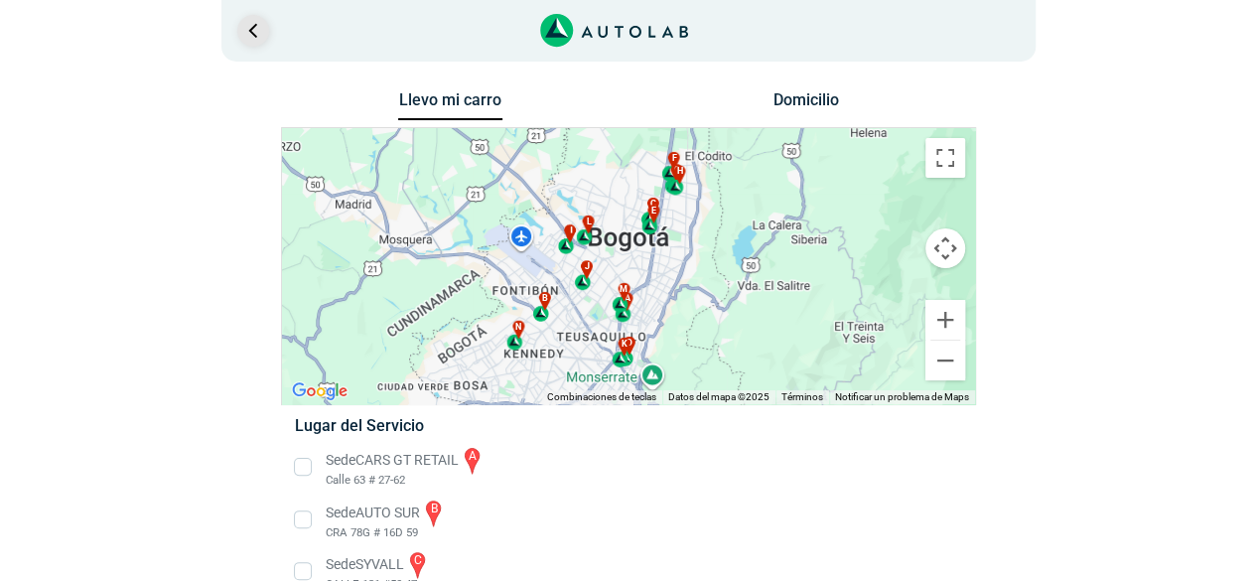
click at [244, 35] on link "Ir al paso anterior" at bounding box center [253, 31] width 32 height 32
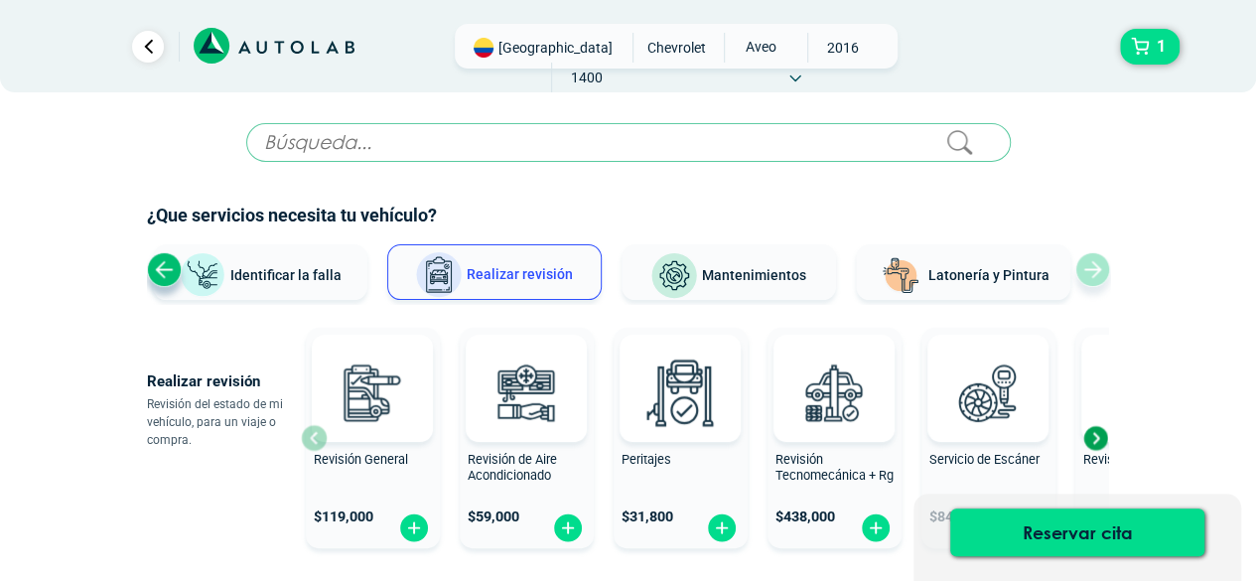
click at [356, 150] on input "text" at bounding box center [628, 142] width 765 height 39
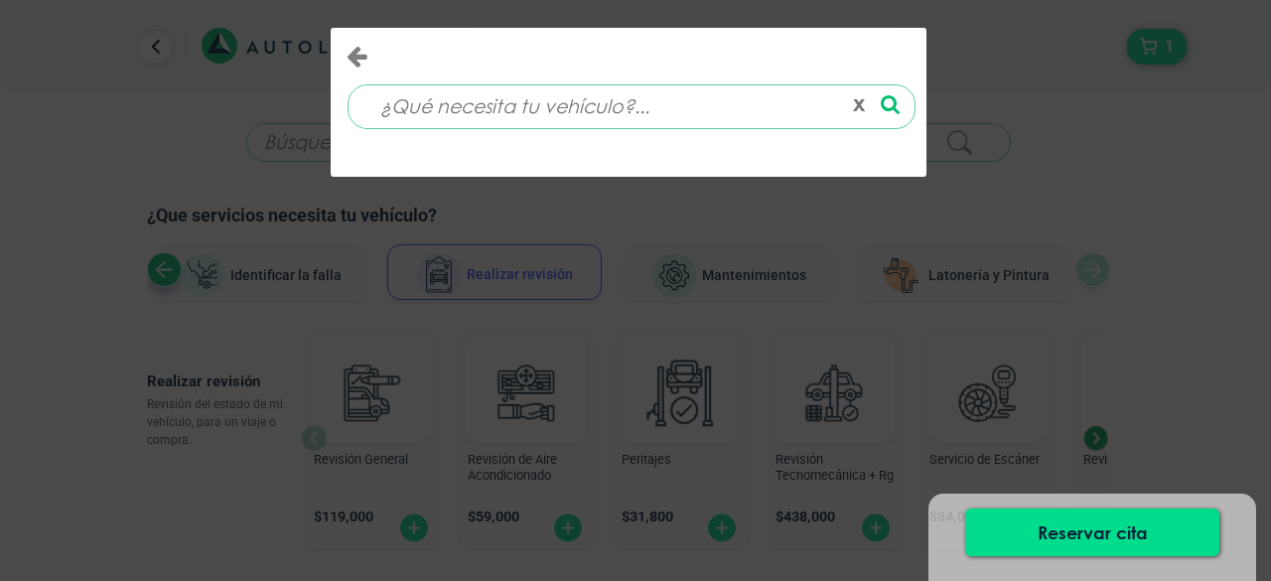
click at [1106, 134] on div "x" at bounding box center [635, 290] width 1271 height 581
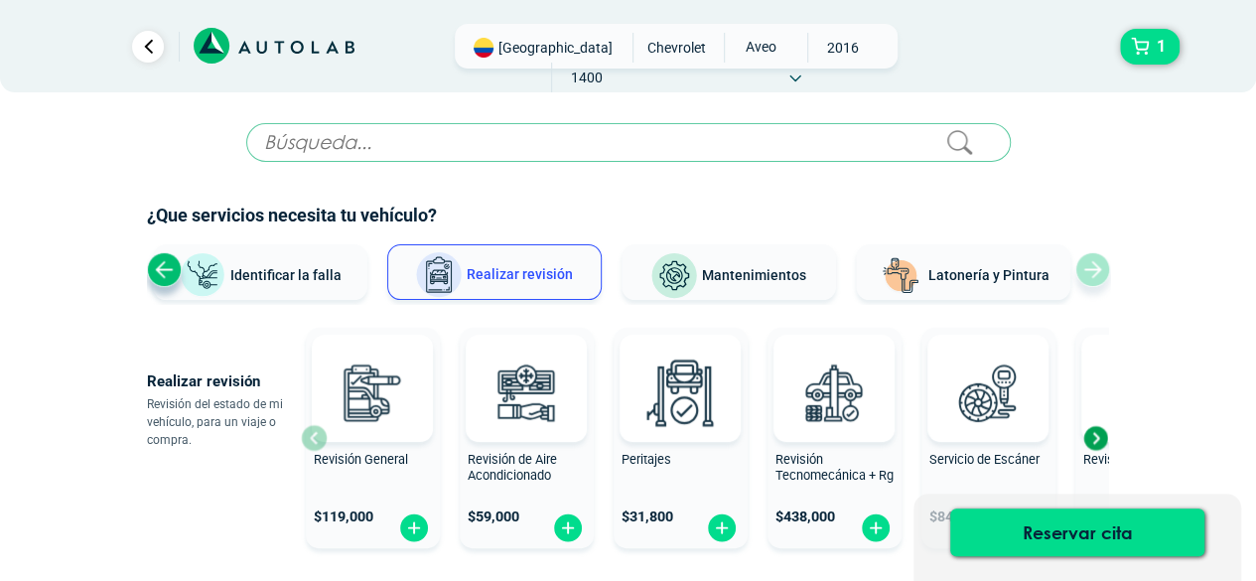
click at [411, 152] on input "text" at bounding box center [628, 142] width 765 height 39
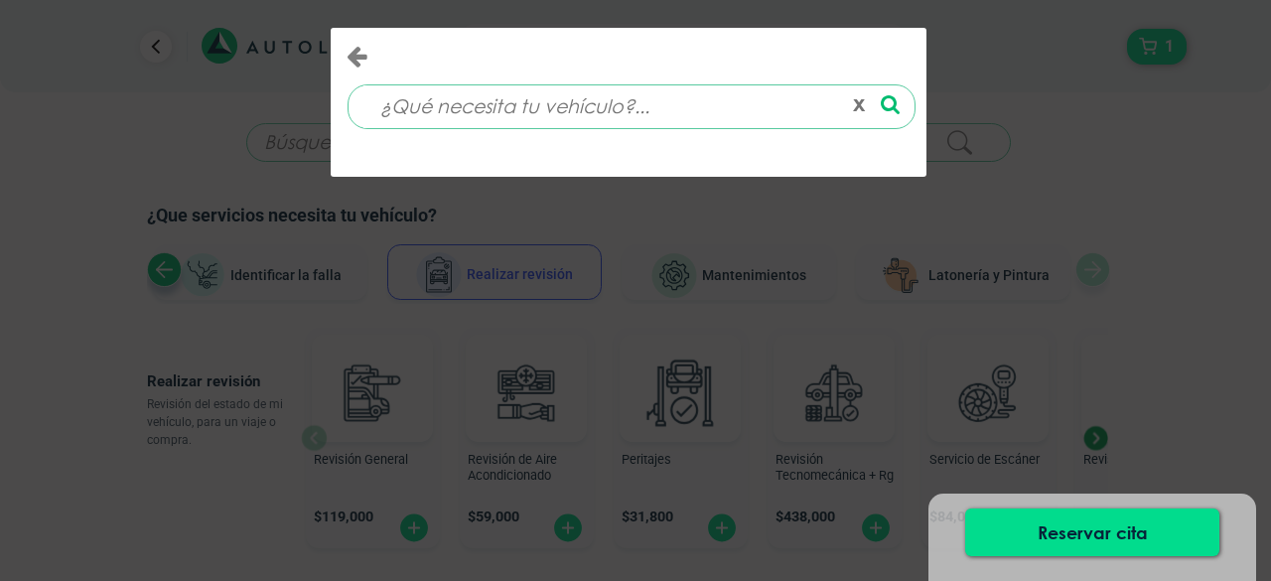
click at [1093, 196] on div "x" at bounding box center [635, 290] width 1271 height 581
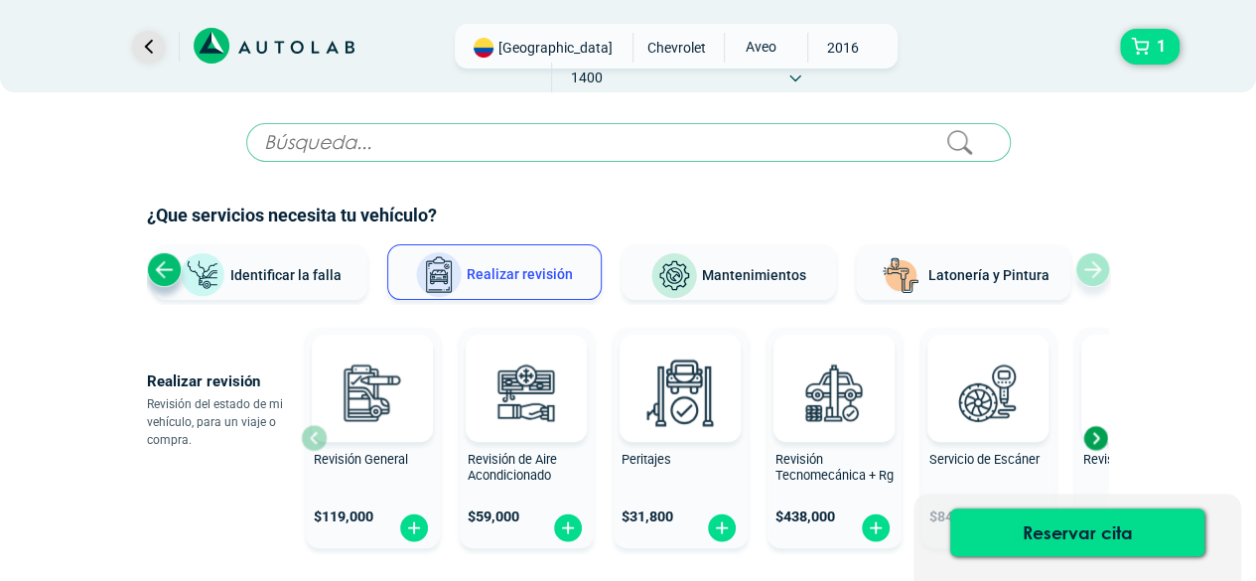
click at [144, 47] on link "Ir al paso anterior" at bounding box center [148, 47] width 32 height 32
click at [130, 53] on div at bounding box center [120, 47] width 87 height 32
click at [269, 50] on icon at bounding box center [274, 46] width 161 height 37
click at [539, 47] on span "[GEOGRAPHIC_DATA]" at bounding box center [556, 48] width 114 height 20
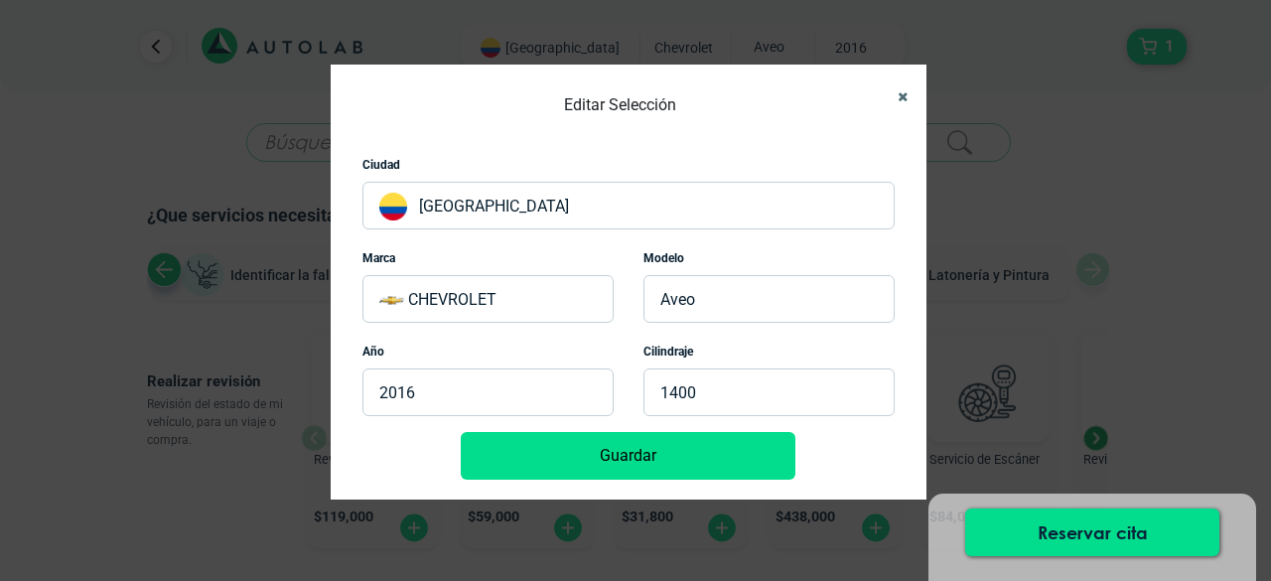
click at [904, 93] on icon "Close" at bounding box center [903, 96] width 10 height 13
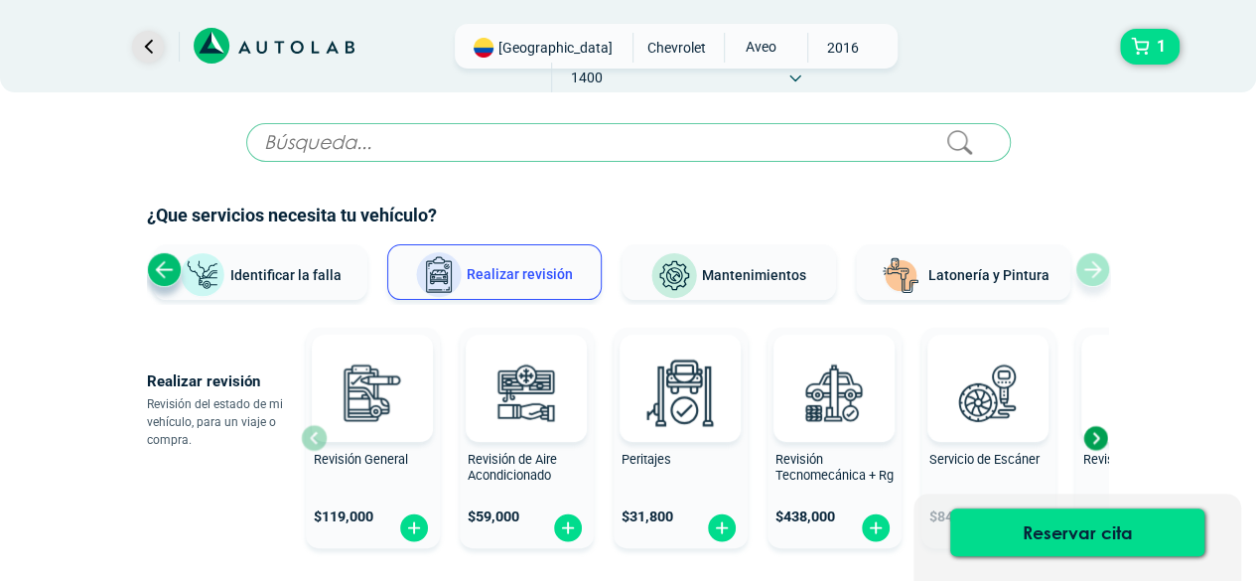
click at [153, 47] on link "Ir al paso anterior" at bounding box center [148, 47] width 32 height 32
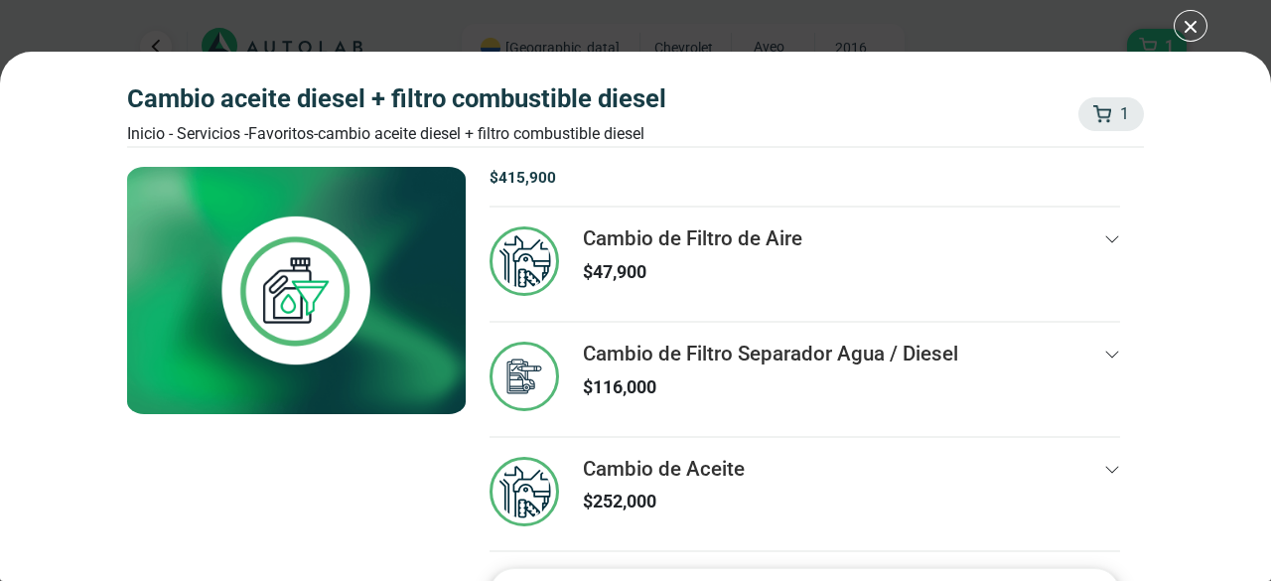
click at [1188, 27] on div "CAMBIO ACEITE DIESEL + FILTRO COMBUSTIBLE DIESEL Inicio - Servicios - Favoritos…" at bounding box center [635, 290] width 1271 height 581
click at [1180, 38] on div "CAMBIO ACEITE DIESEL + FILTRO COMBUSTIBLE DIESEL Inicio - Servicios - Favoritos…" at bounding box center [635, 290] width 1271 height 581
